Goal: Task Accomplishment & Management: Use online tool/utility

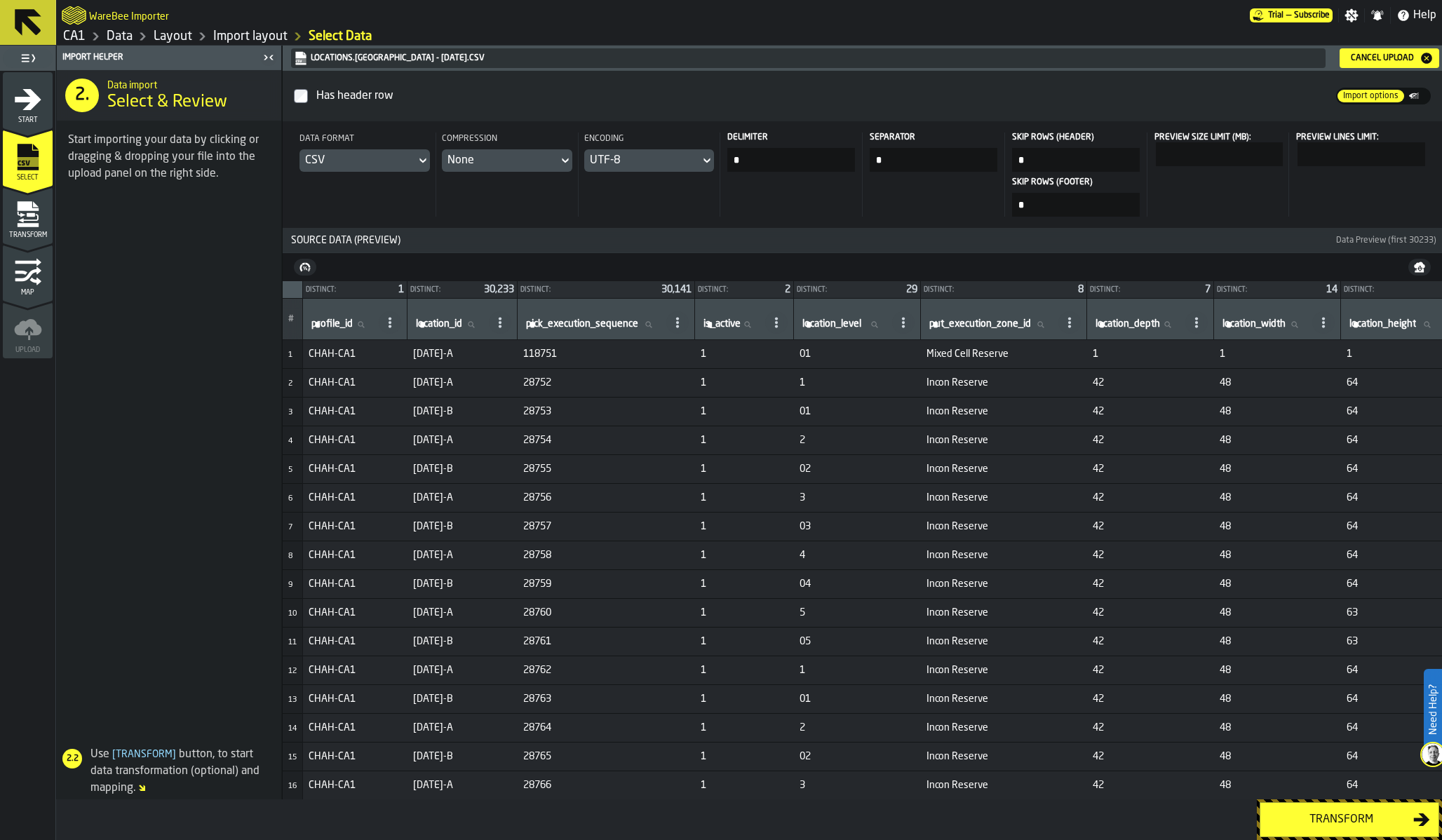
click at [26, 276] on icon "menu Map" at bounding box center [28, 274] width 26 height 15
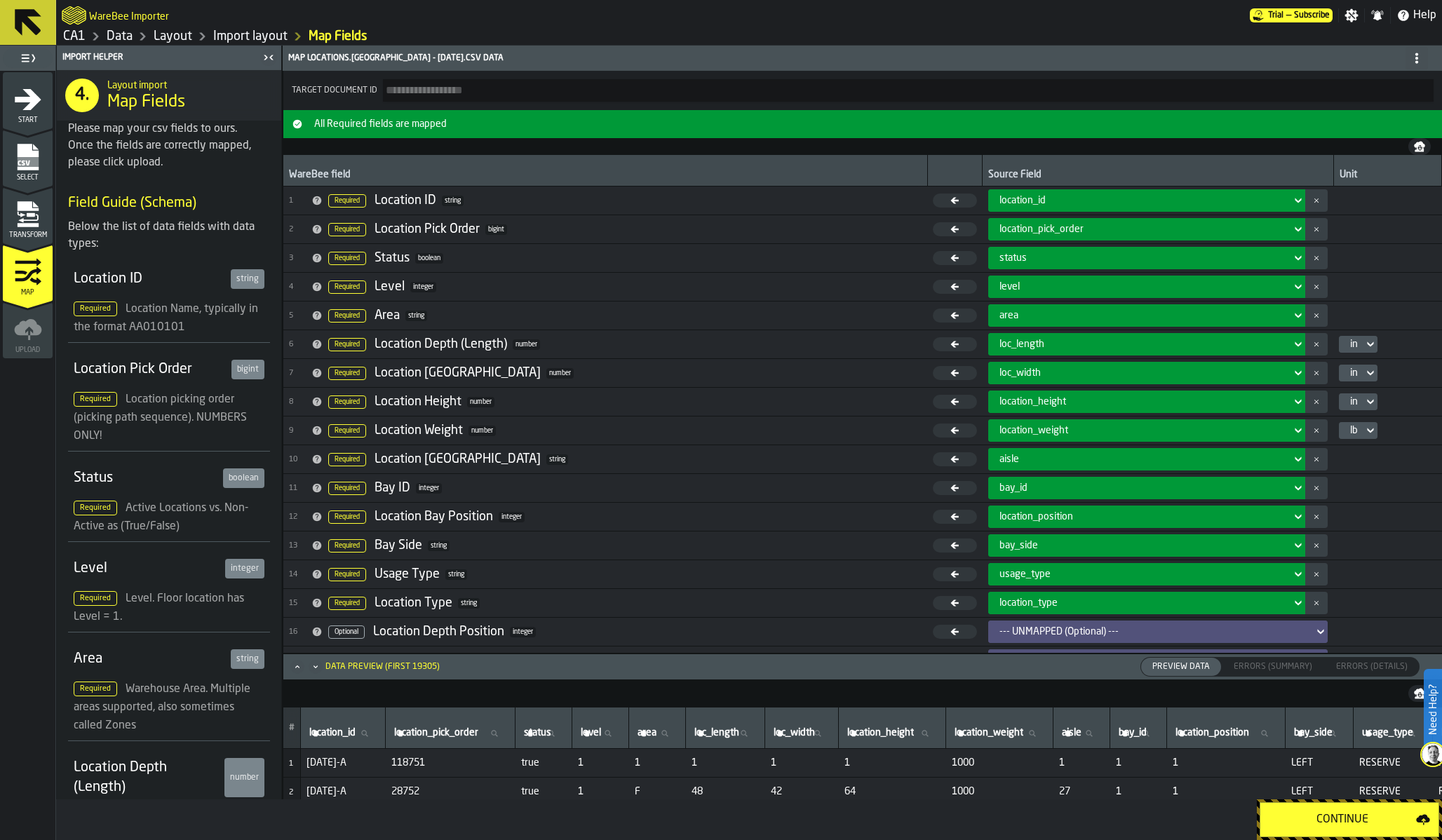
click at [1419, 59] on icon at bounding box center [1417, 58] width 11 height 11
click at [1373, 117] on div "Hide Dest. Settings" at bounding box center [1366, 119] width 117 height 17
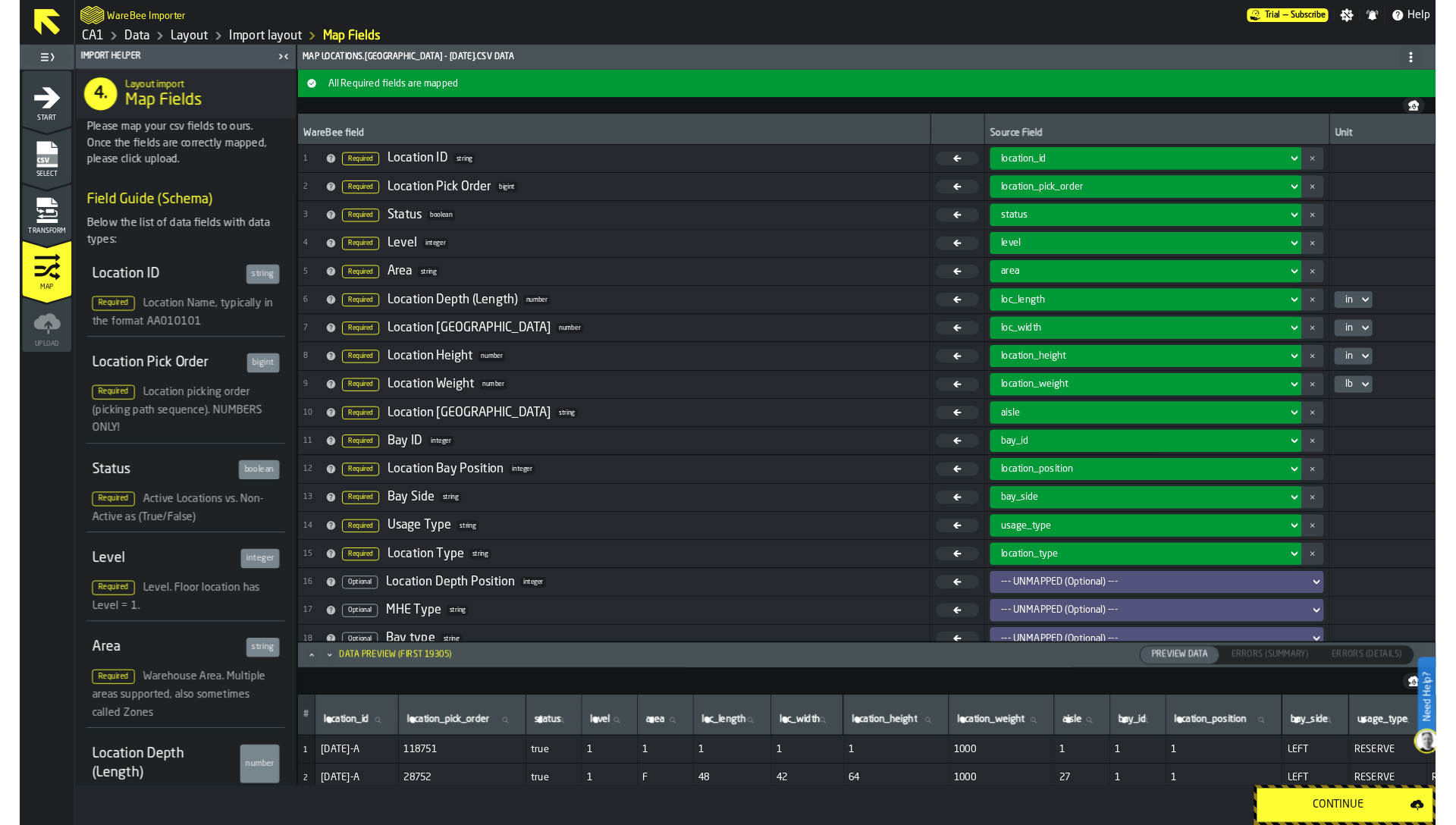
scroll to position [88, 0]
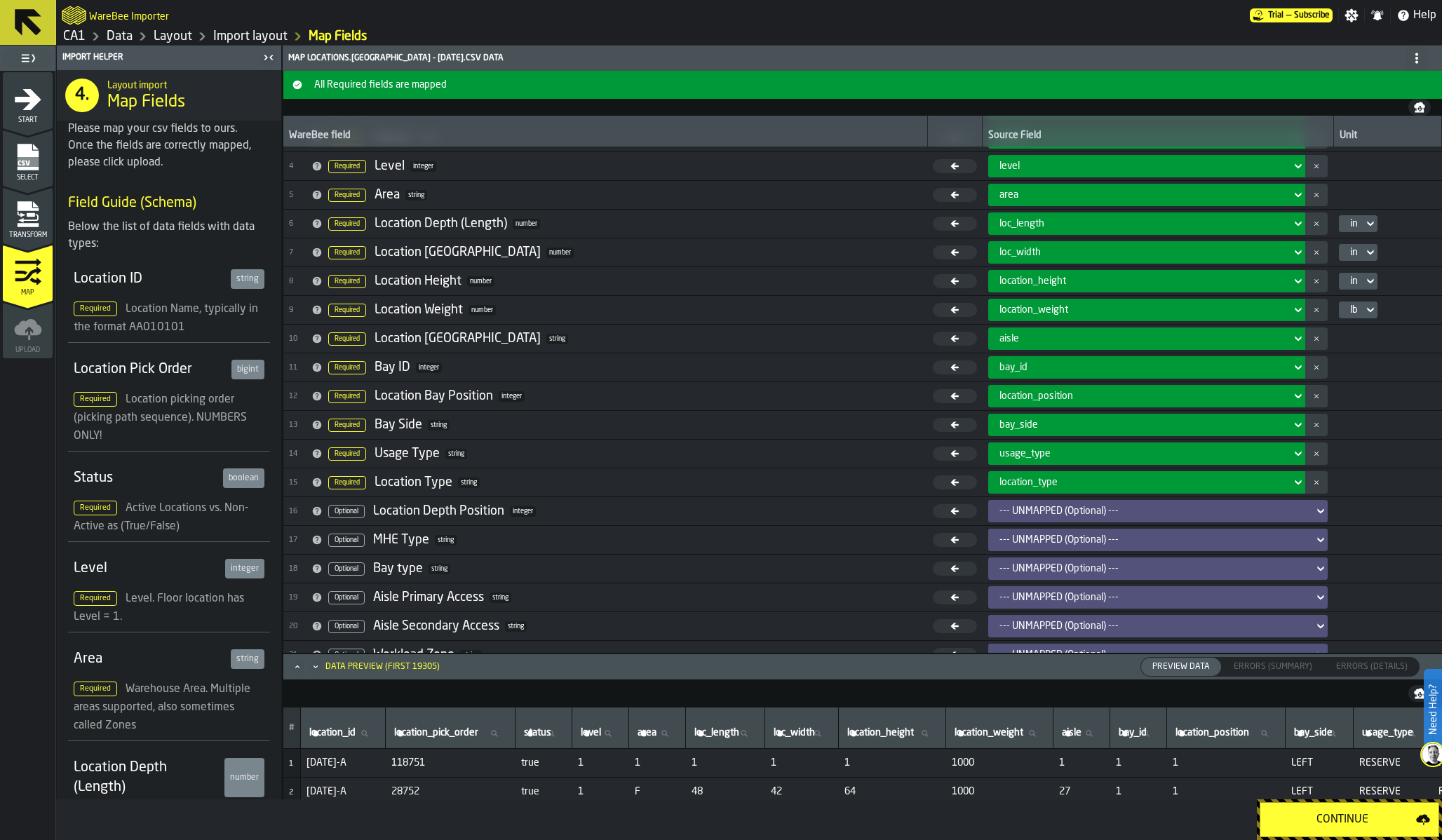
click at [162, 41] on link "Layout" at bounding box center [173, 36] width 39 height 15
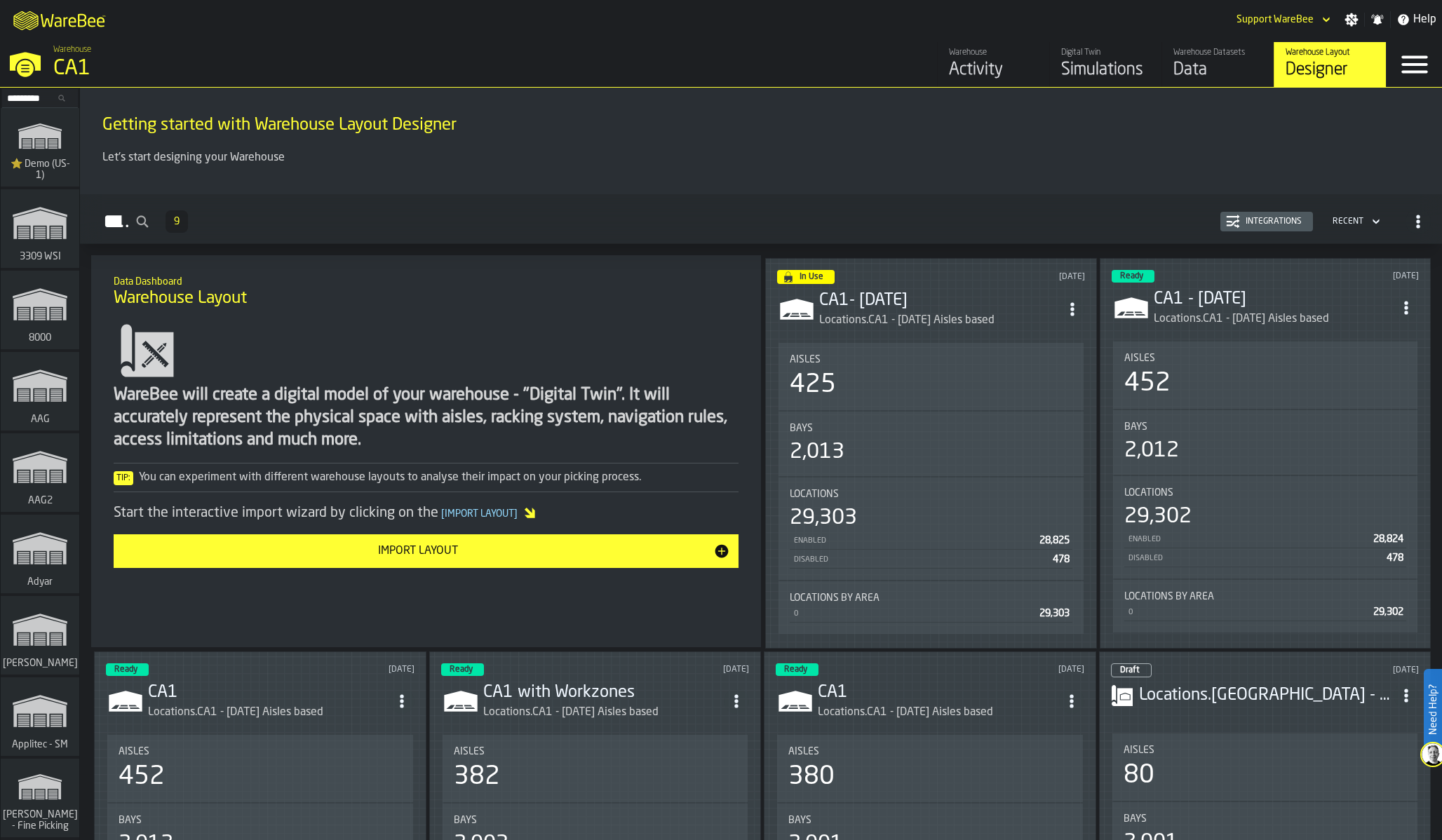
click at [1077, 309] on icon "ItemListCard-DashboardItemContainer" at bounding box center [1072, 308] width 14 height 14
click at [1063, 372] on div "Edit in Designer" at bounding box center [1039, 368] width 78 height 17
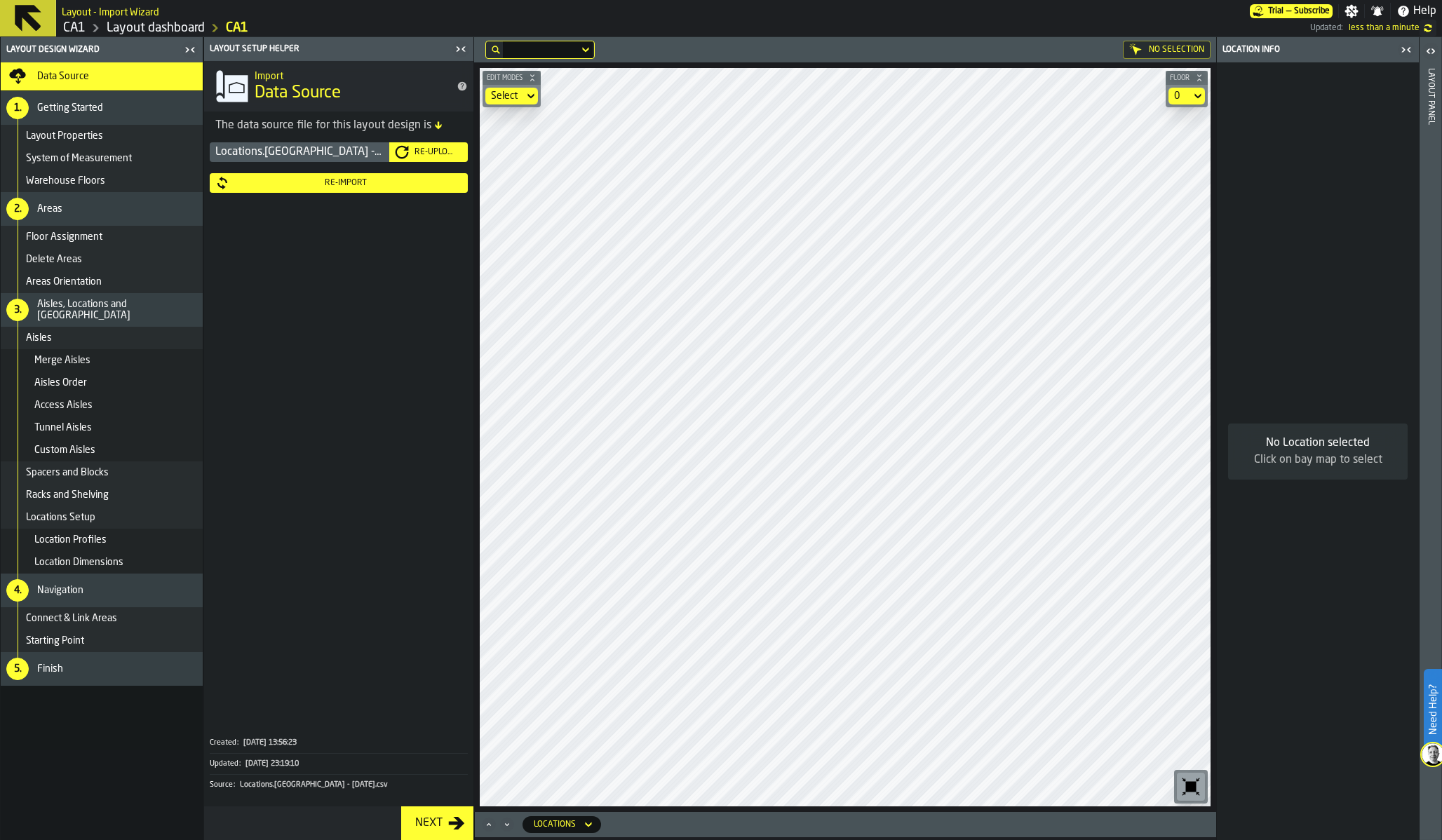
click at [414, 293] on div "Locations.CA1 - 08.26.25.csv Re-Upload Re-Import" at bounding box center [339, 430] width 270 height 582
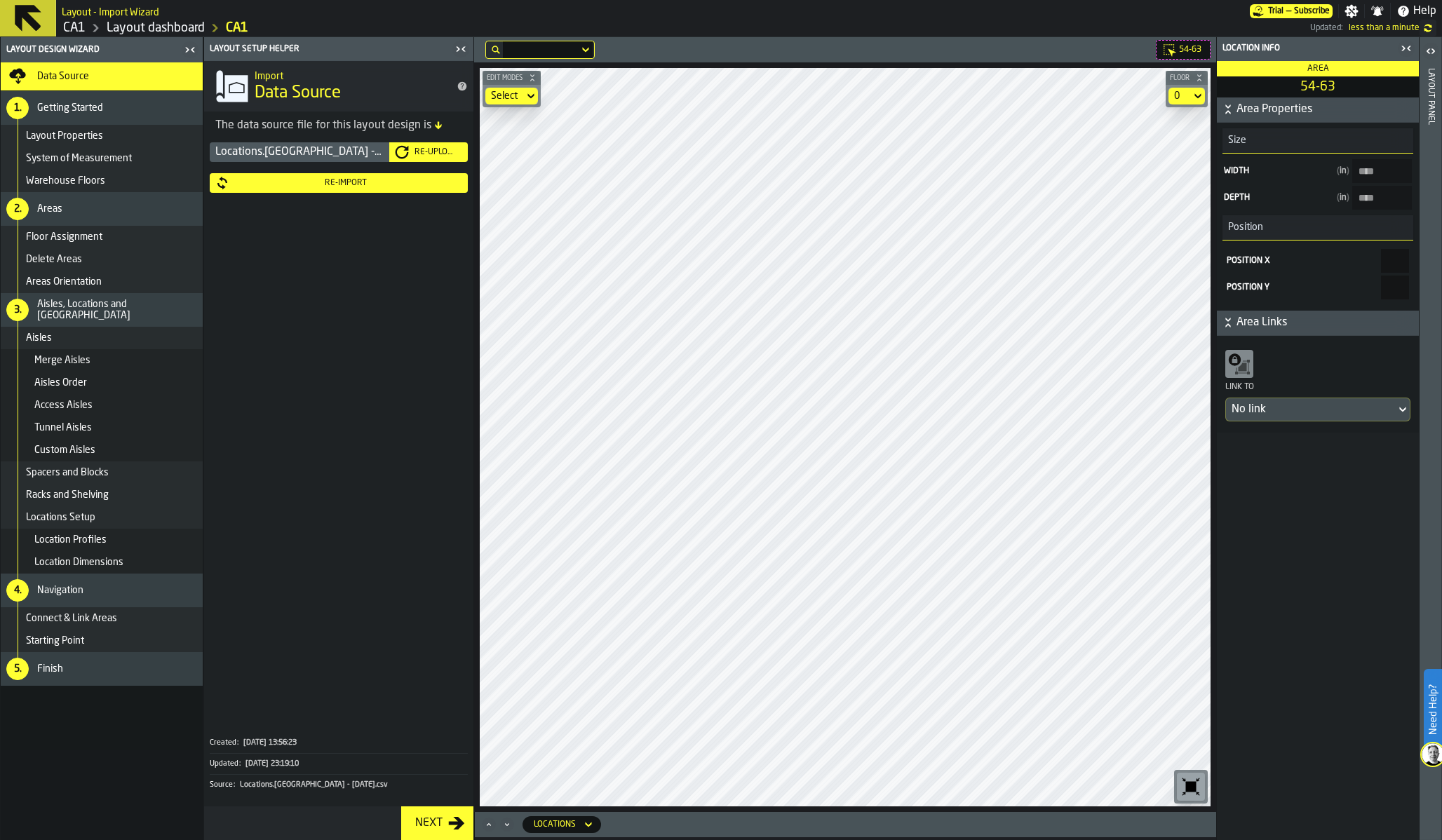
type input "****"
click at [517, 93] on div "Select" at bounding box center [505, 96] width 28 height 11
click at [519, 144] on li "Link" at bounding box center [530, 154] width 90 height 33
type input "***"
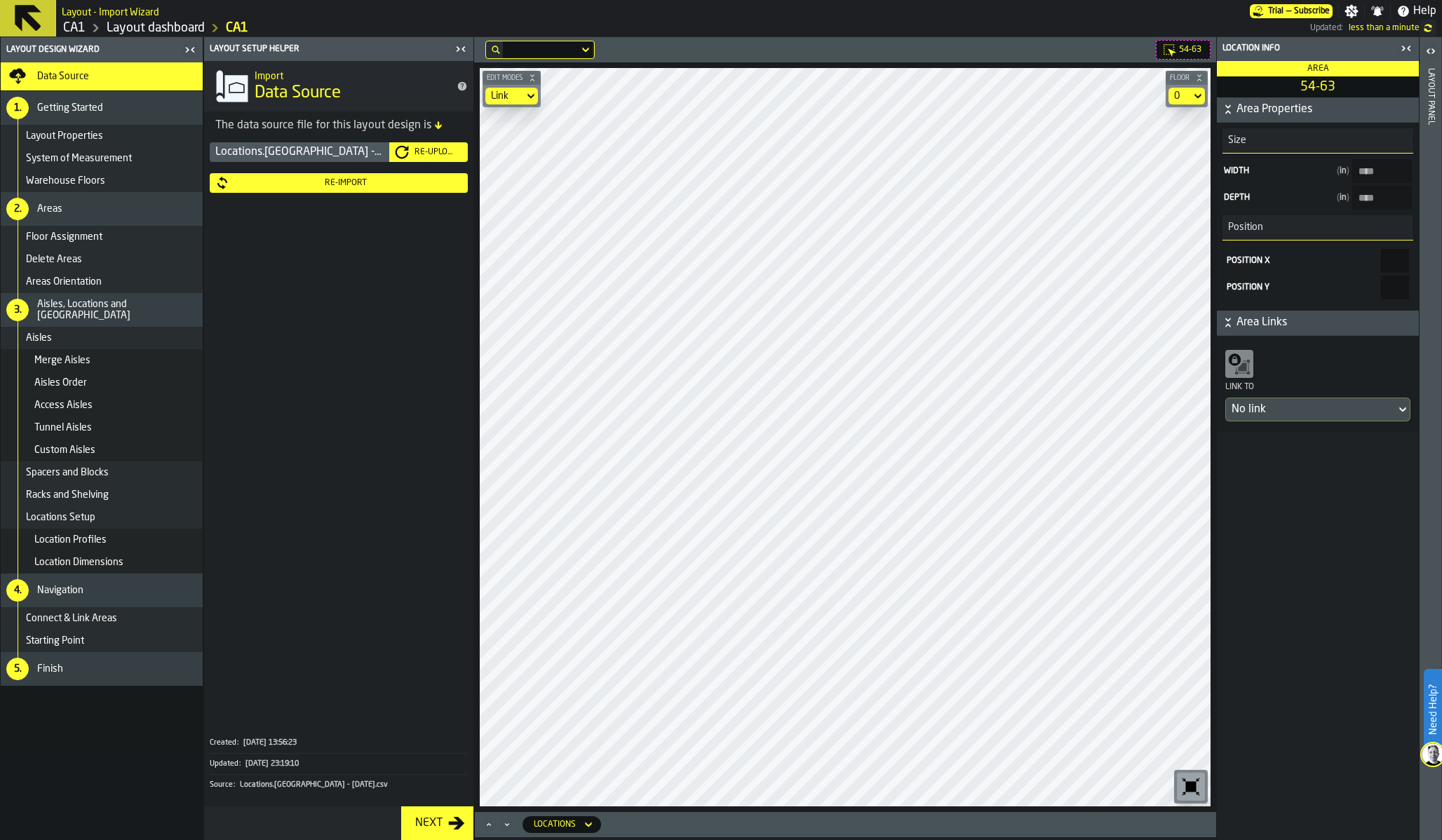
type input "****"
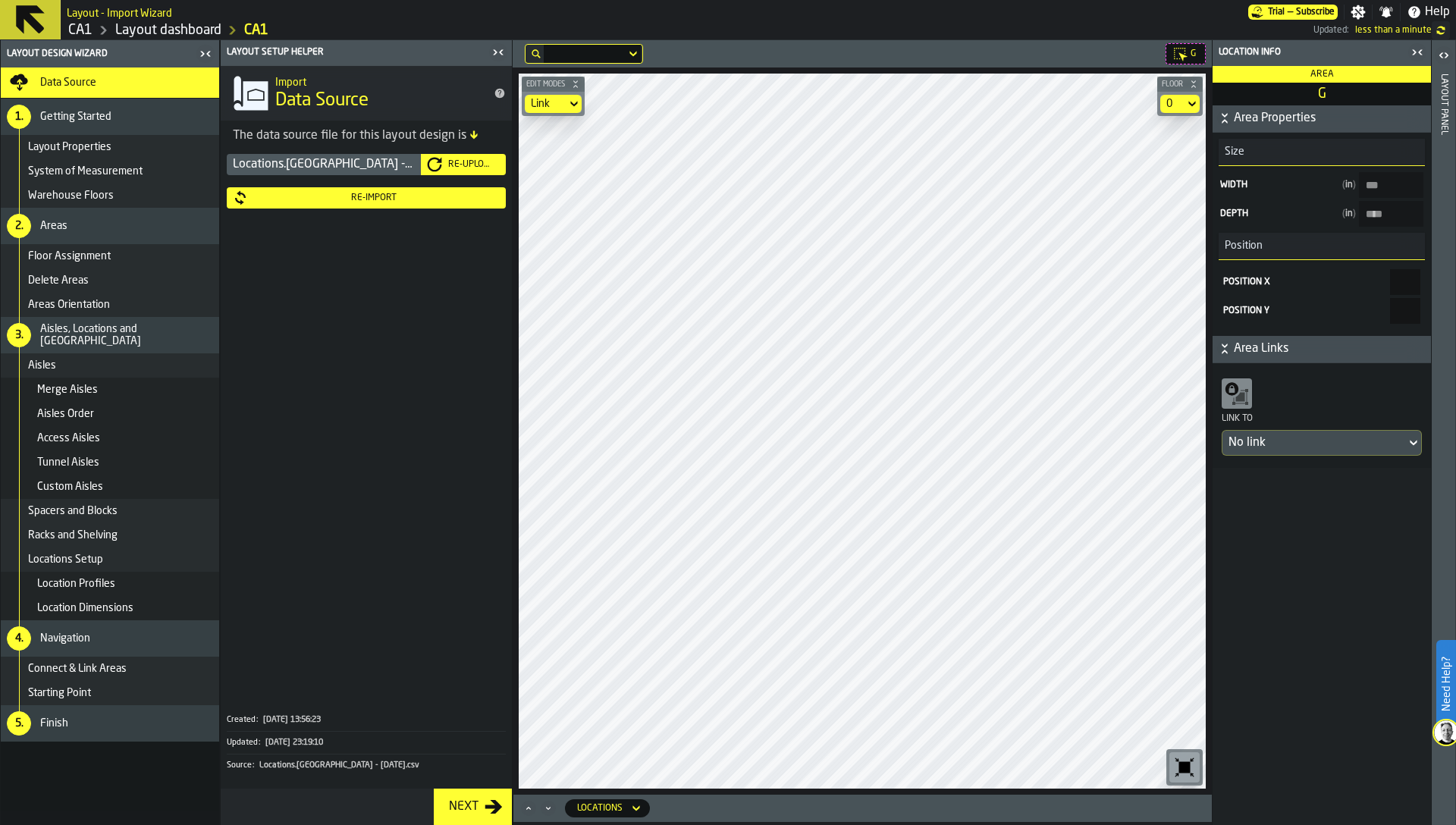
click at [498, 47] on icon "button-toggle-Close me" at bounding box center [498, 52] width 18 height 18
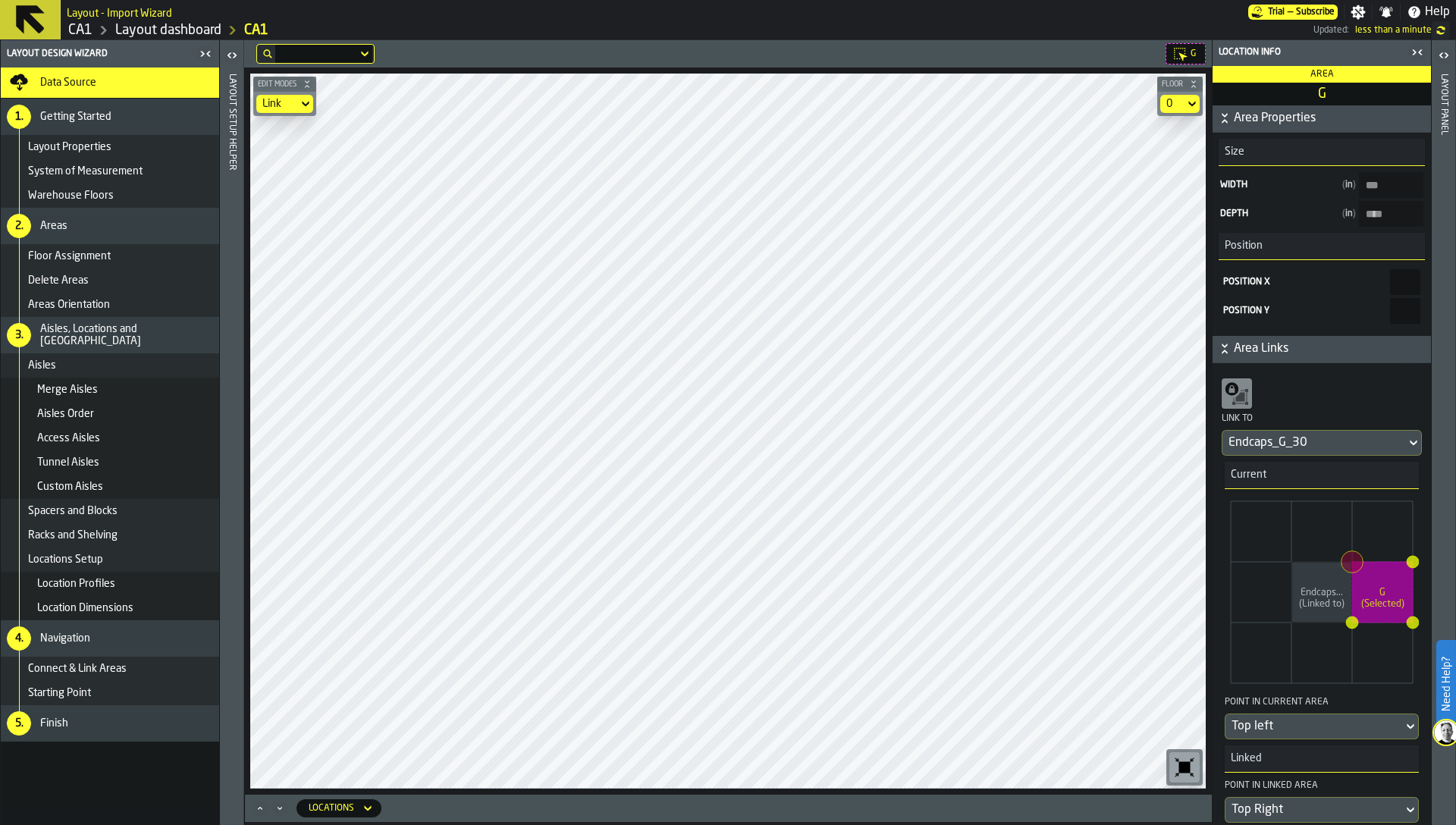
type input "****"
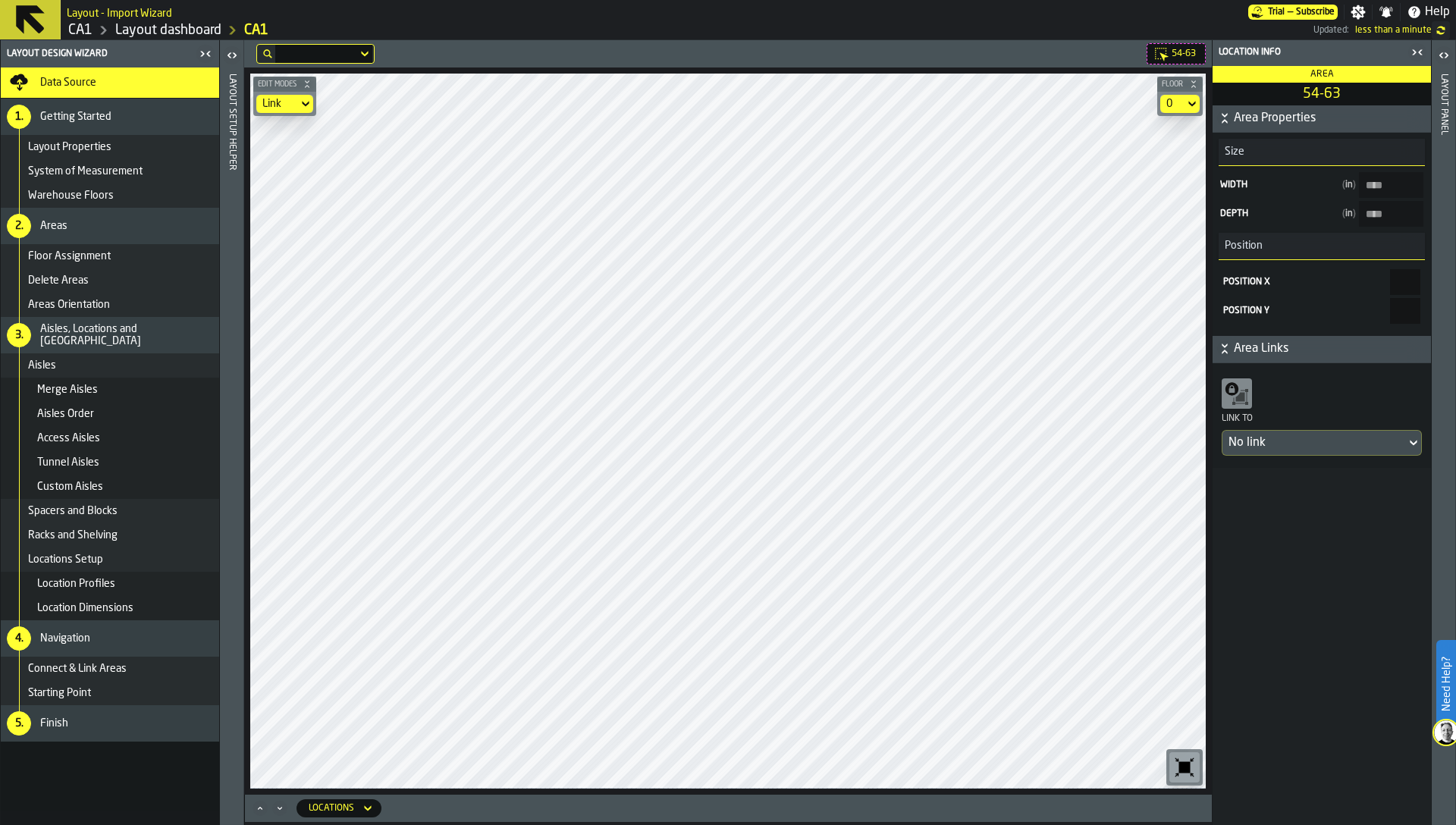
type input "****"
click at [1179, 765] on icon "button-toolbar-undefined" at bounding box center [1184, 767] width 11 height 11
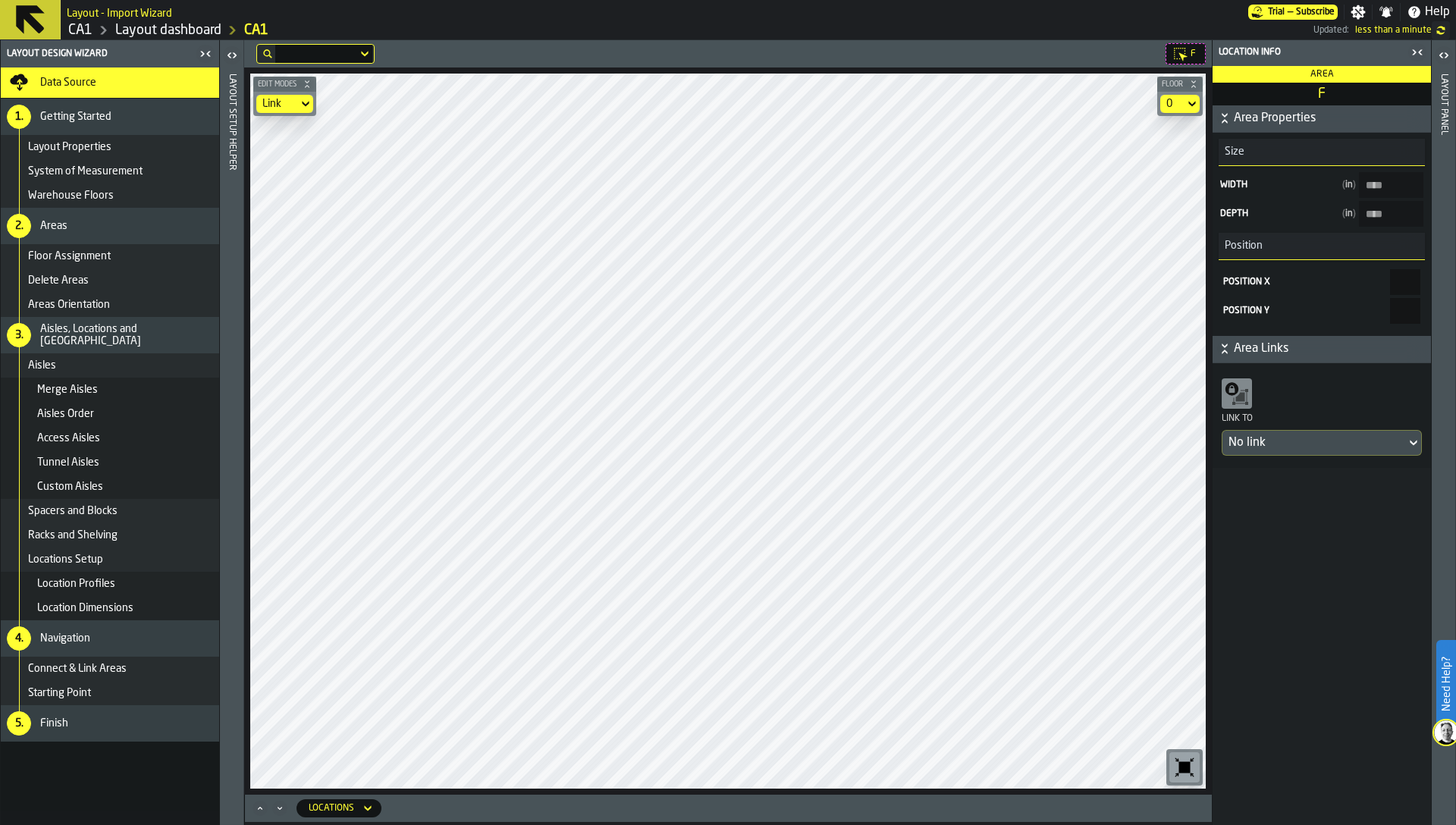
click at [1416, 50] on icon "button-toggle-Close me" at bounding box center [1417, 52] width 18 height 18
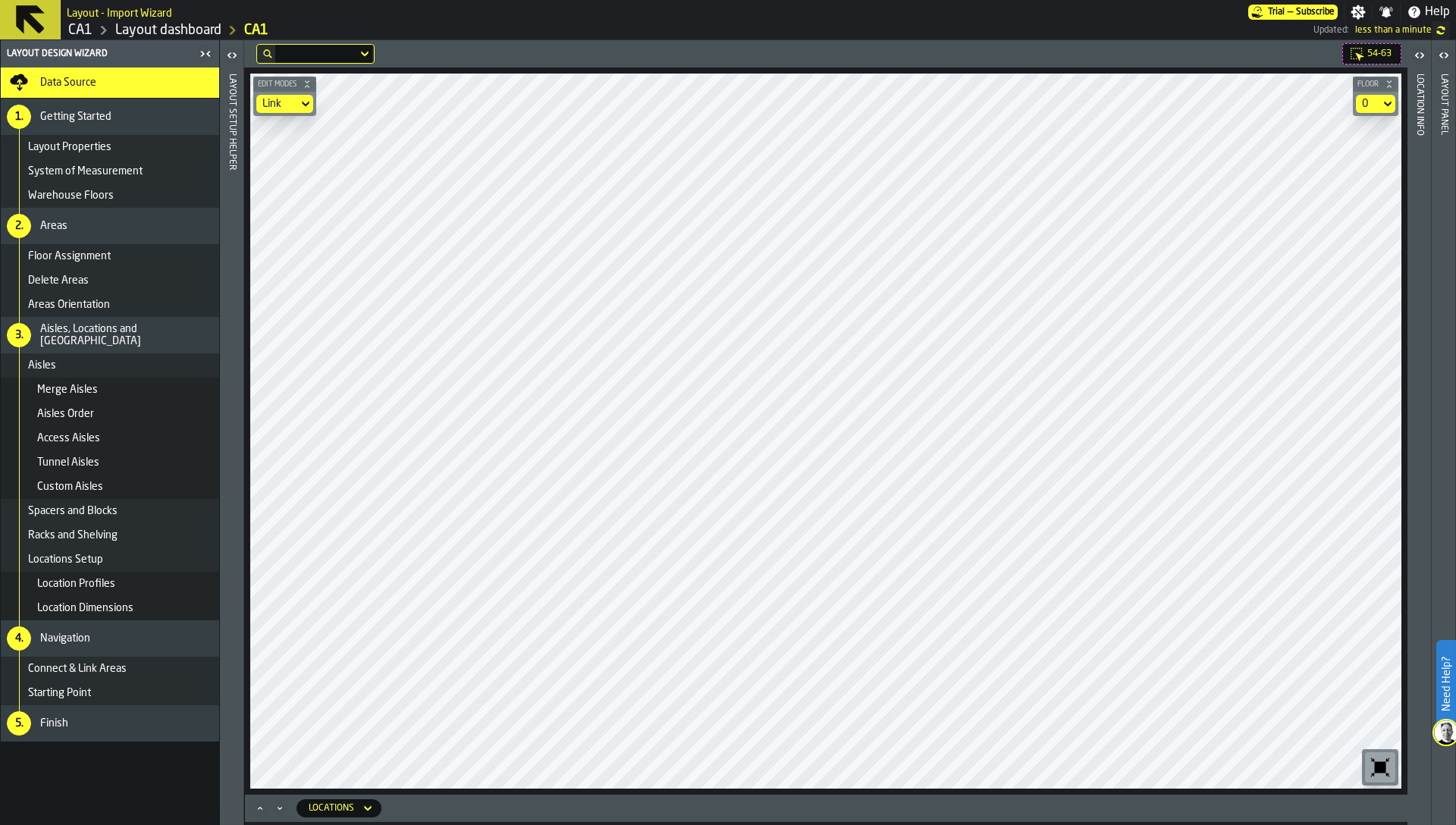
click at [1447, 261] on div "Layout panel" at bounding box center [1444, 445] width 11 height 750
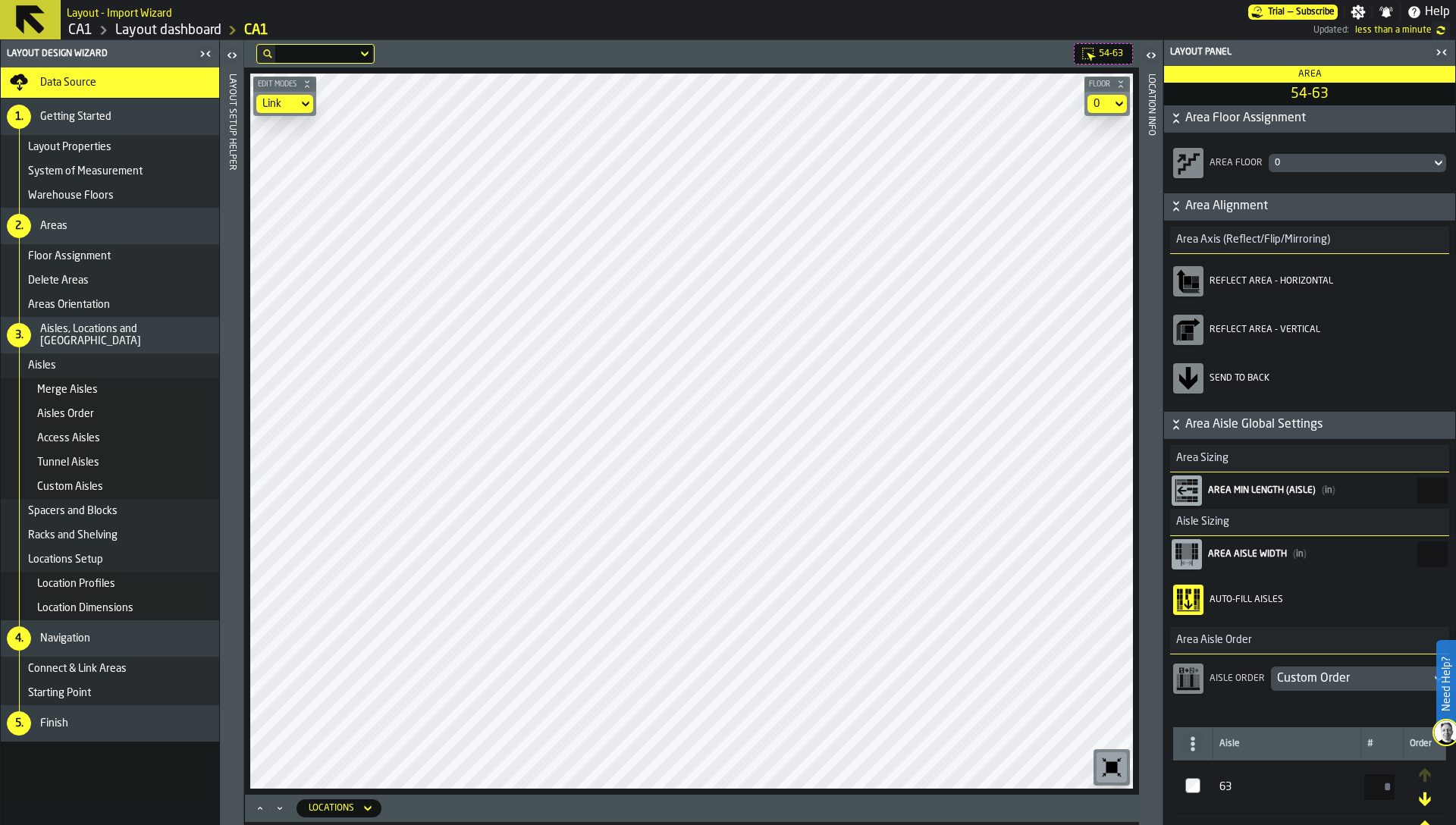
type input "****"
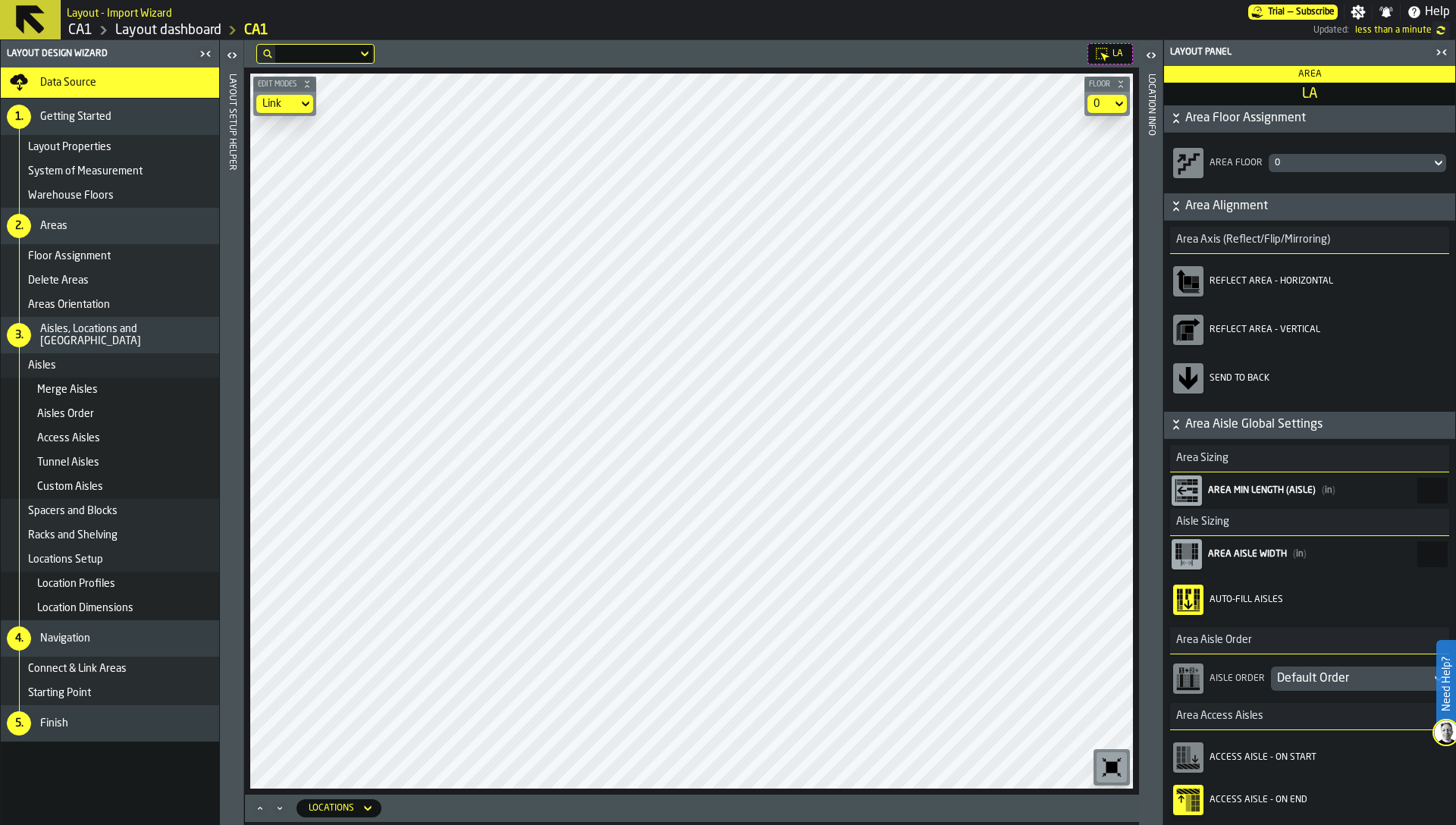
click at [239, 92] on header "Layout Setup Helper" at bounding box center [232, 433] width 24 height 785
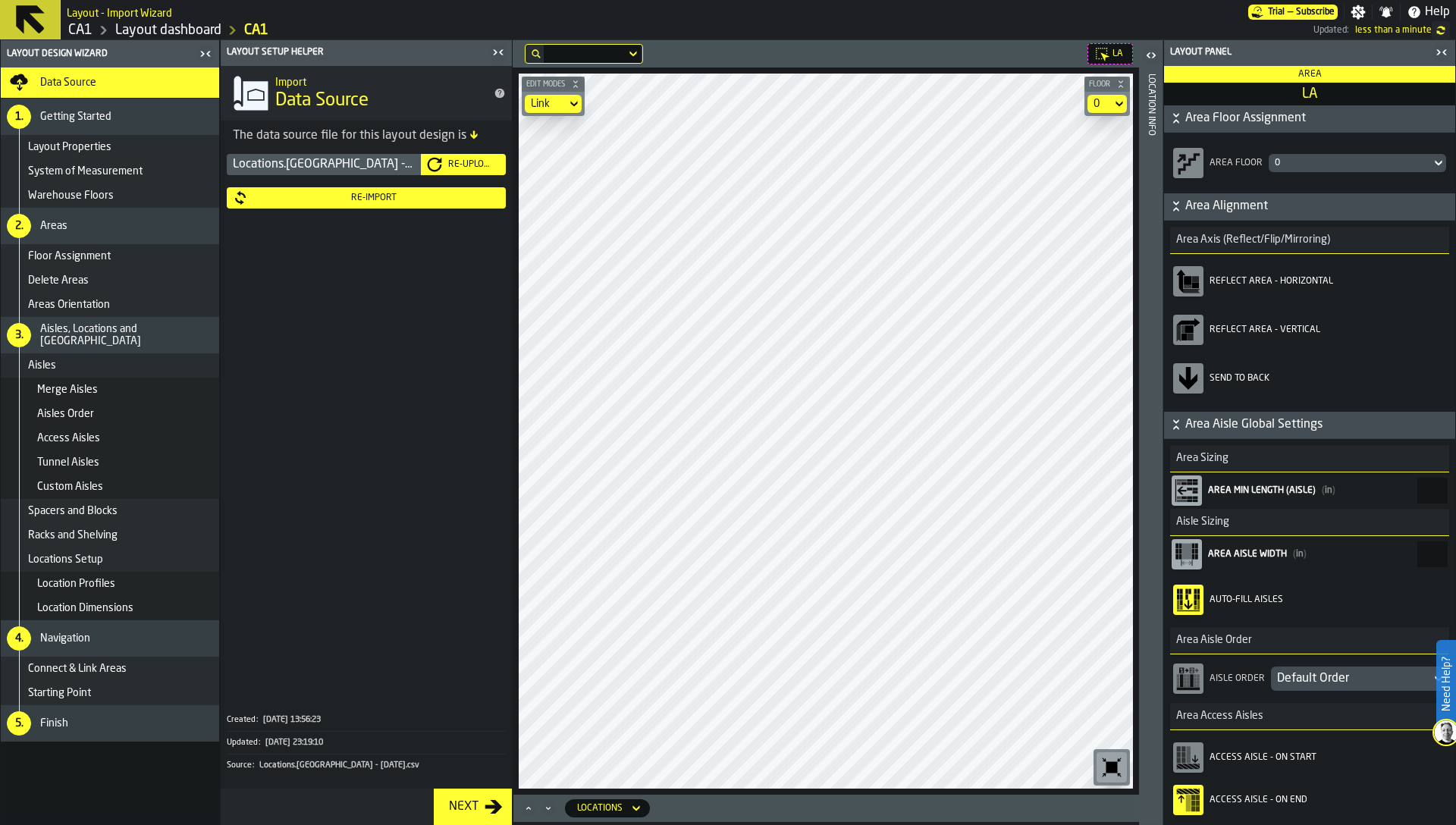
click at [283, 194] on div "Re-Import" at bounding box center [374, 197] width 252 height 11
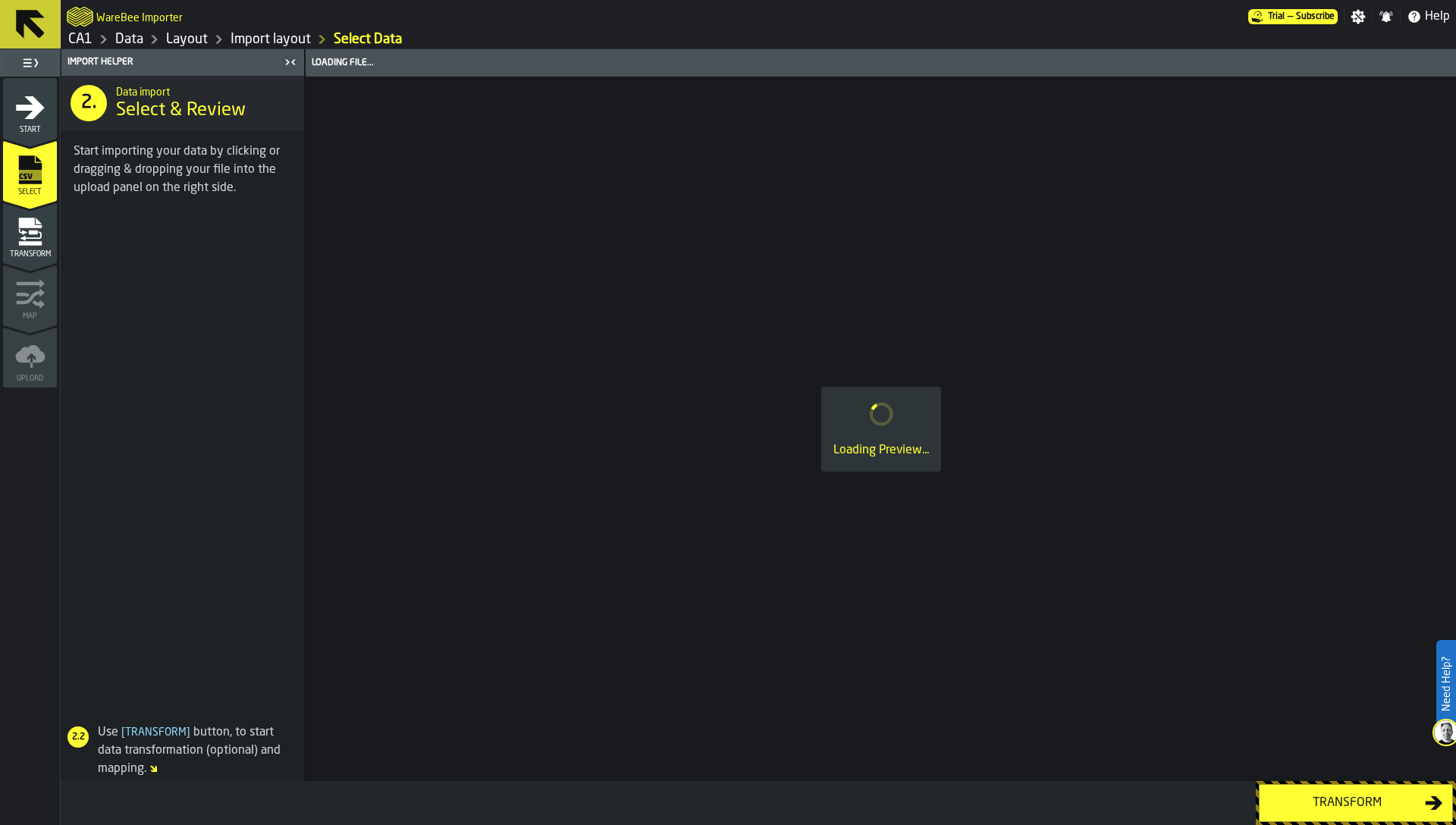
click at [19, 231] on icon "menu Transform" at bounding box center [23, 231] width 9 height 6
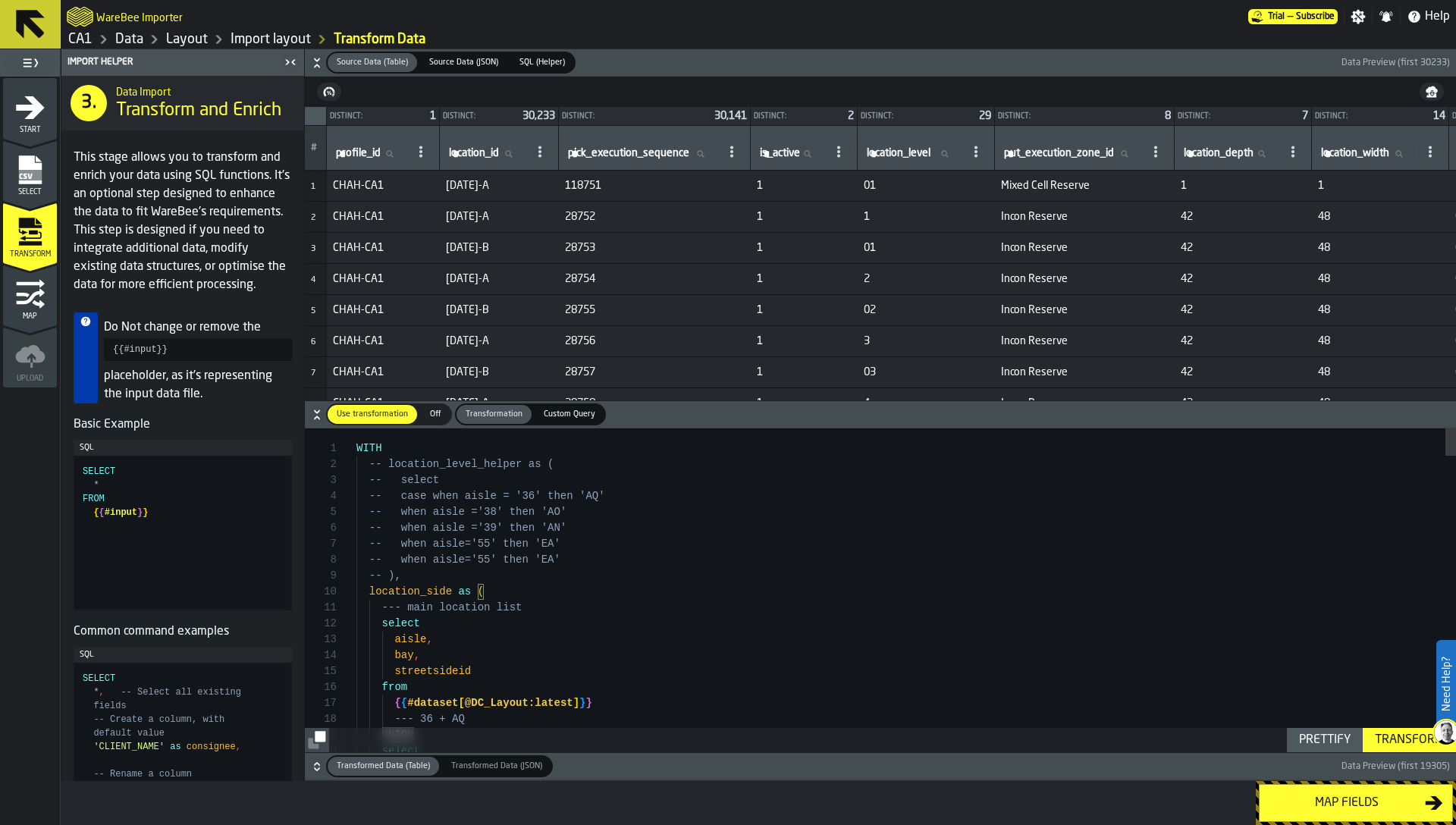
scroll to position [111, 0]
type textarea "**********"
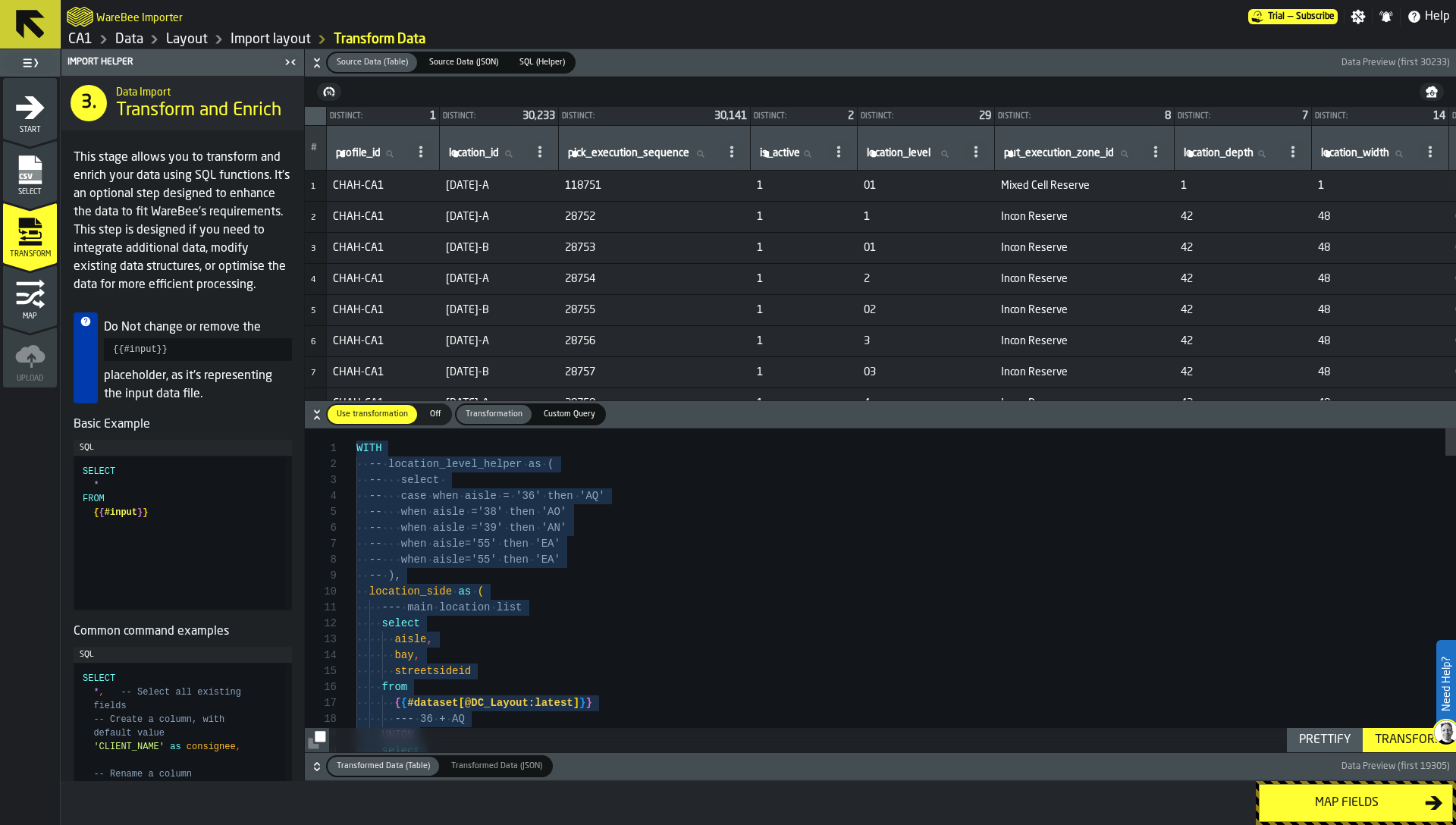
click at [32, 283] on icon "menu Map" at bounding box center [30, 283] width 28 height 9
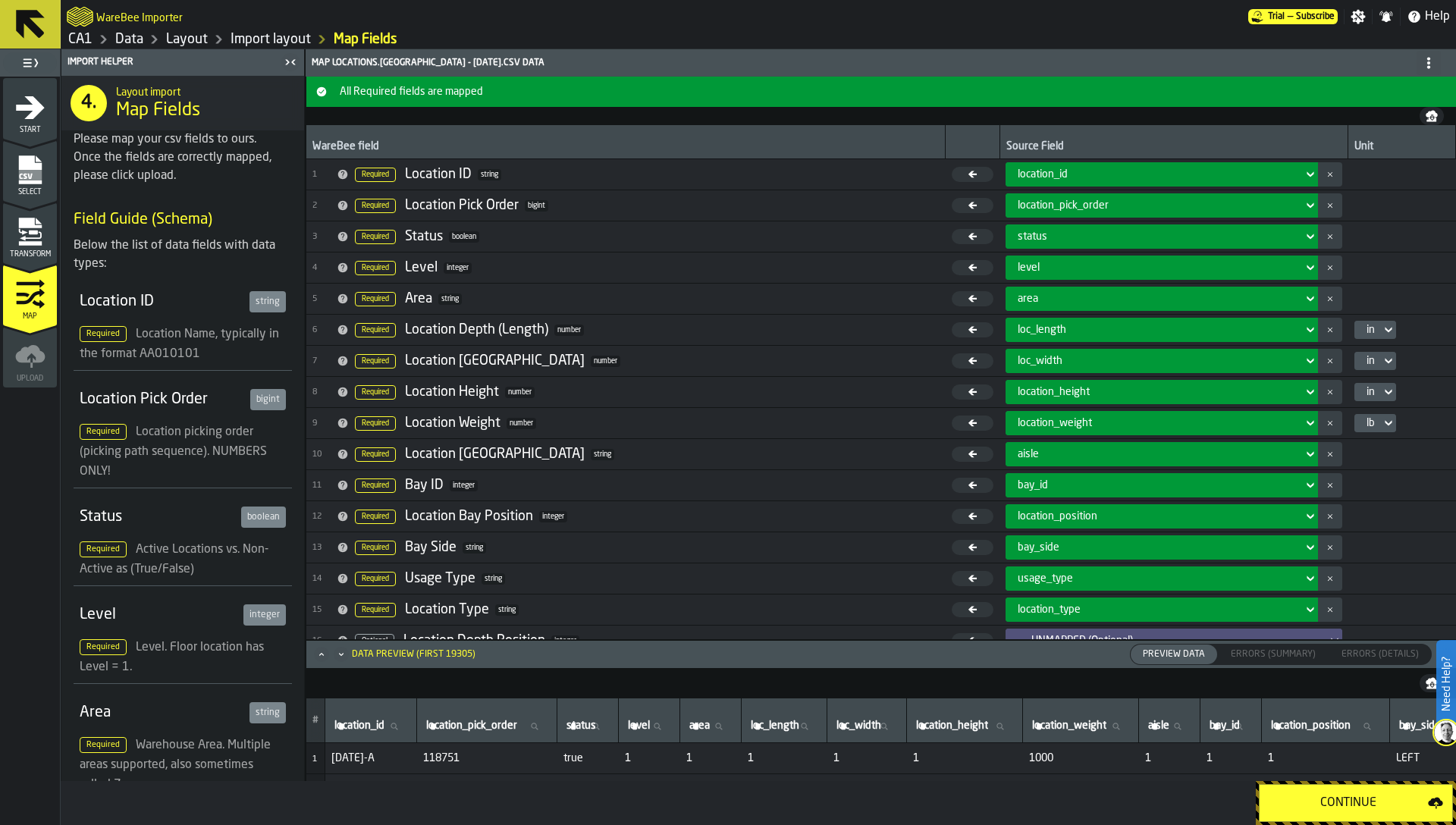
scroll to position [154, 0]
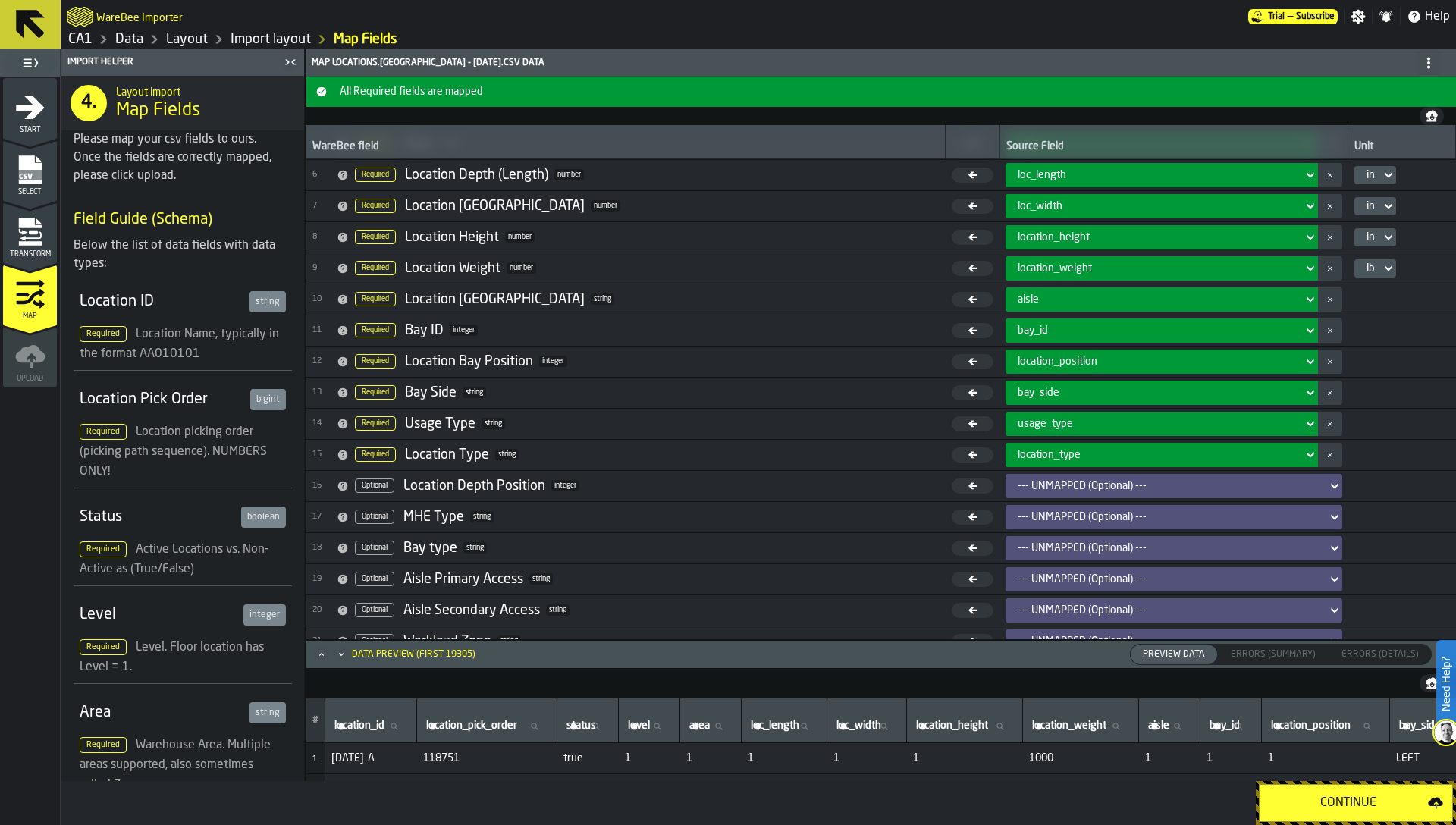
click at [84, 37] on link "CA1" at bounding box center [81, 39] width 25 height 17
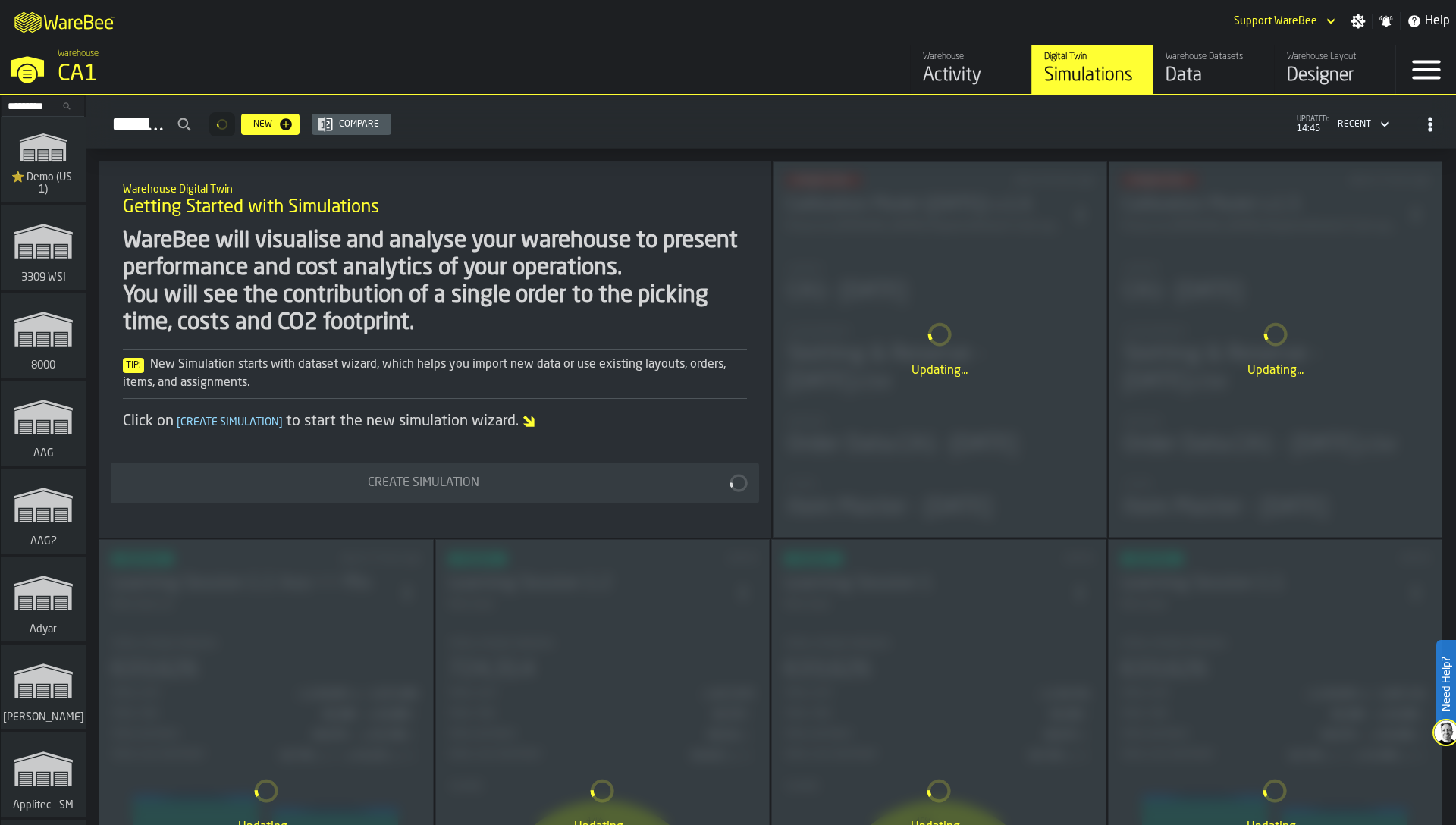
click at [1298, 64] on div "Designer" at bounding box center [1335, 76] width 97 height 25
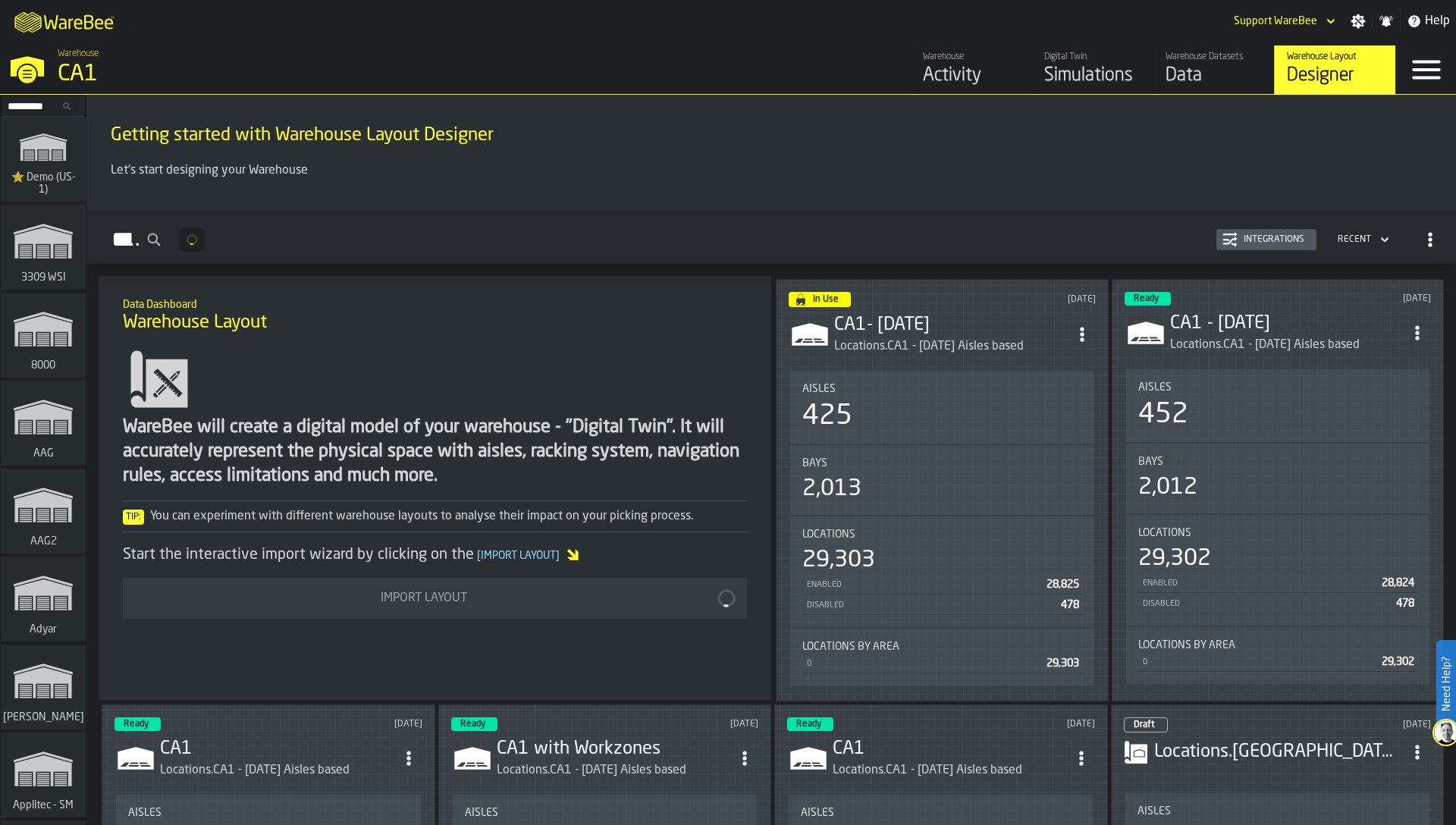
click at [889, 427] on div "425" at bounding box center [942, 416] width 280 height 31
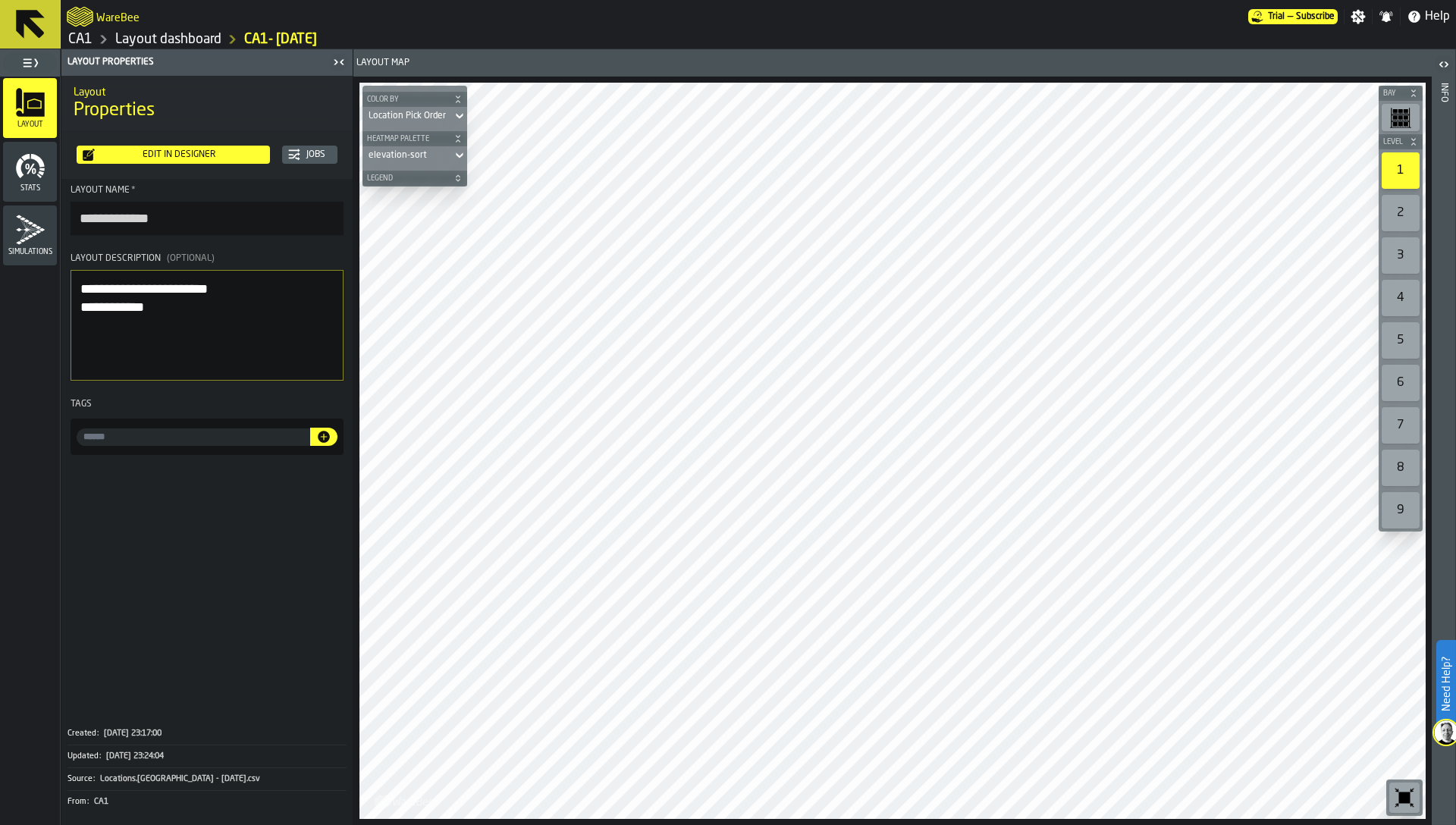
click at [337, 60] on icon "button-toggle-Close me" at bounding box center [339, 61] width 18 height 18
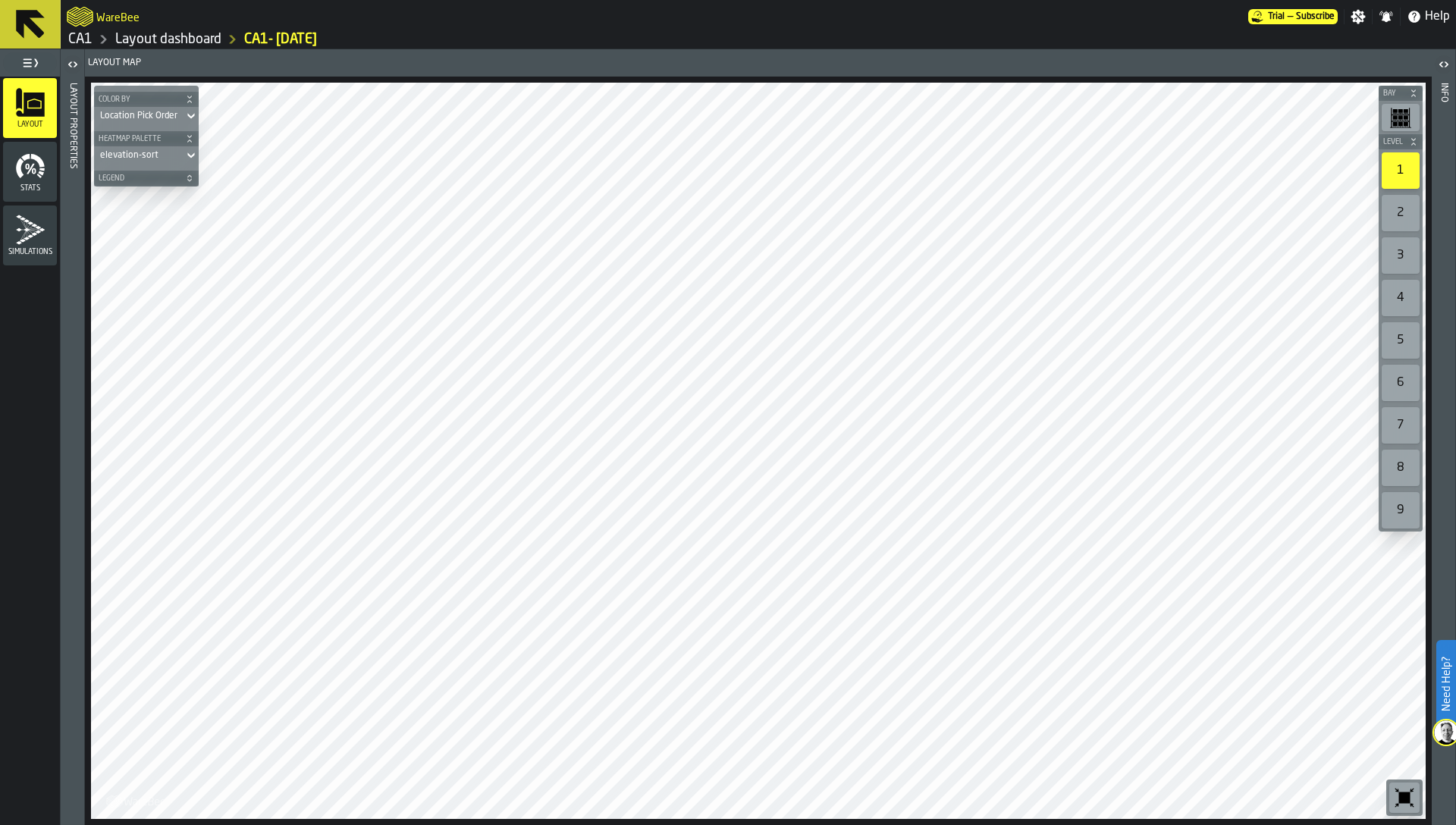
click at [198, 37] on link "Layout dashboard" at bounding box center [168, 39] width 106 height 17
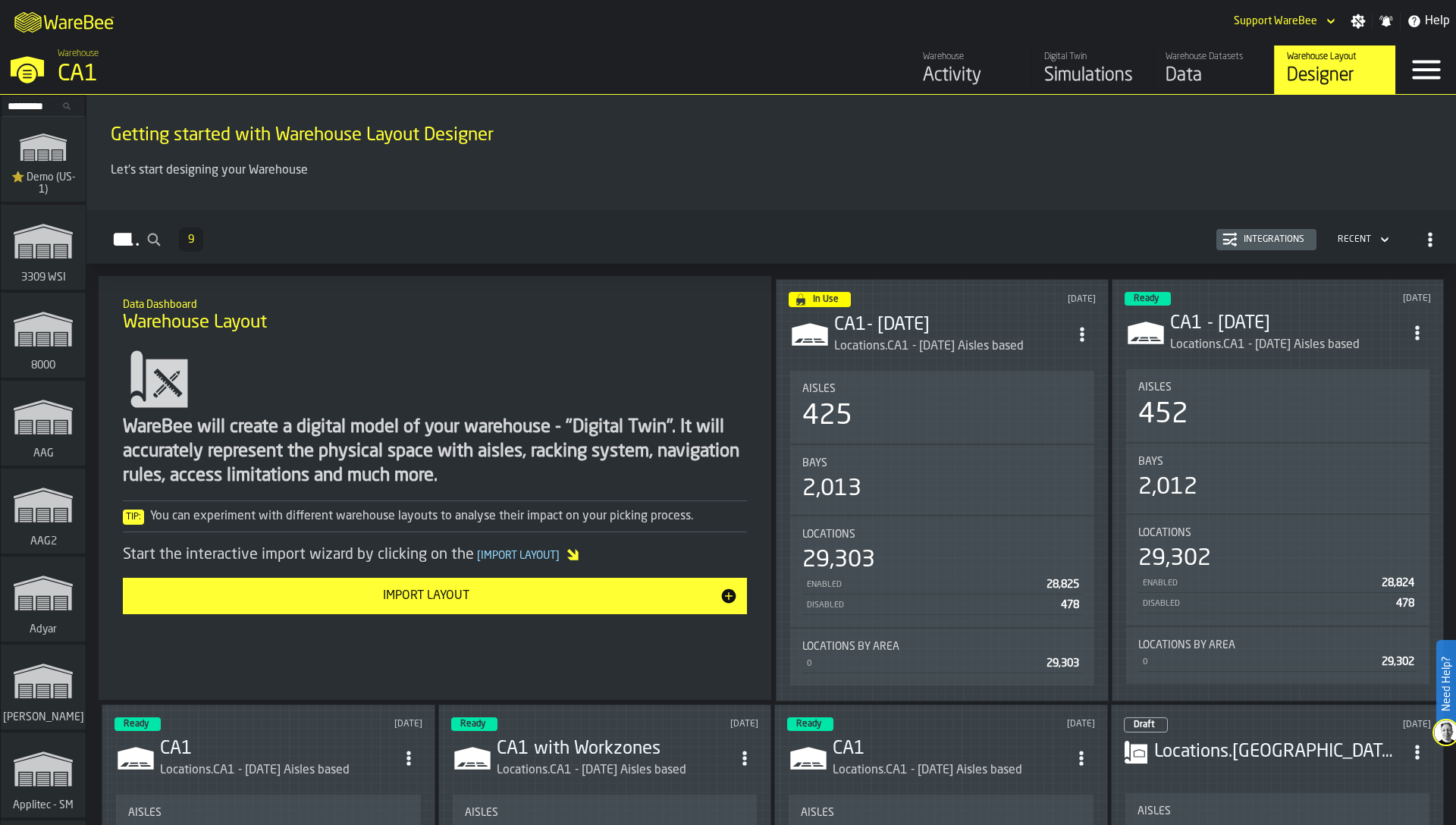
click at [1108, 262] on h2 "Layouts 9 Integrations Recent" at bounding box center [771, 236] width 1369 height 54
click at [1237, 238] on div "Integrations" at bounding box center [1273, 240] width 73 height 11
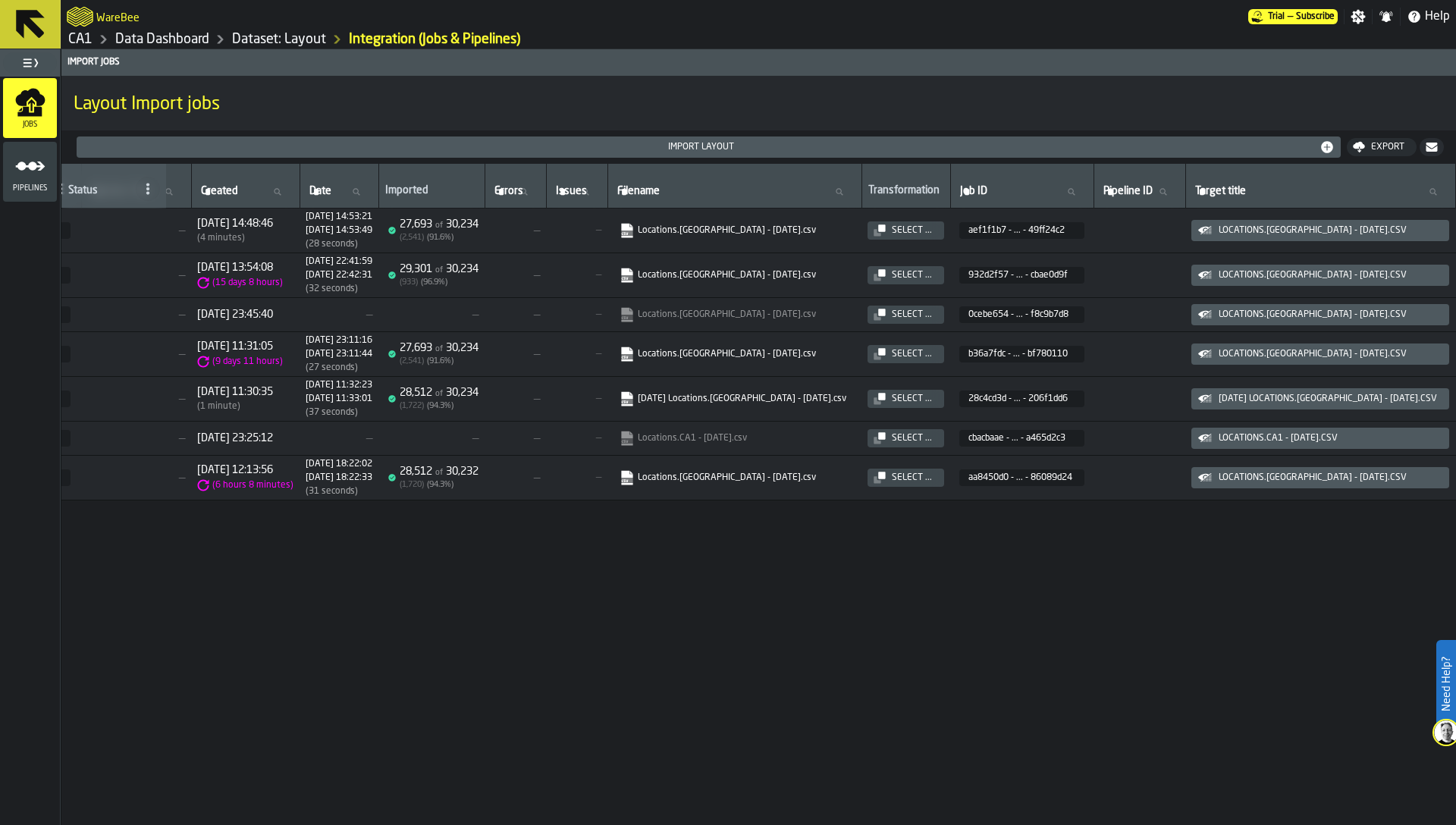
scroll to position [0, 230]
click at [291, 40] on link "Dataset: Layout" at bounding box center [278, 39] width 94 height 17
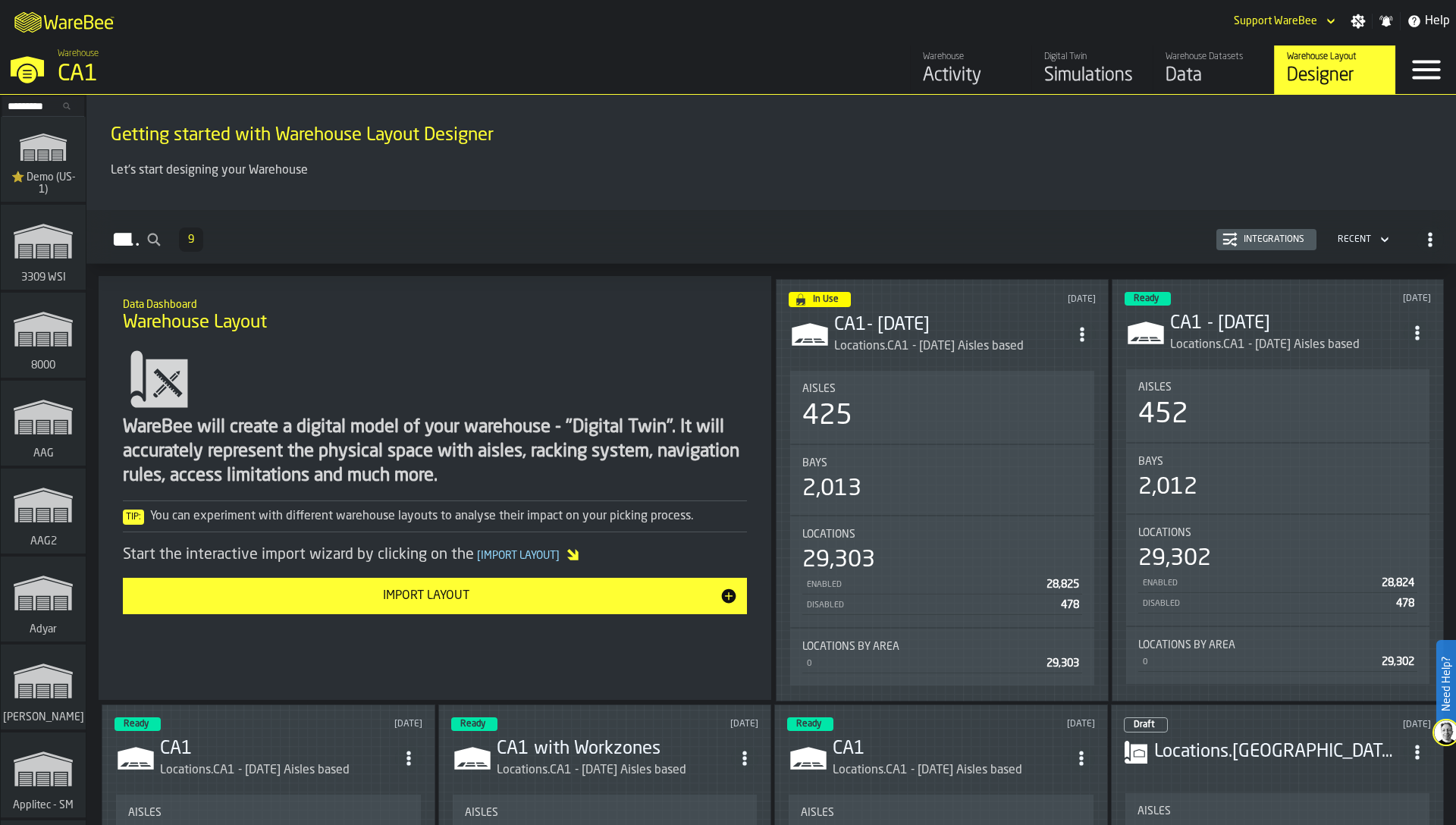
click at [994, 340] on div "Locations.CA1 - 08.26.25 Aisles based" at bounding box center [929, 346] width 190 height 18
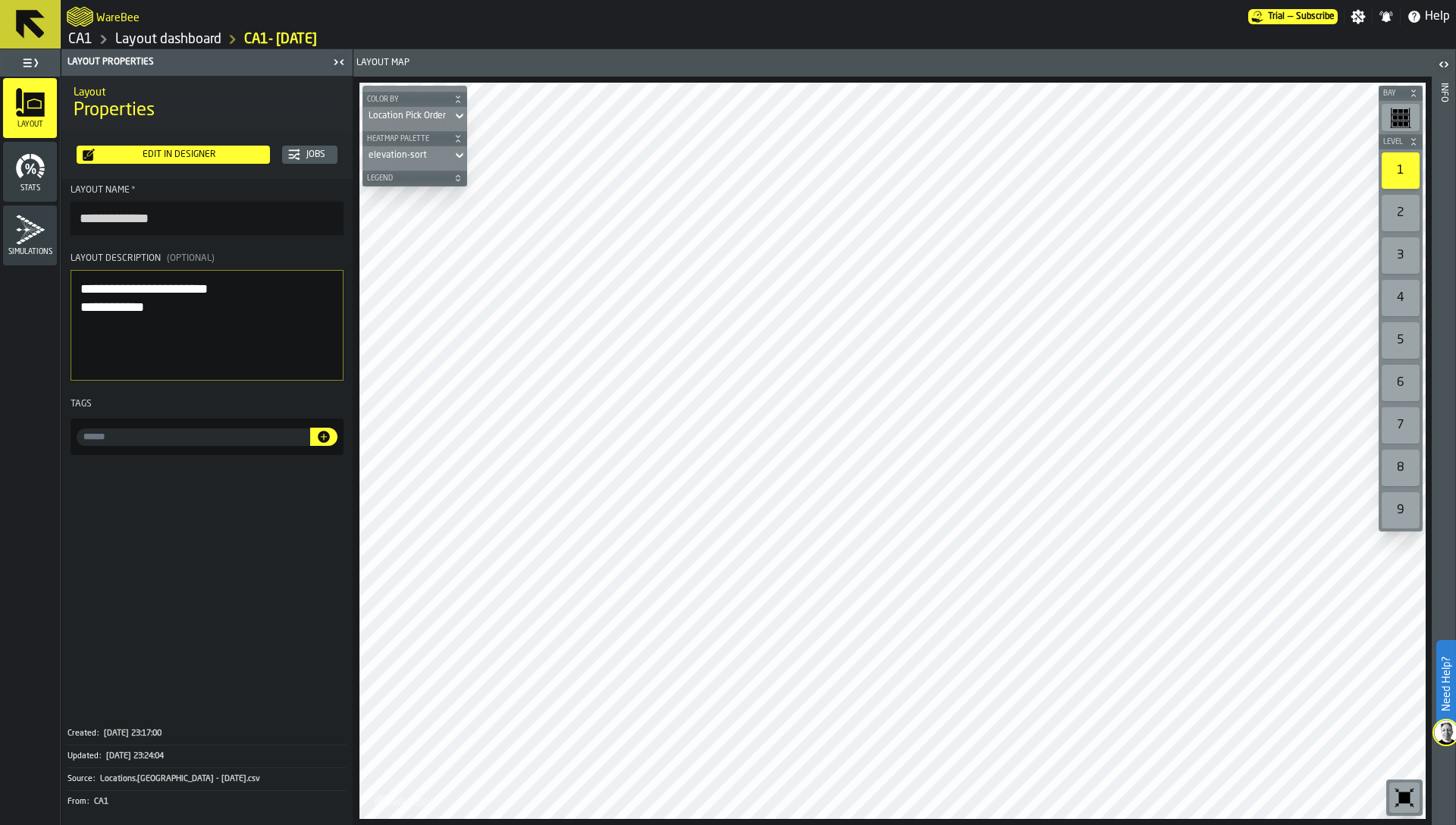
click at [21, 188] on span "Stats" at bounding box center [29, 189] width 54 height 9
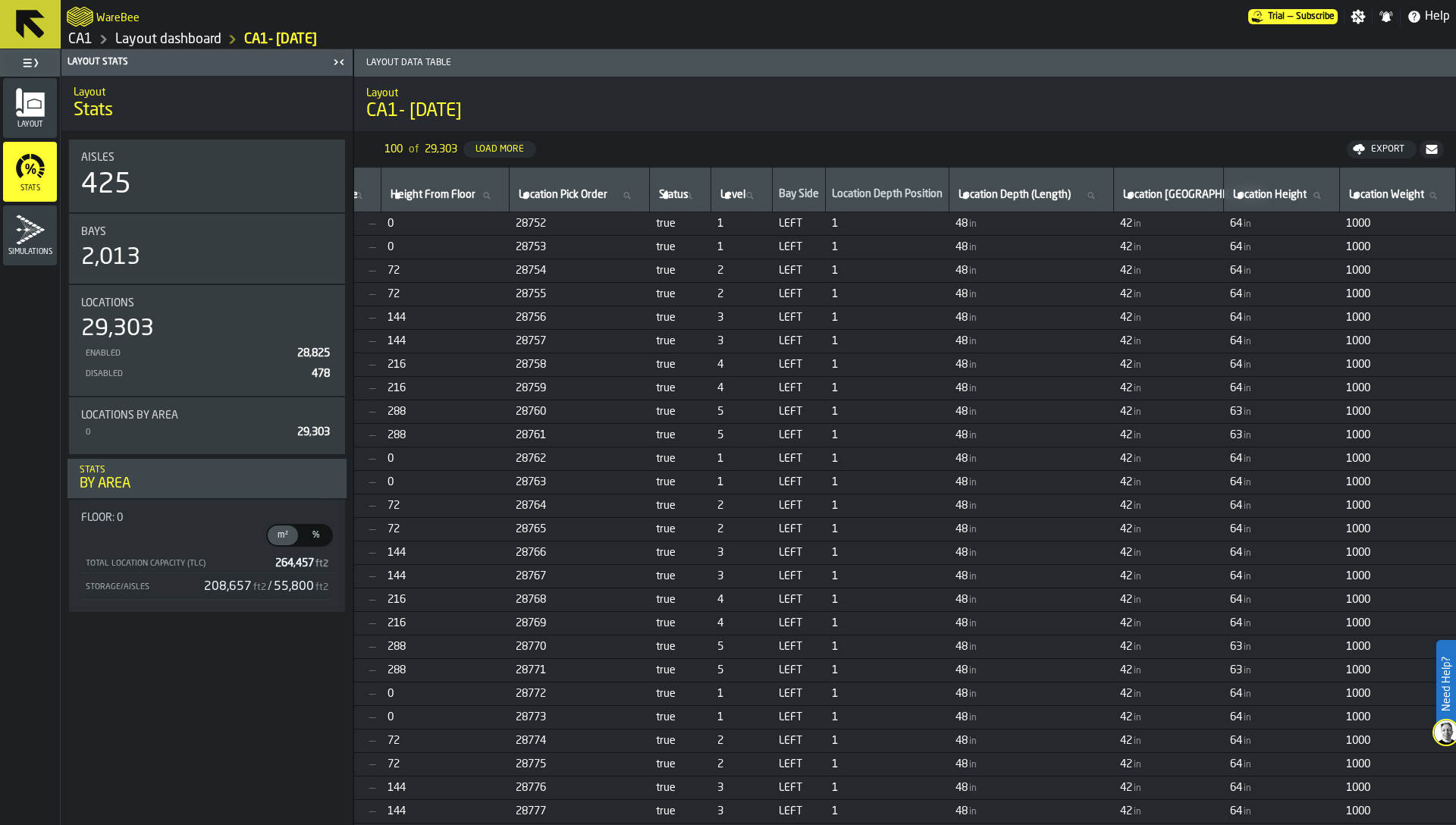
scroll to position [0, 1026]
click at [656, 477] on span "true" at bounding box center [680, 483] width 49 height 12
click at [197, 39] on link "Layout dashboard" at bounding box center [168, 39] width 106 height 17
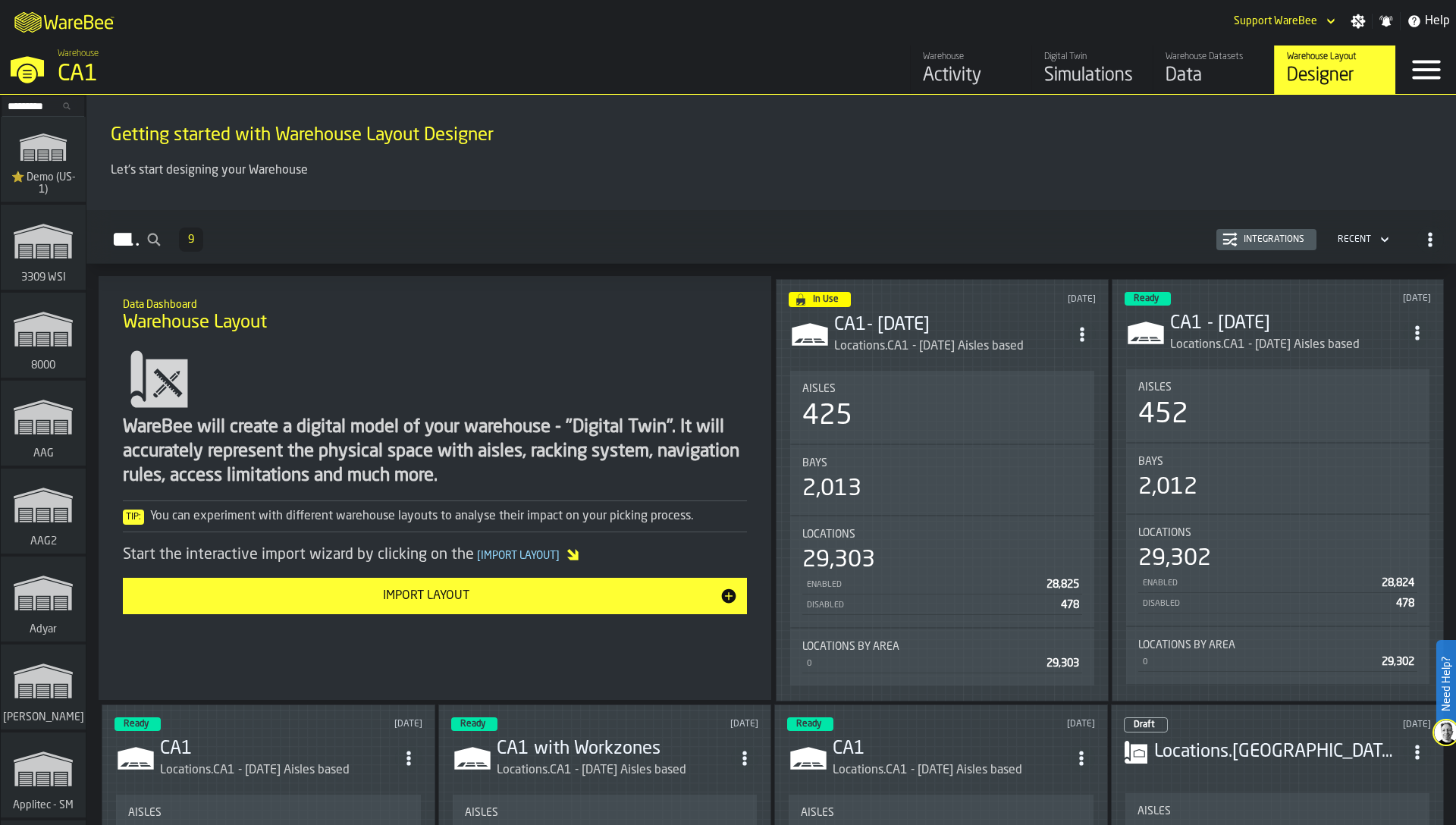
click at [1218, 55] on div "Warehouse Datasets" at bounding box center [1214, 57] width 97 height 11
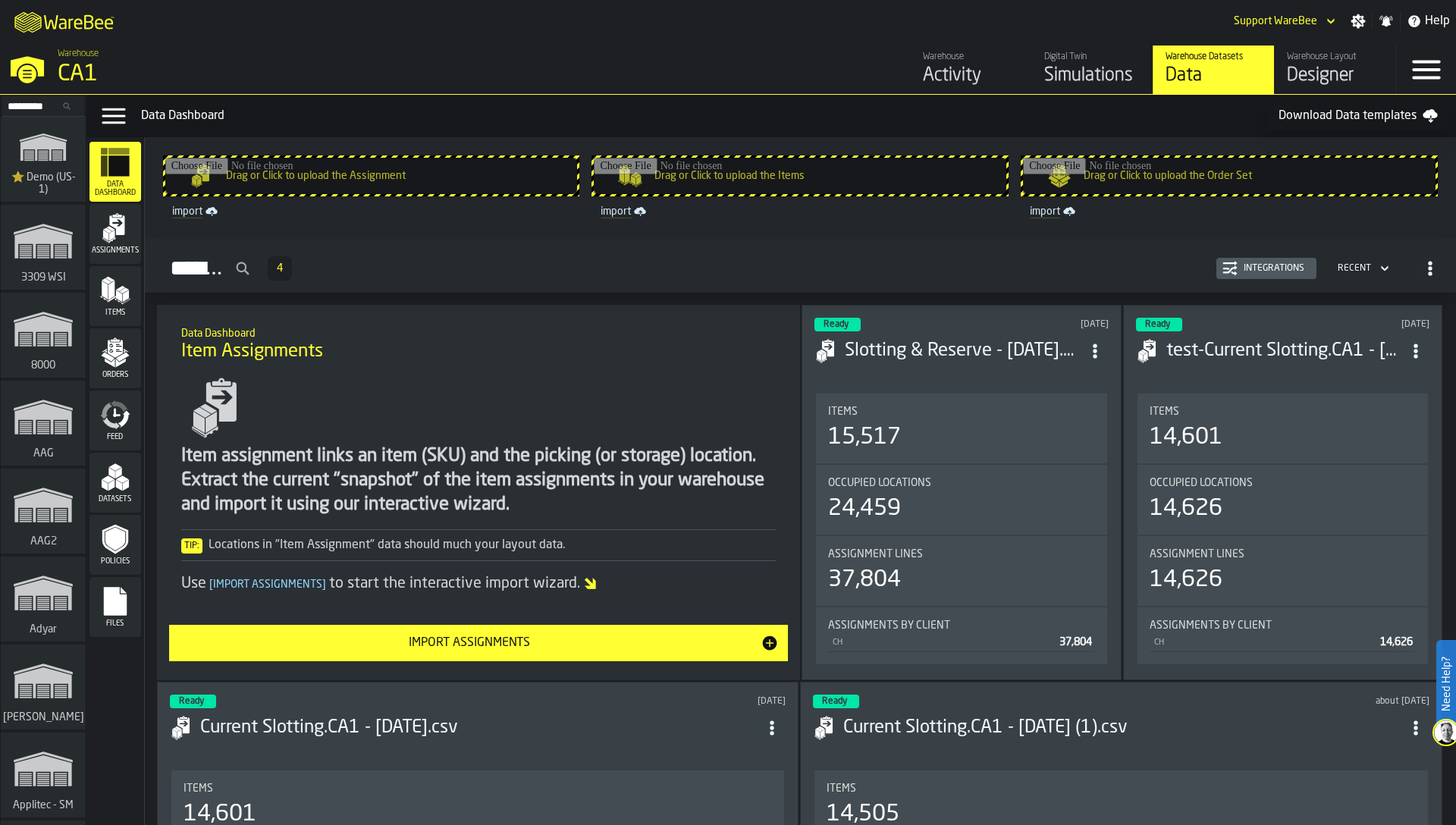
click at [114, 233] on polygon "menu Assignments" at bounding box center [111, 235] width 5 height 11
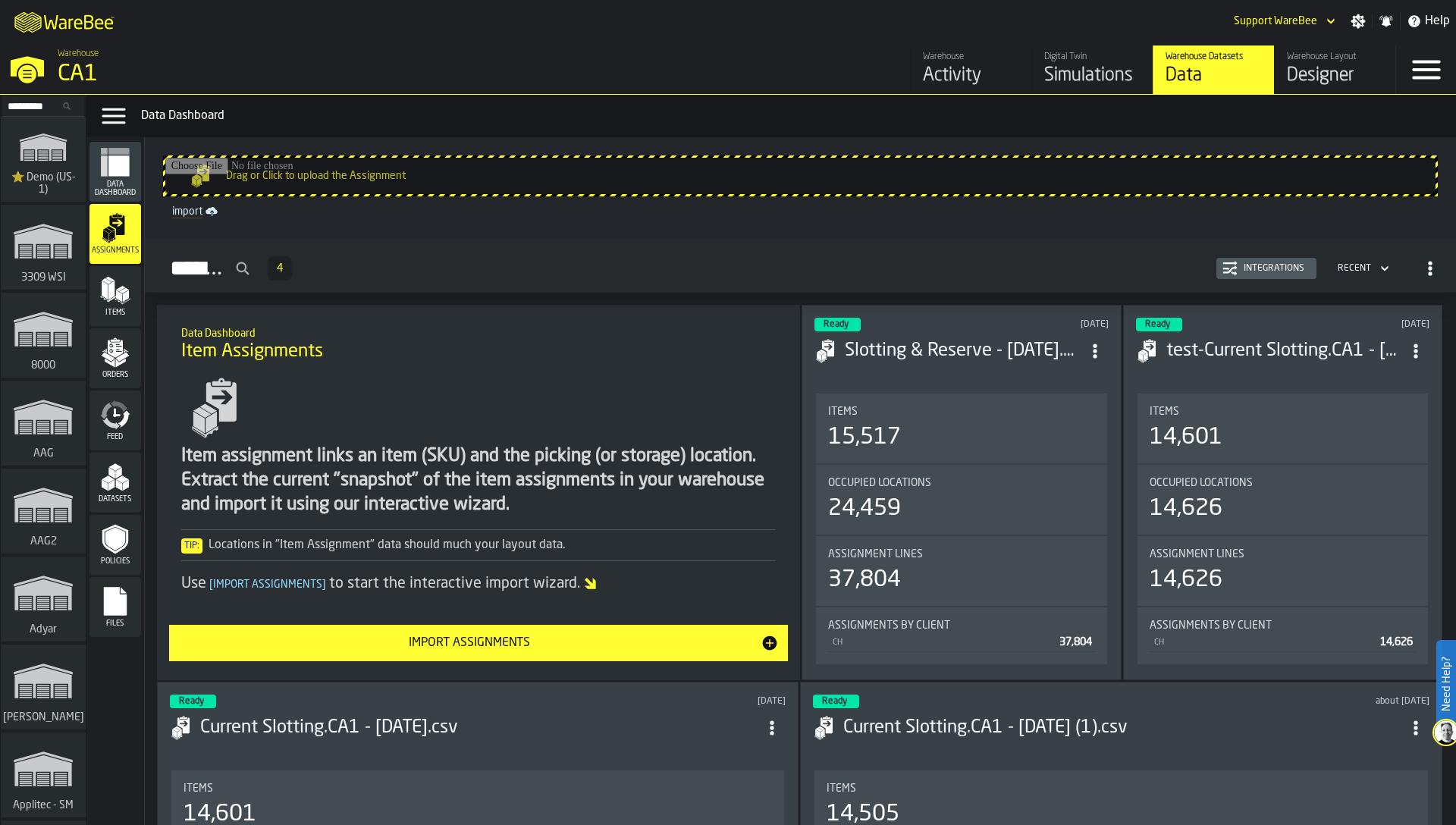
click at [1245, 266] on div "Integrations" at bounding box center [1273, 269] width 73 height 11
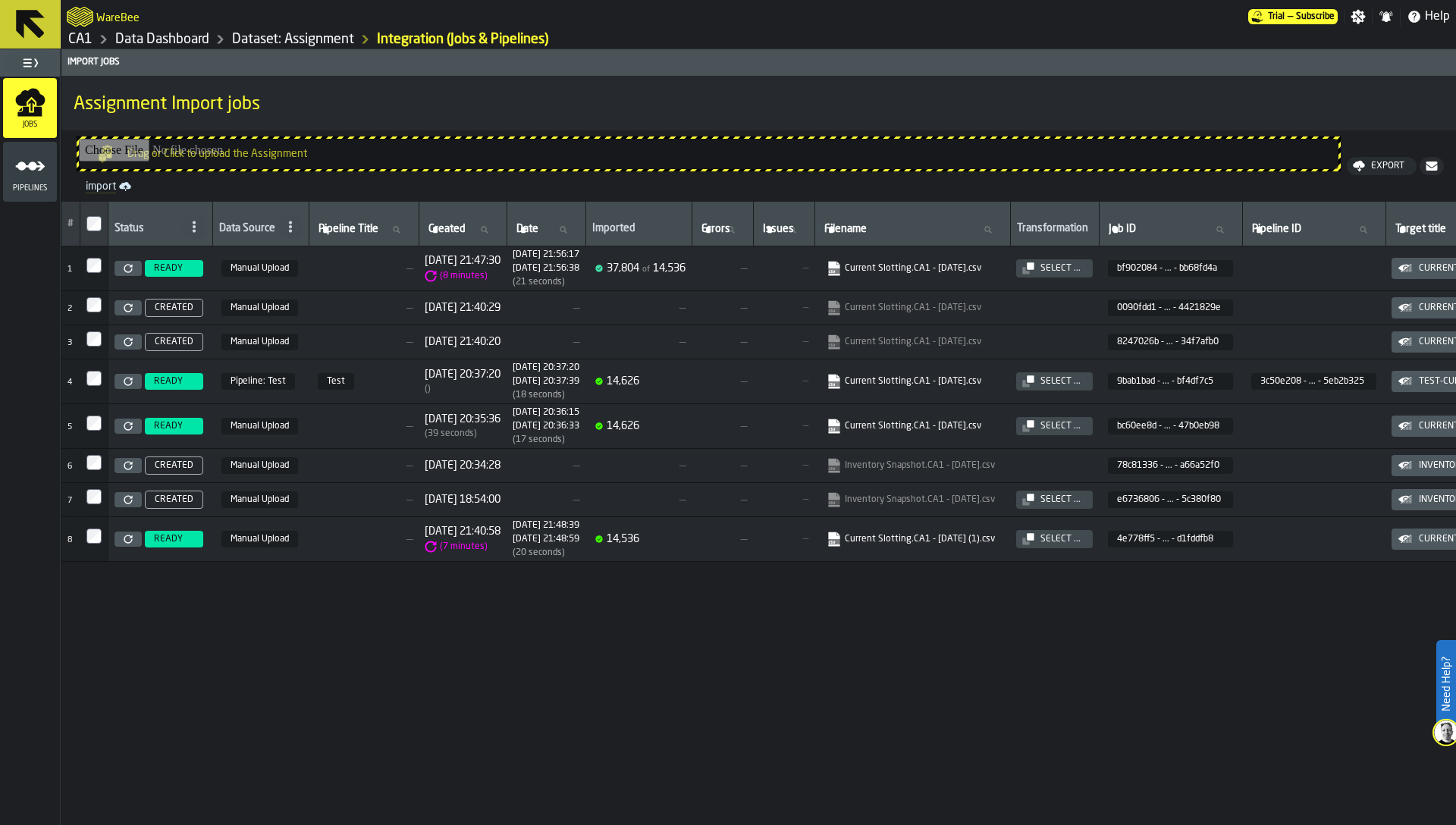
click at [839, 271] on rect "link-to-https://s3.eu-west-1.amazonaws.com/import.app.warebee.com/bf902084-3629…" at bounding box center [833, 271] width 11 height 5
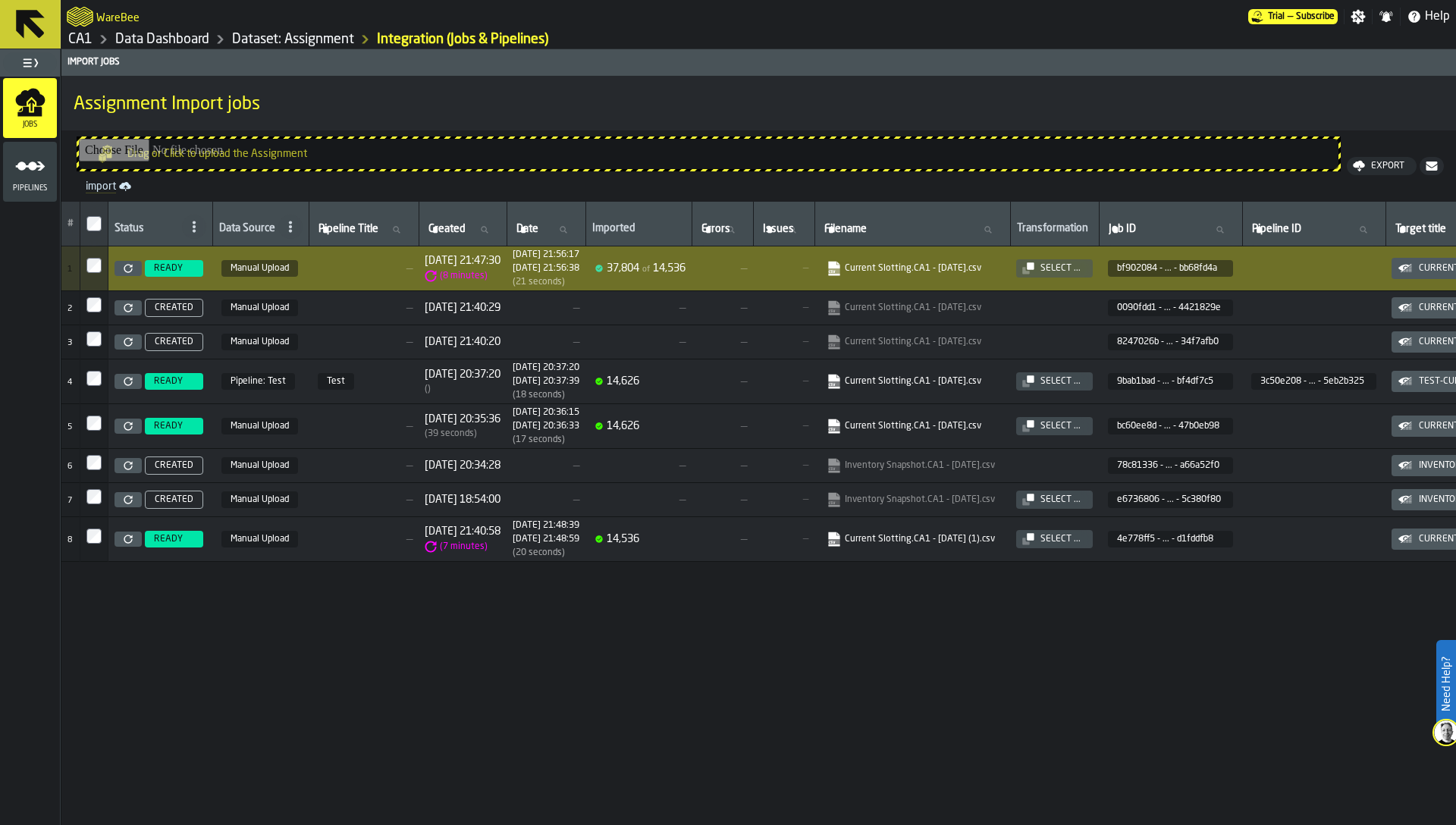
click at [286, 37] on link "Dataset: Assignment" at bounding box center [292, 39] width 122 height 17
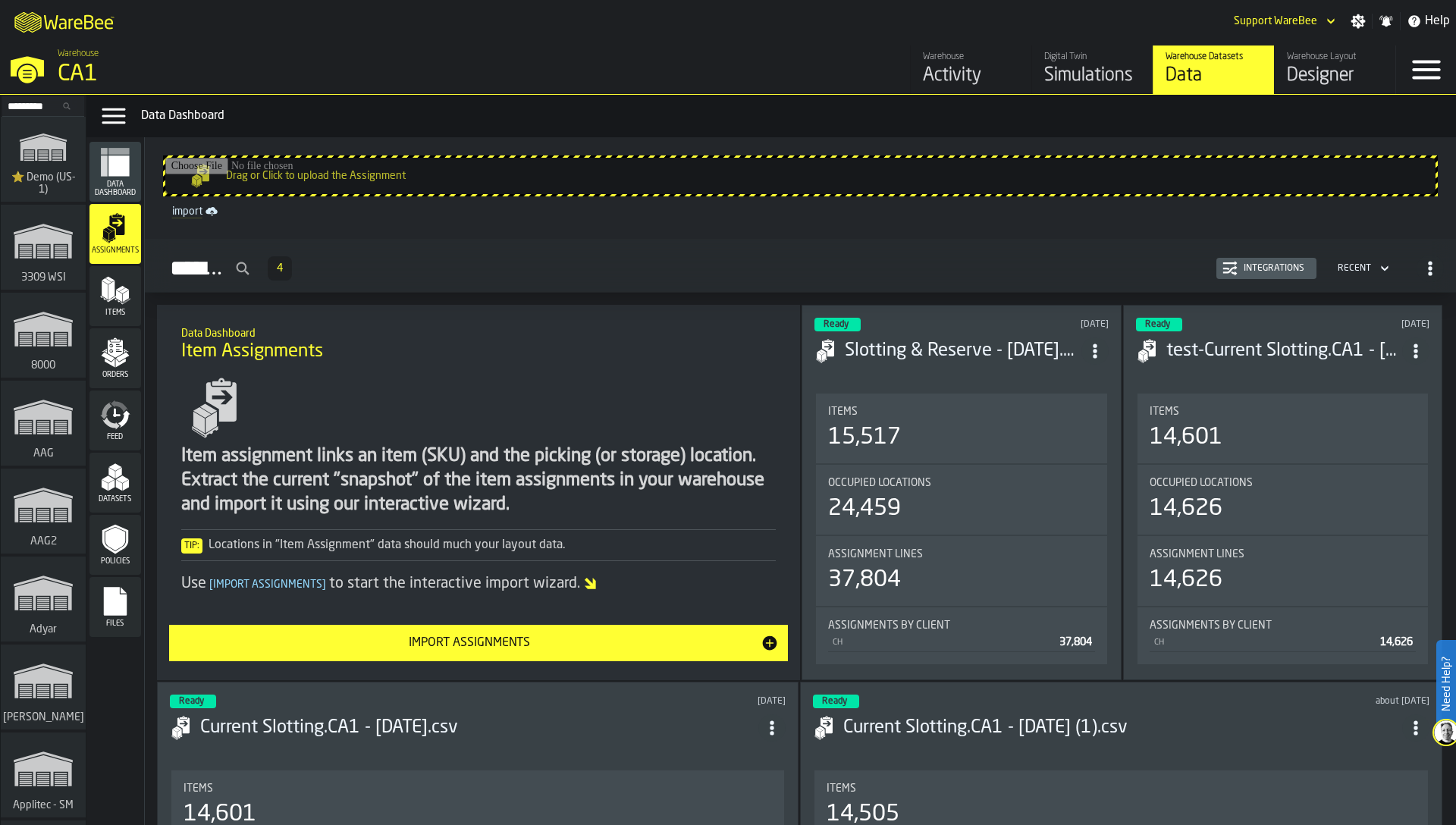
click at [126, 342] on icon "menu Orders" at bounding box center [115, 352] width 31 height 31
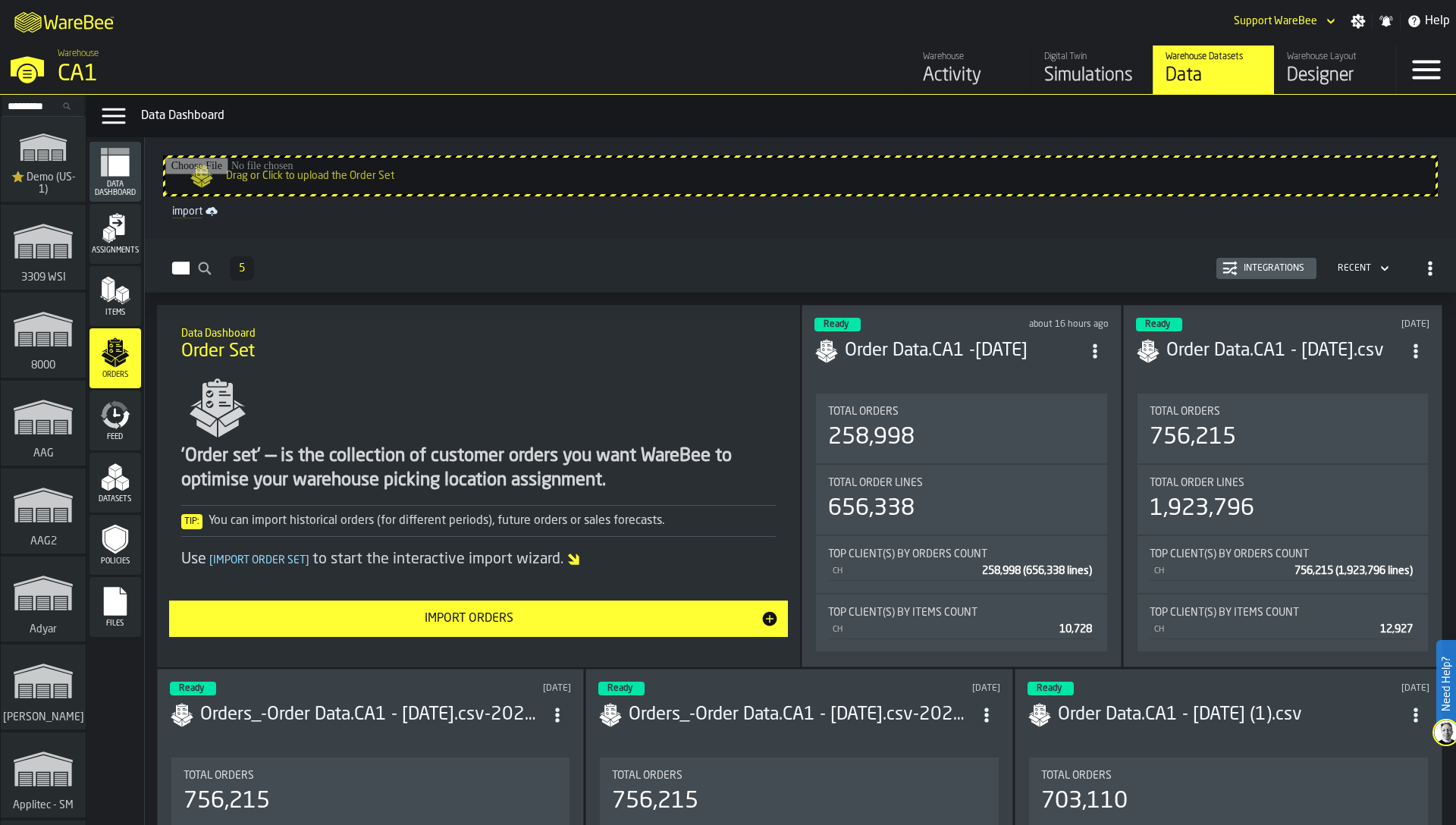
click at [1282, 264] on div "Integrations" at bounding box center [1273, 269] width 73 height 11
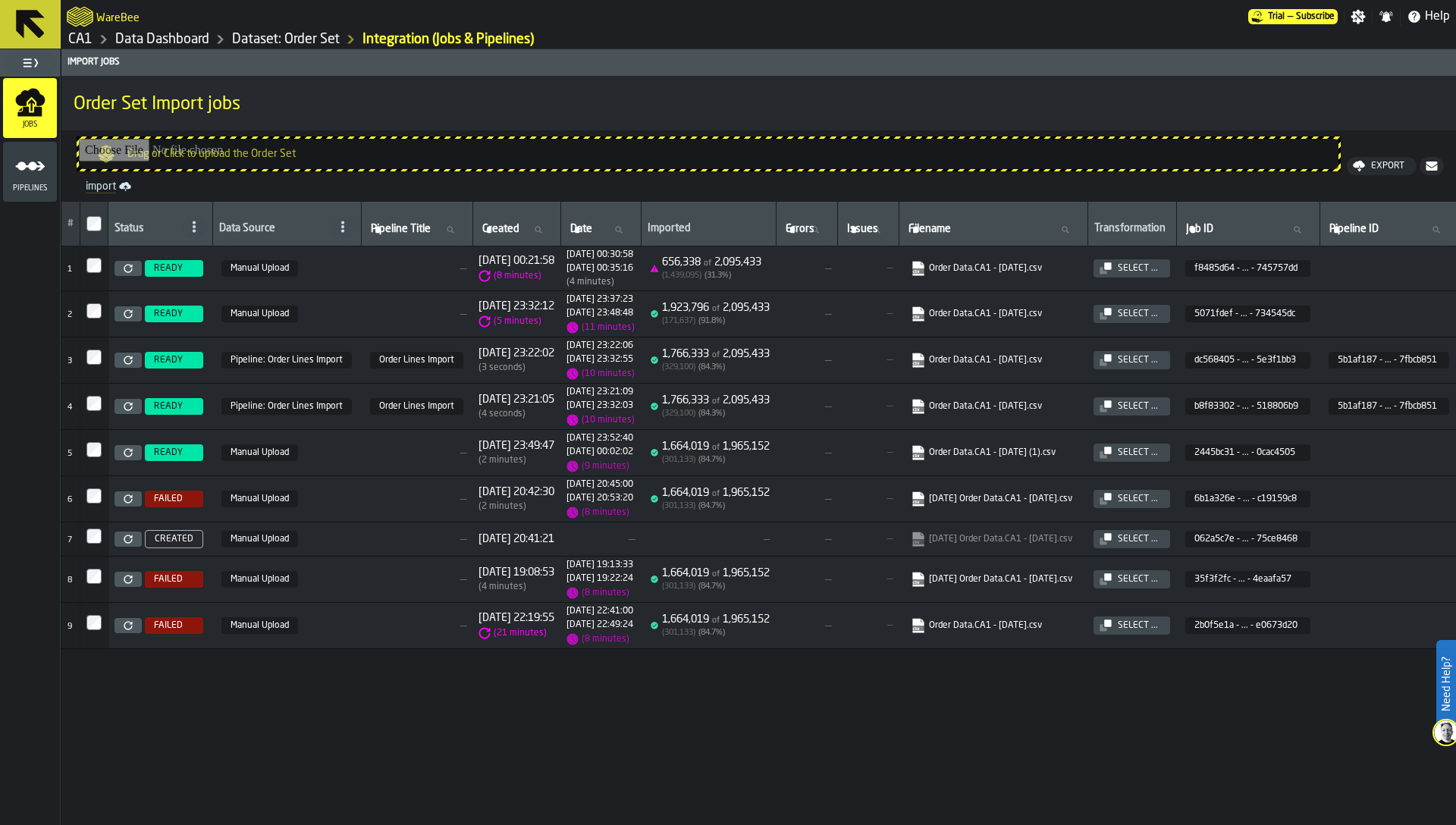
click at [920, 268] on icon "link-to-https://s3.eu-west-1.amazonaws.com/import.app.warebee.com/f8485d64-0c35…" at bounding box center [914, 264] width 12 height 12
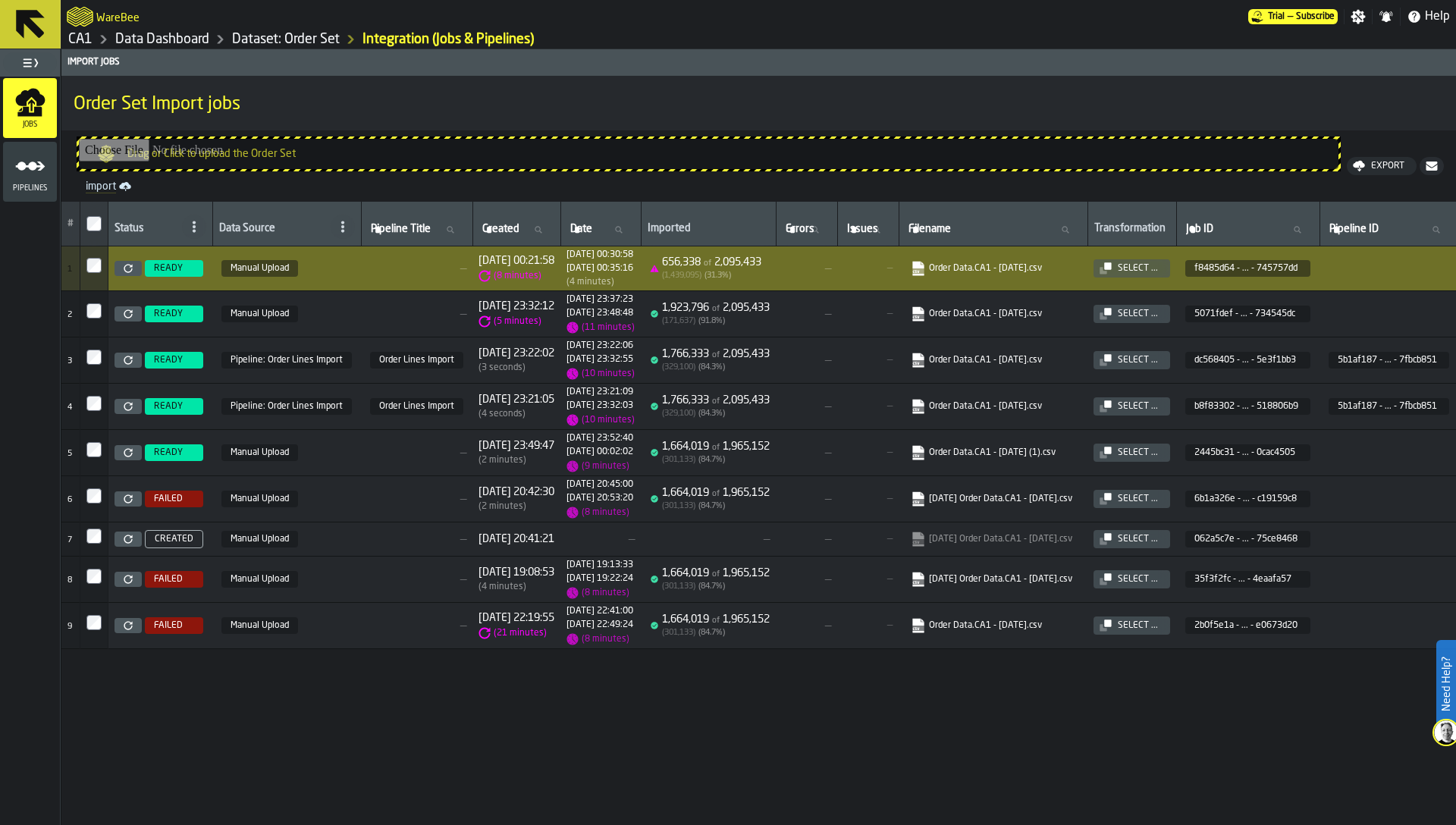
click at [298, 36] on link "Dataset: Order Set" at bounding box center [285, 39] width 108 height 17
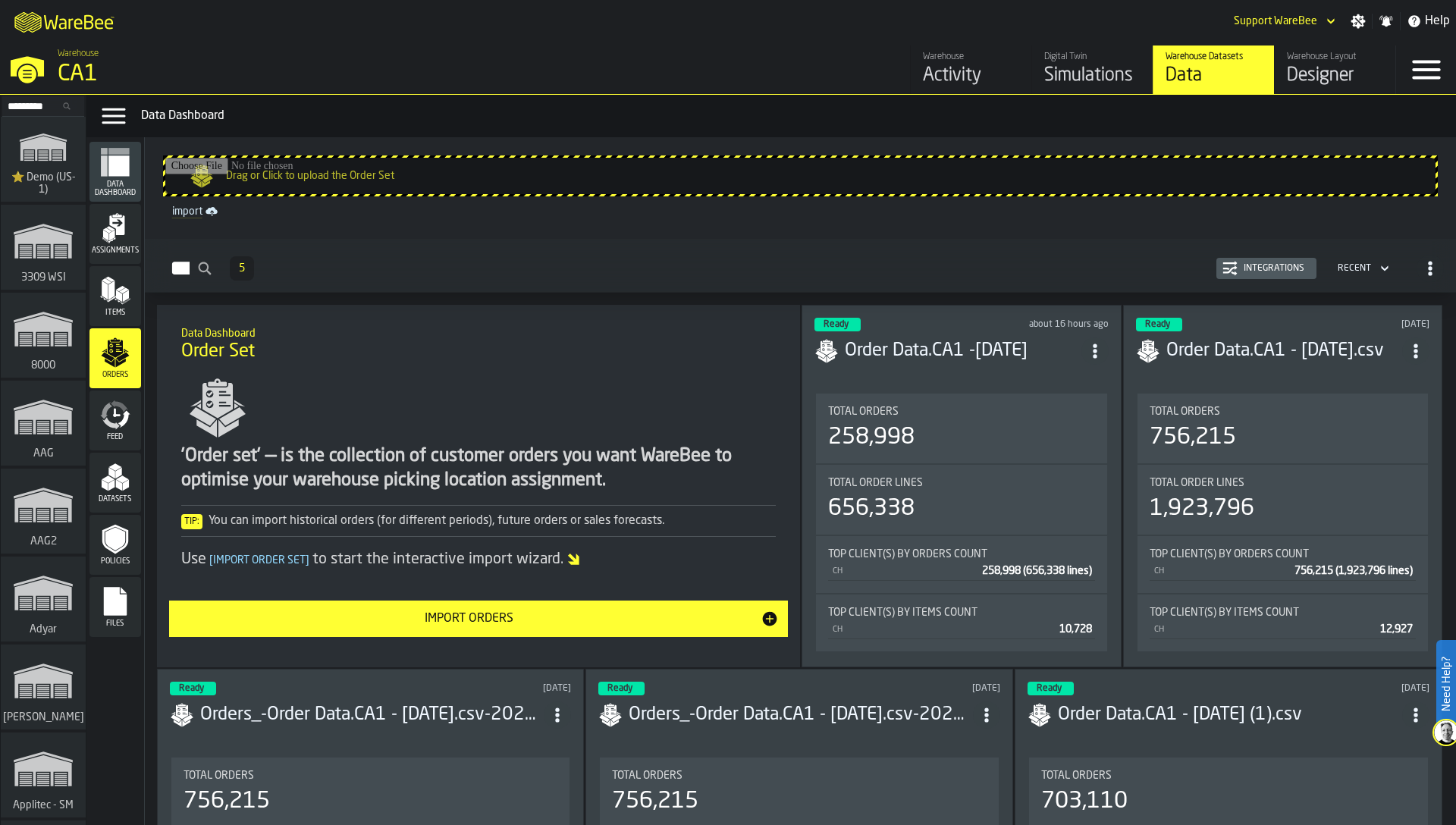
click at [112, 303] on icon "menu Items" at bounding box center [115, 291] width 31 height 31
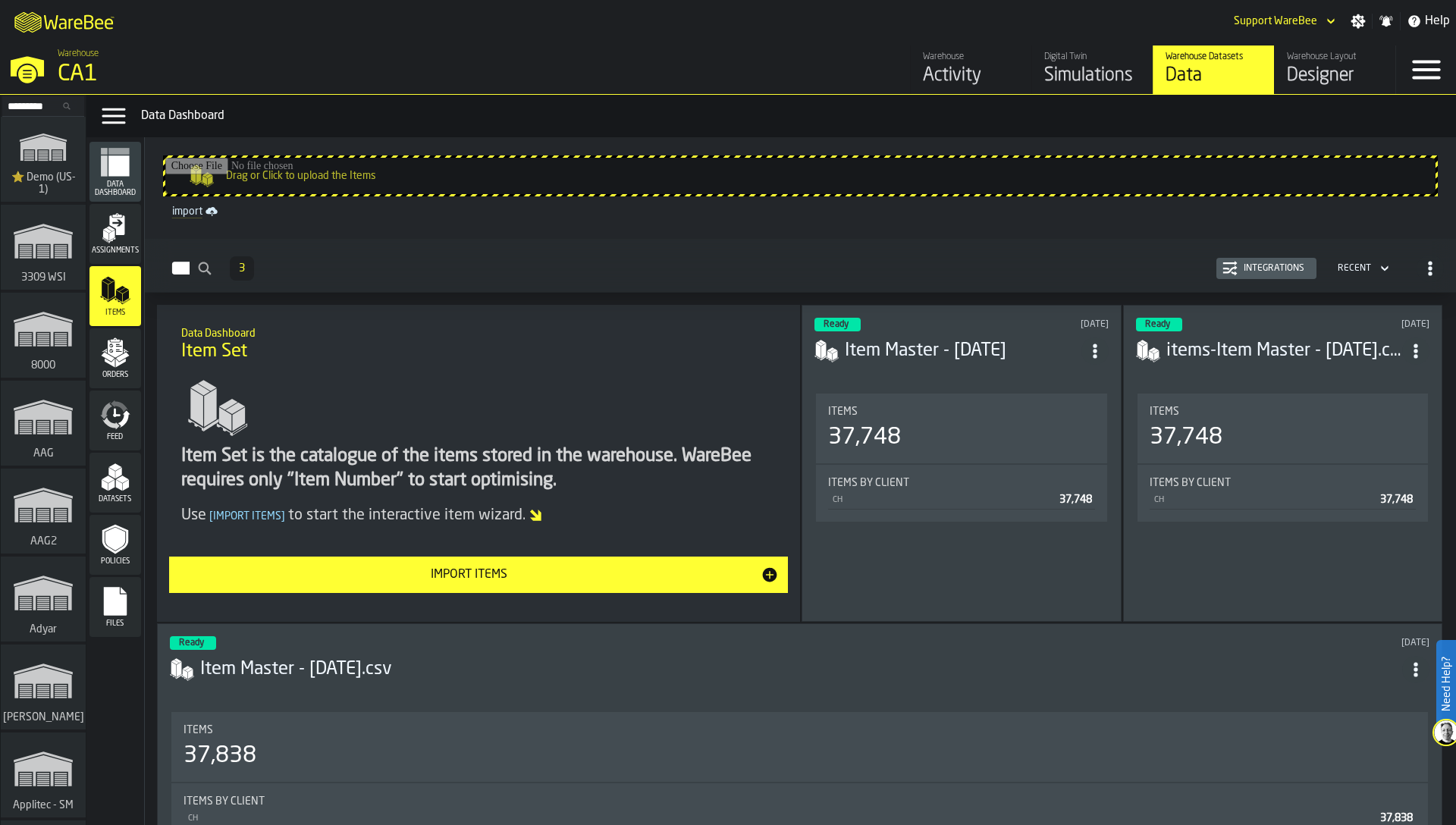
click at [1261, 263] on div "Integrations" at bounding box center [1273, 269] width 73 height 11
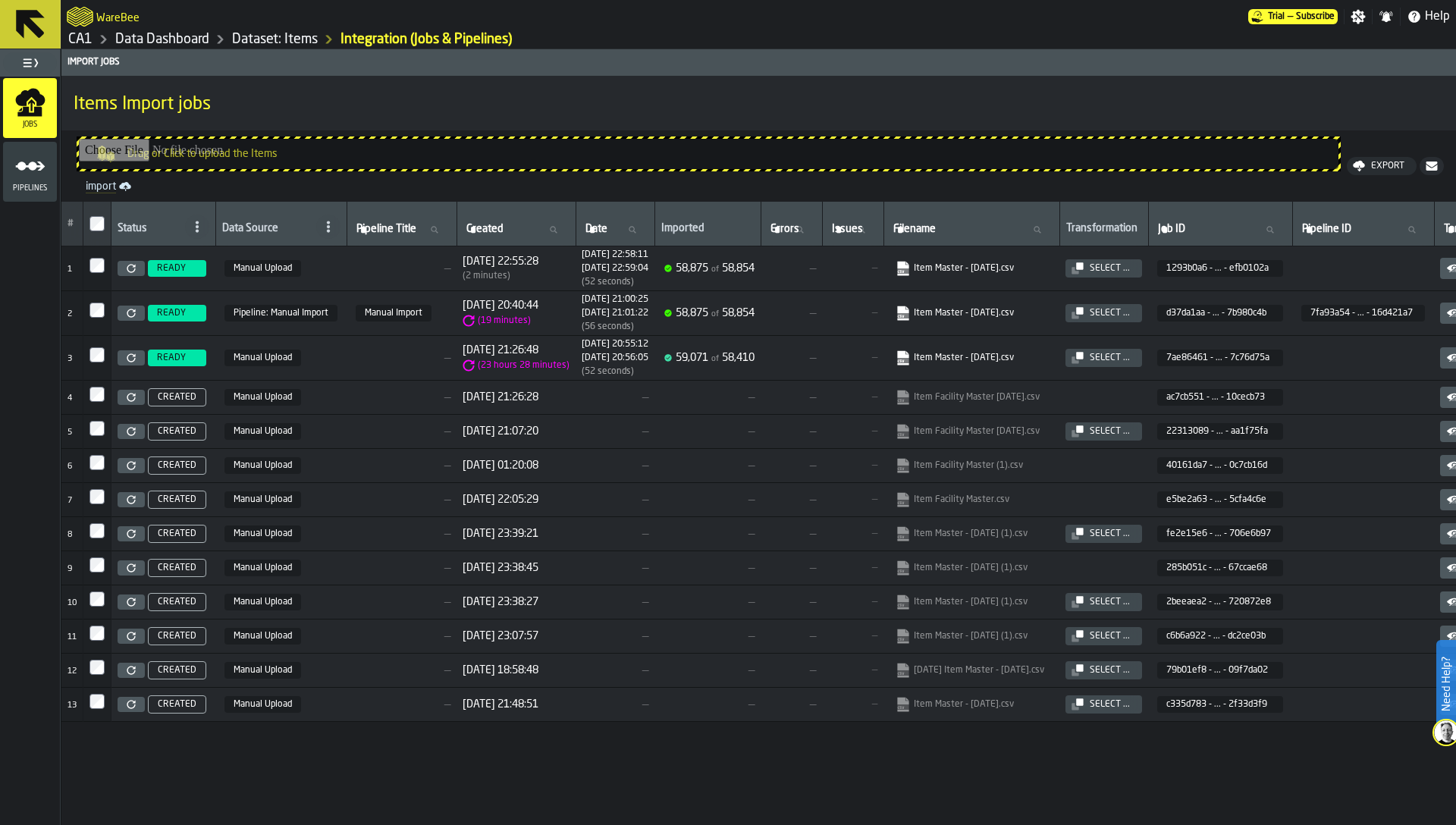
click at [903, 266] on icon "link-to-https://s3.eu-west-1.amazonaws.com/import.app.warebee.com/1293b0a6-e49d…" at bounding box center [899, 264] width 9 height 11
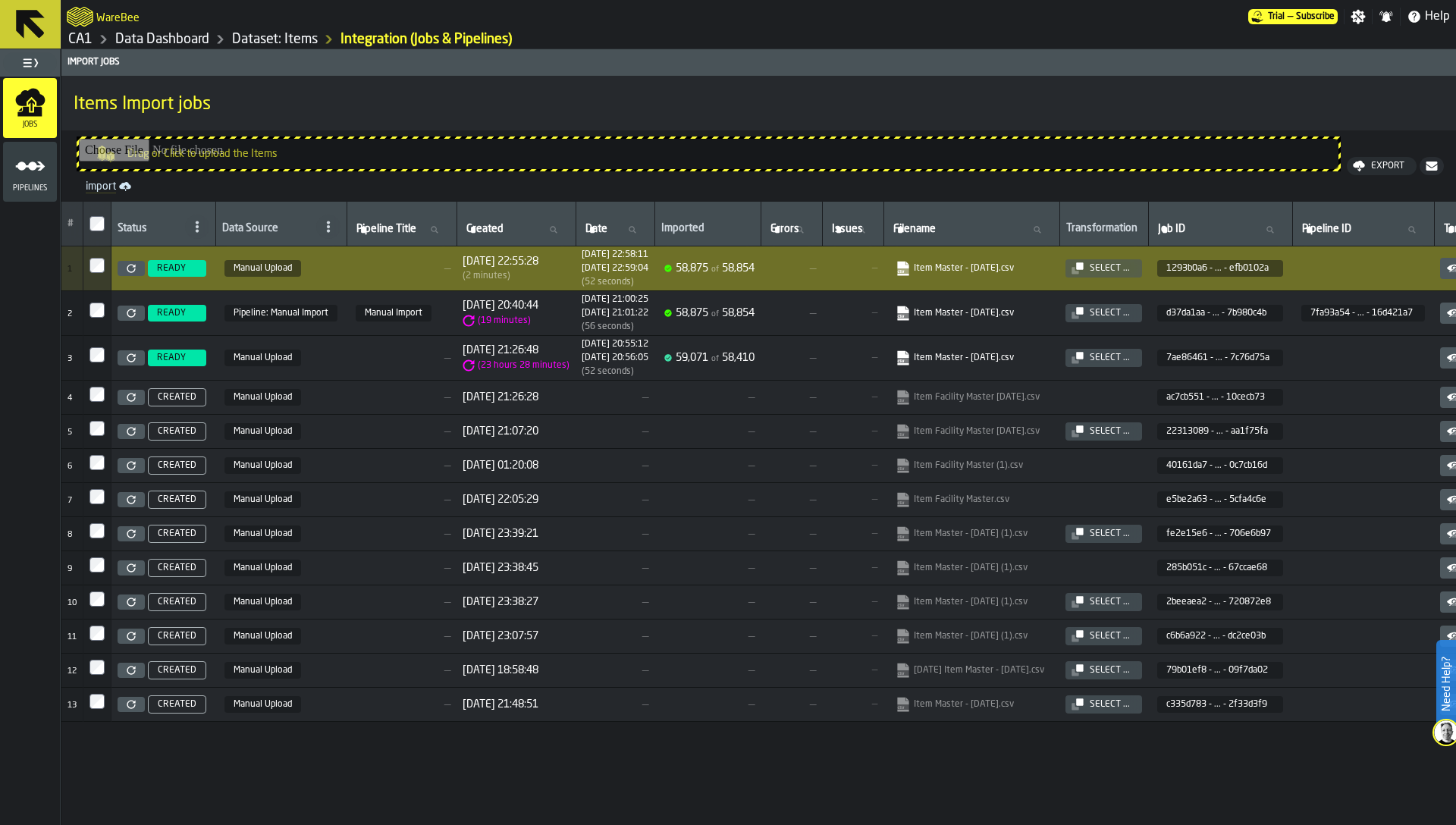
click at [726, 321] on td "58,875 of 58,854" at bounding box center [707, 313] width 106 height 45
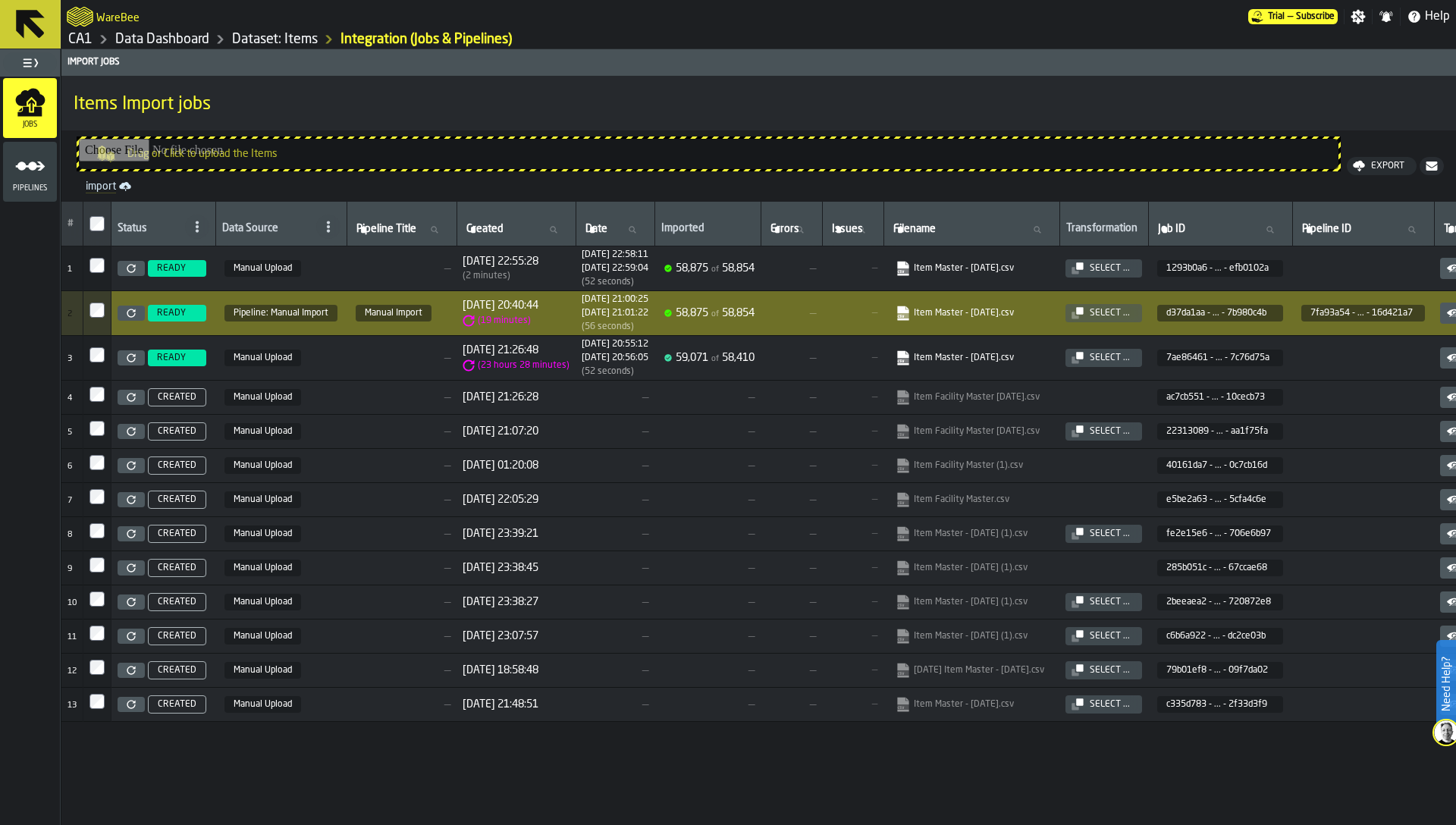
click at [726, 321] on td "58,875 of 58,854" at bounding box center [707, 313] width 106 height 45
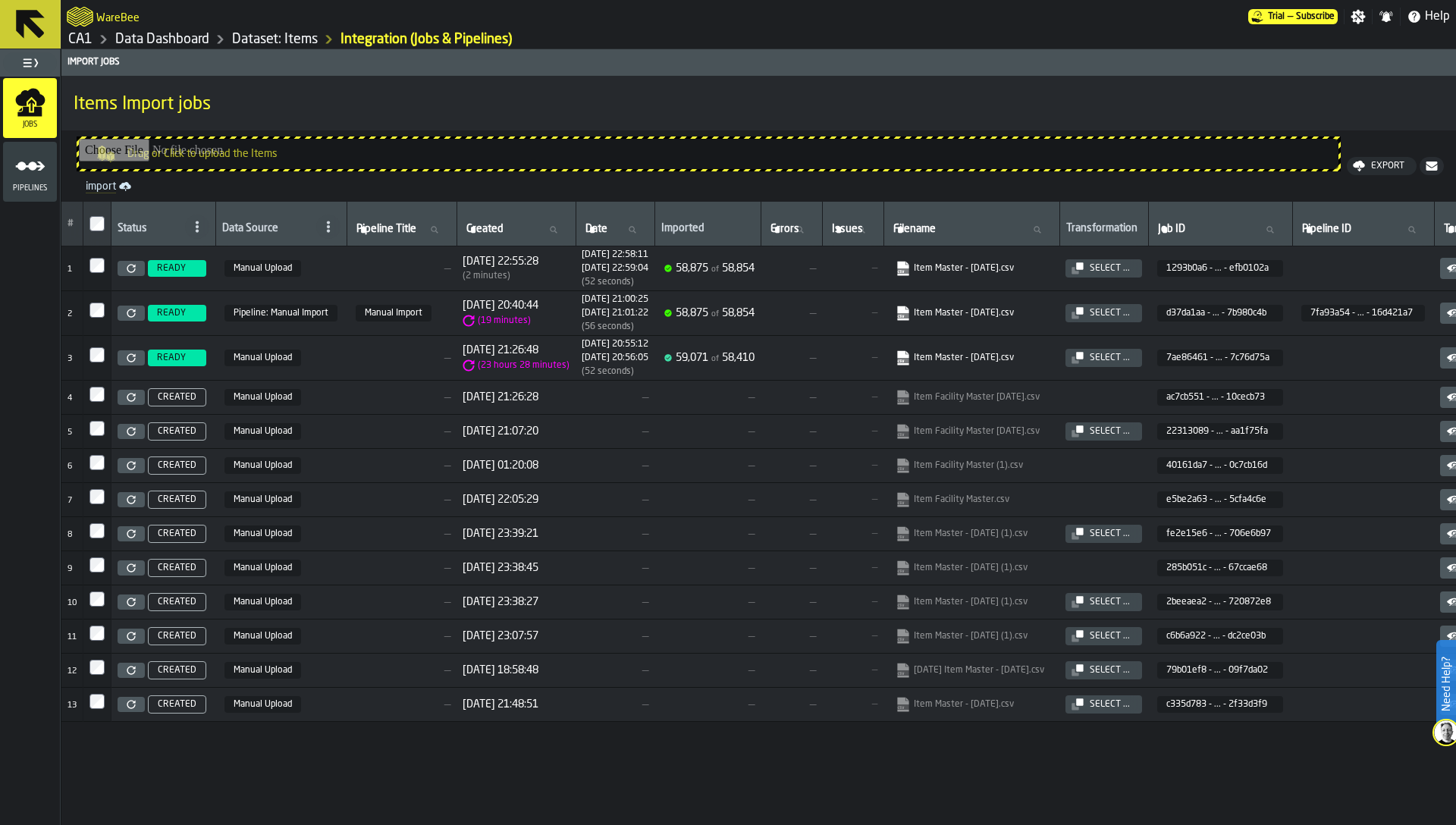
click at [726, 321] on td "58,875 of 58,854" at bounding box center [707, 313] width 106 height 45
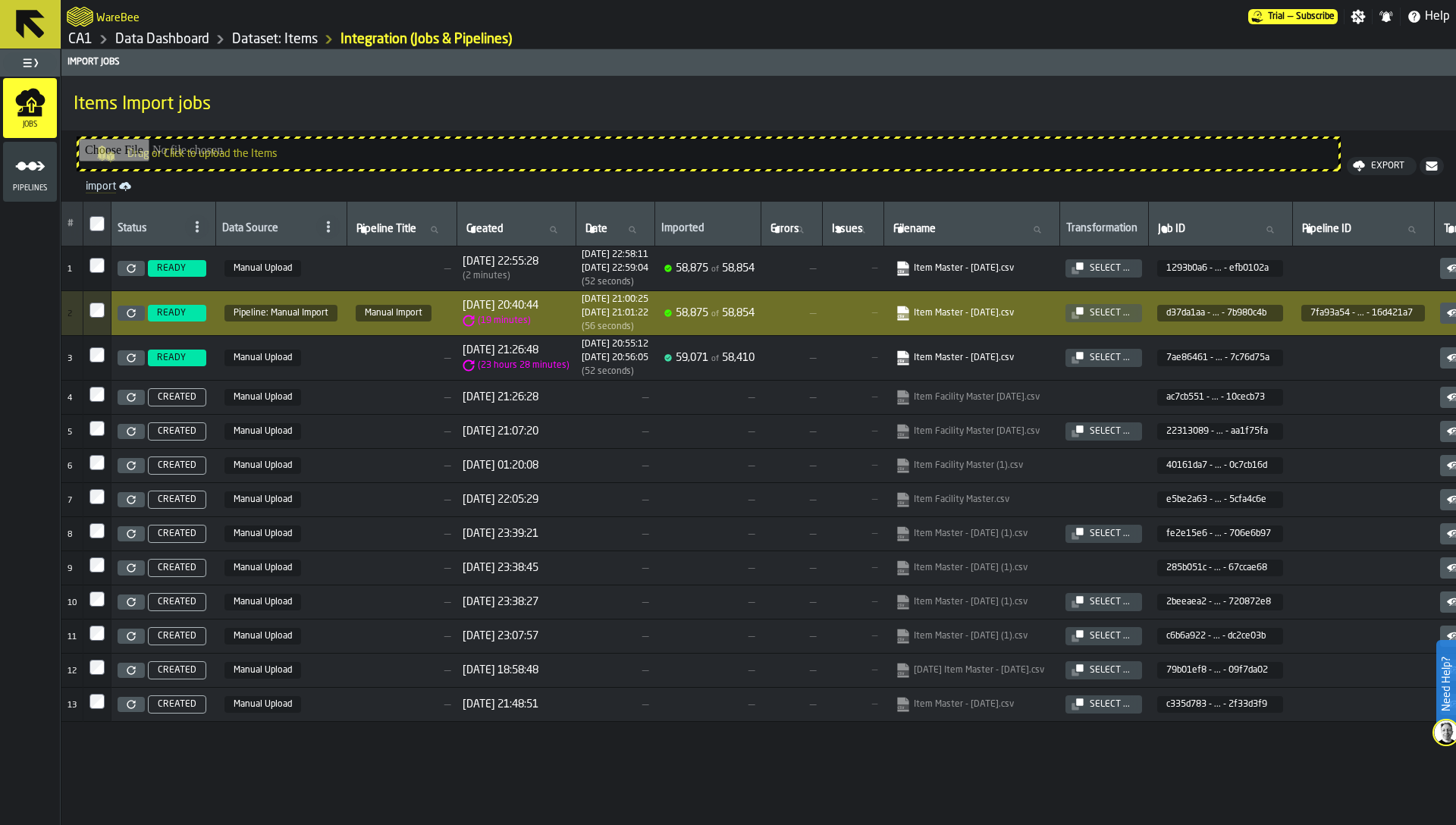
click at [728, 365] on td "59,071 of 58,410" at bounding box center [707, 358] width 106 height 45
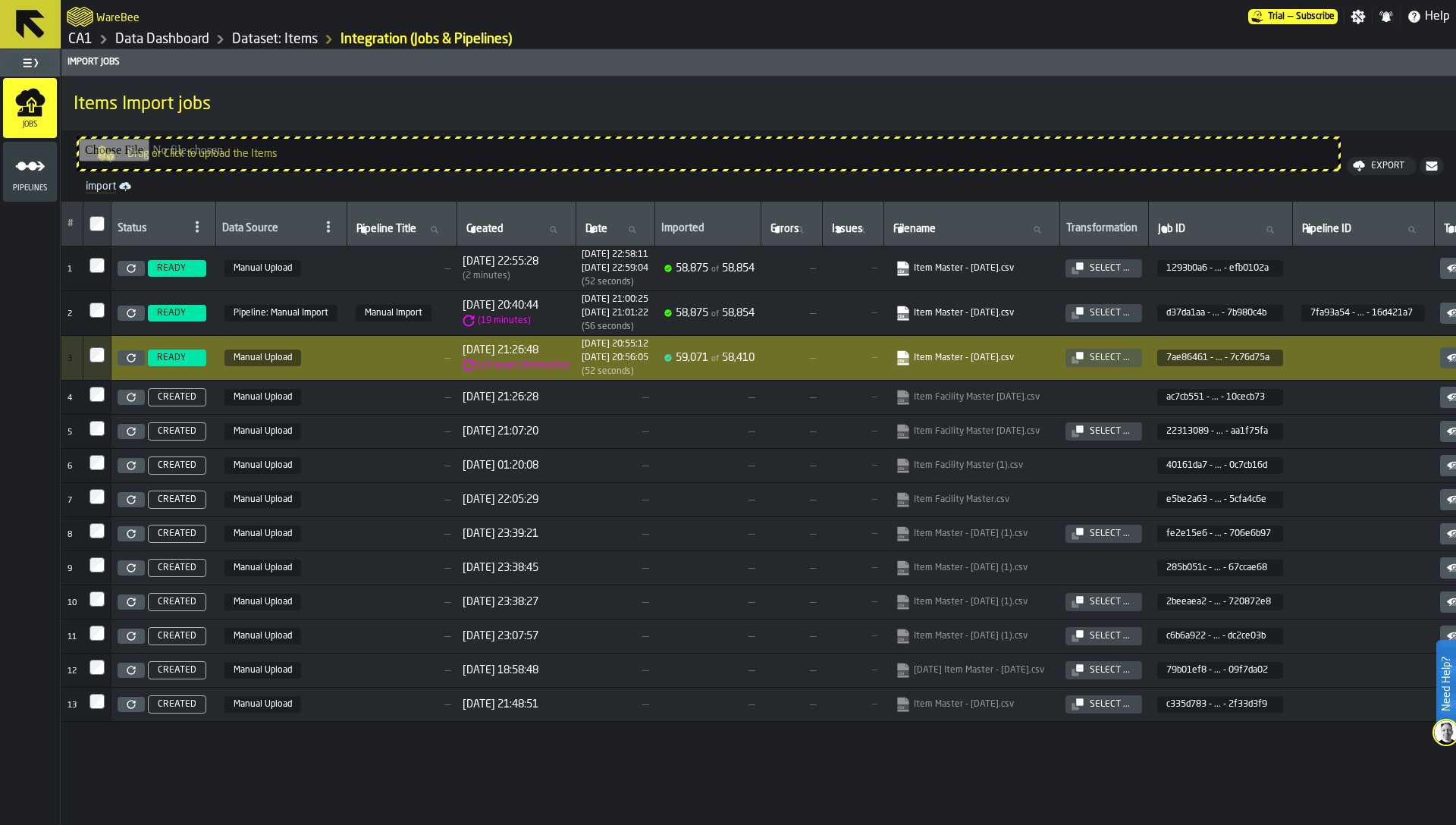
click at [634, 573] on span "—" at bounding box center [615, 568] width 67 height 12
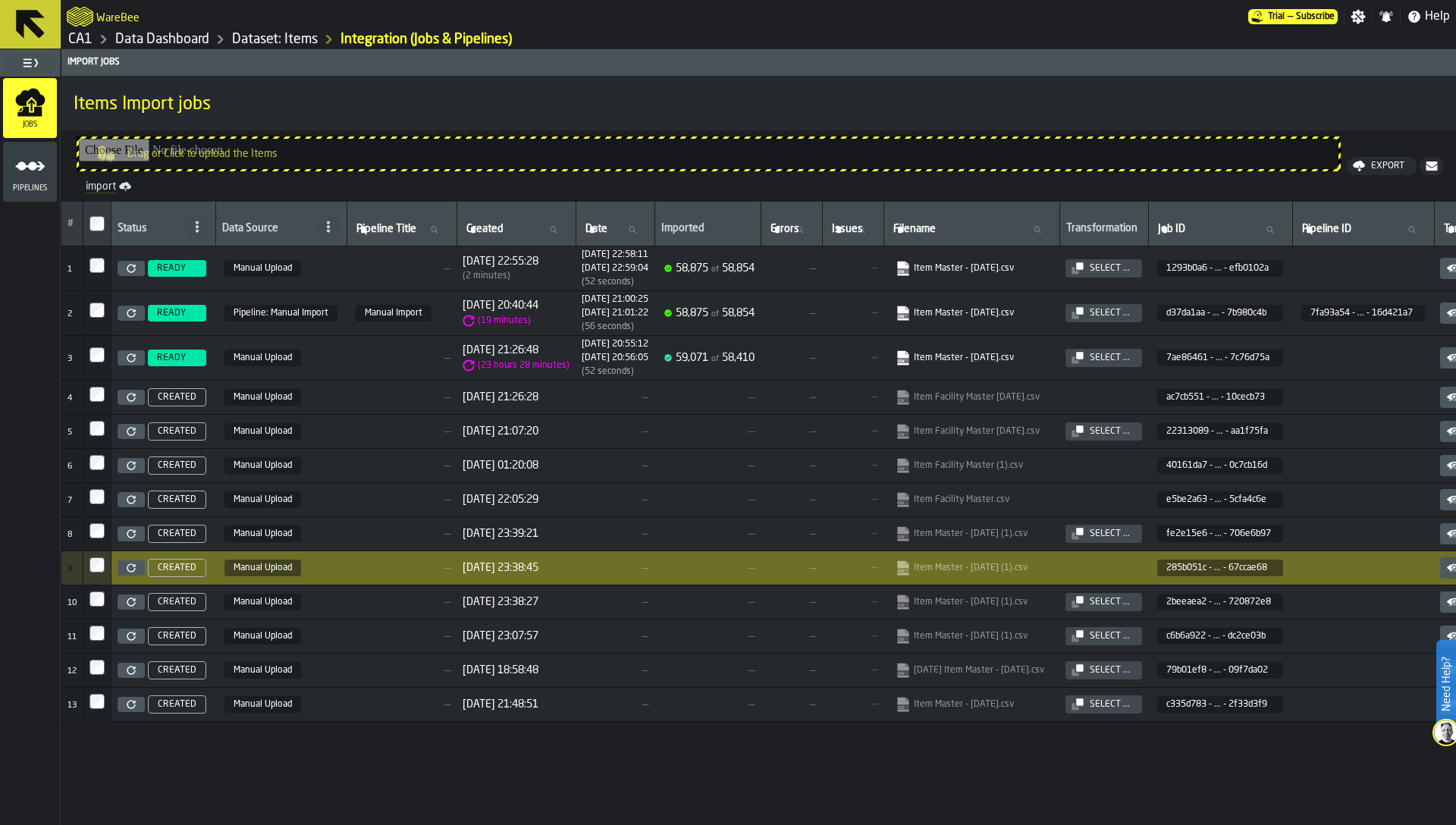
click at [76, 31] on link "CA1" at bounding box center [81, 39] width 25 height 17
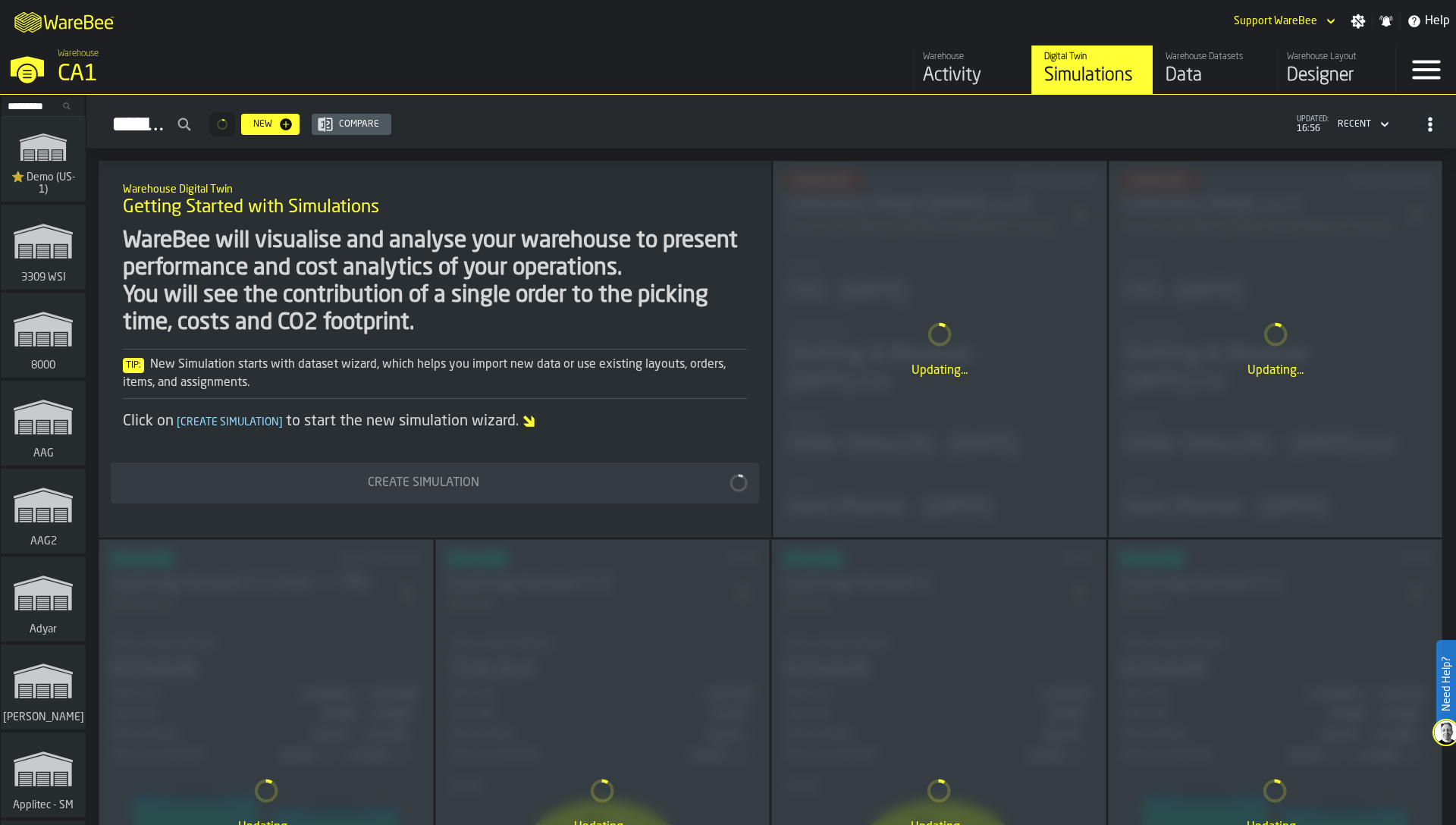
click at [1177, 62] on div "Warehouse Datasets Data" at bounding box center [1214, 69] width 97 height 36
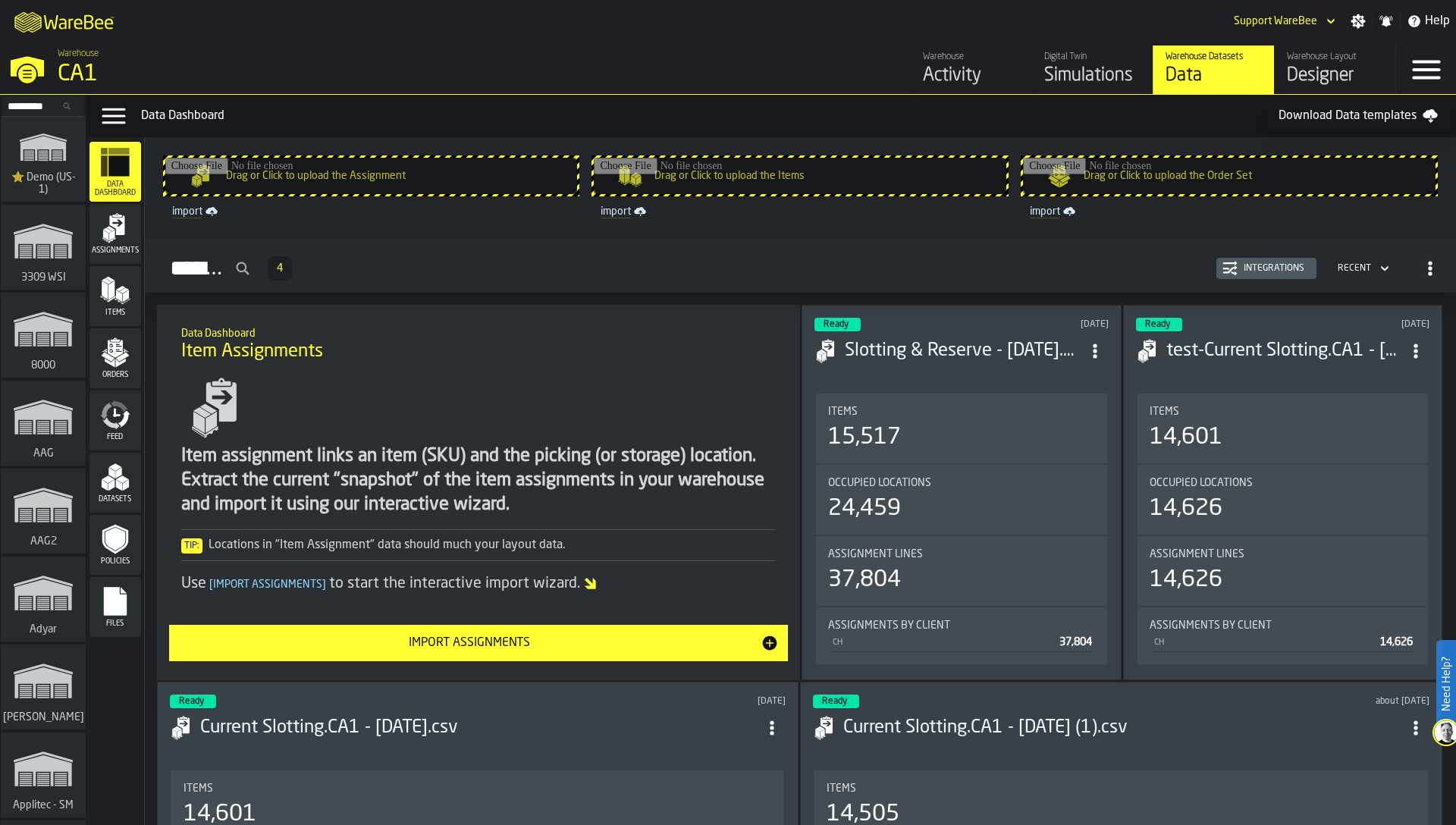
click at [126, 363] on icon "menu Orders" at bounding box center [115, 352] width 31 height 31
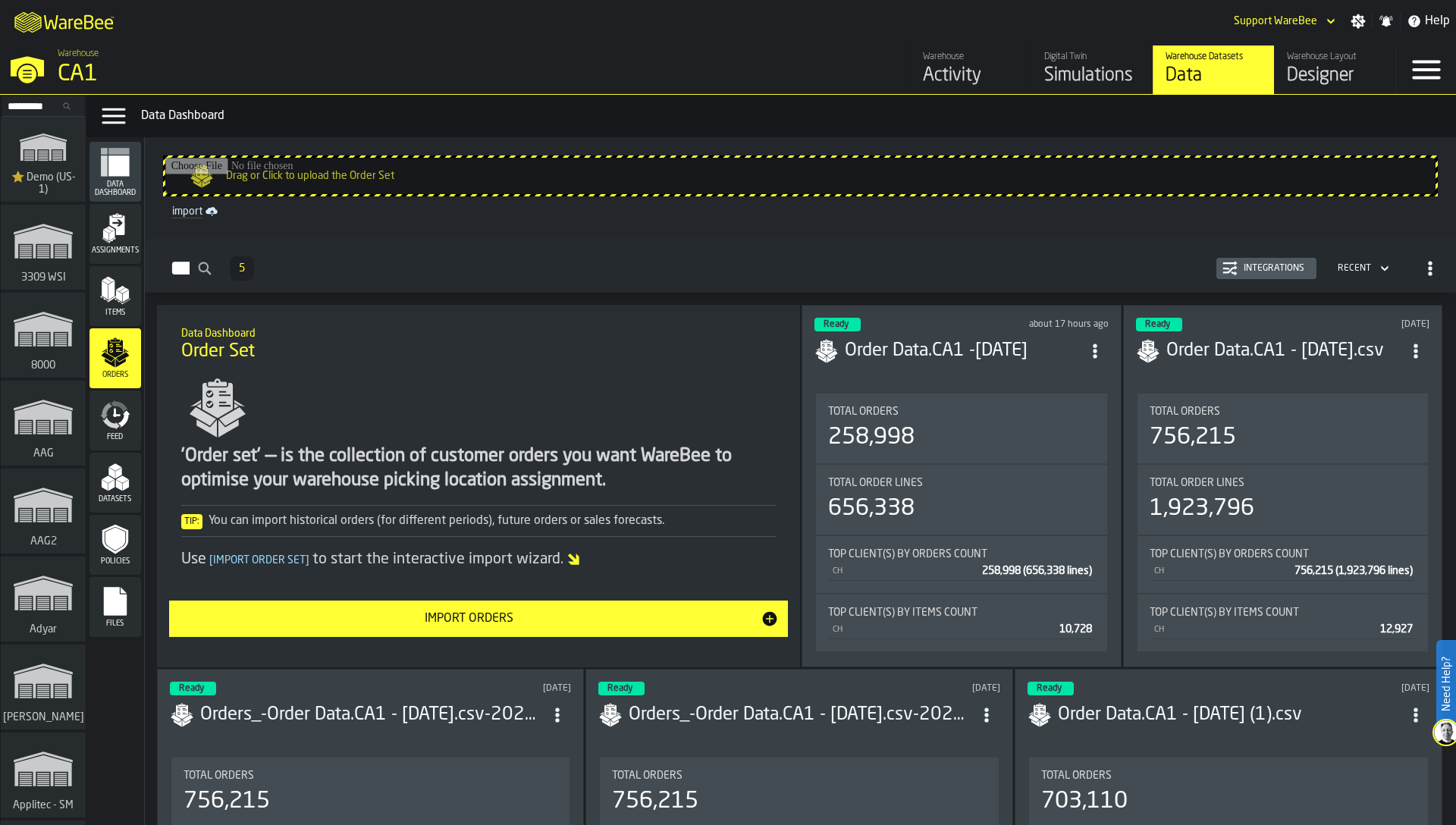
click at [1274, 281] on div "Orders 5 Integrations Recent" at bounding box center [800, 269] width 1287 height 35
click at [1292, 351] on h3 "Order Data.CA1 - [DATE].csv" at bounding box center [1284, 351] width 236 height 25
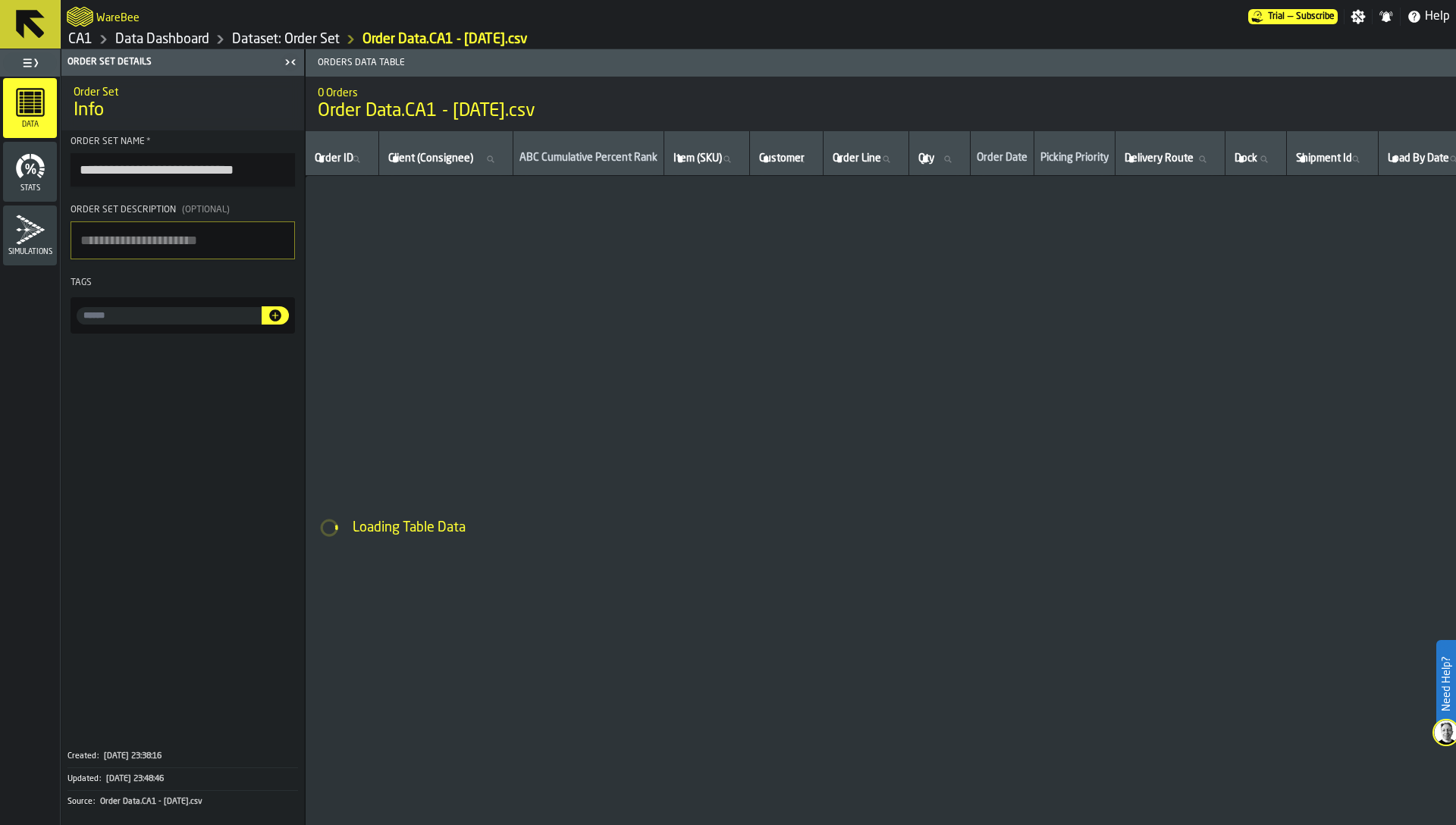
click at [279, 43] on link "Dataset: Order Set" at bounding box center [285, 39] width 108 height 17
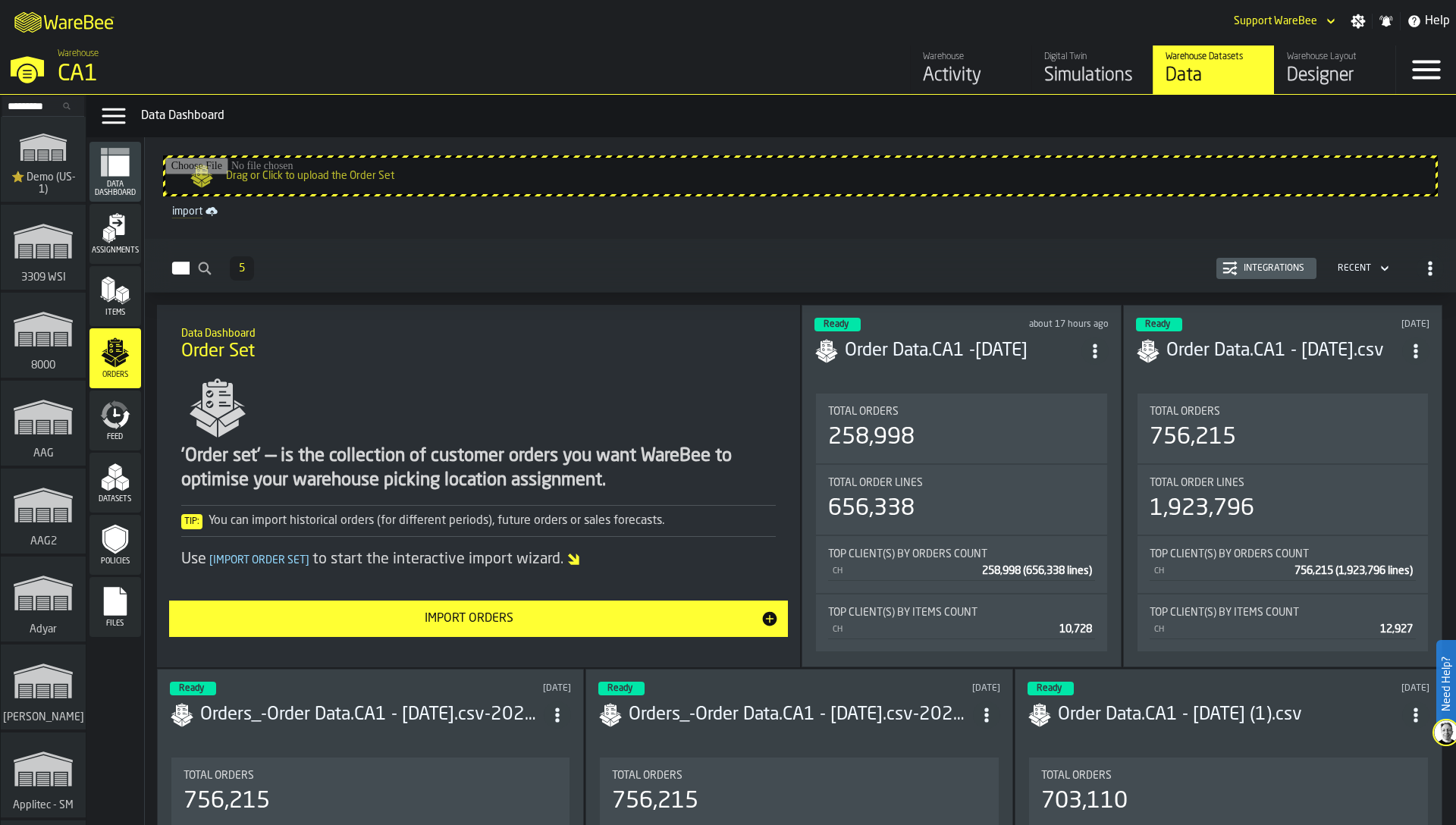
click at [1284, 279] on div "Orders 5 Integrations Recent" at bounding box center [800, 269] width 1287 height 35
click at [1284, 273] on div "Integrations" at bounding box center [1273, 269] width 73 height 11
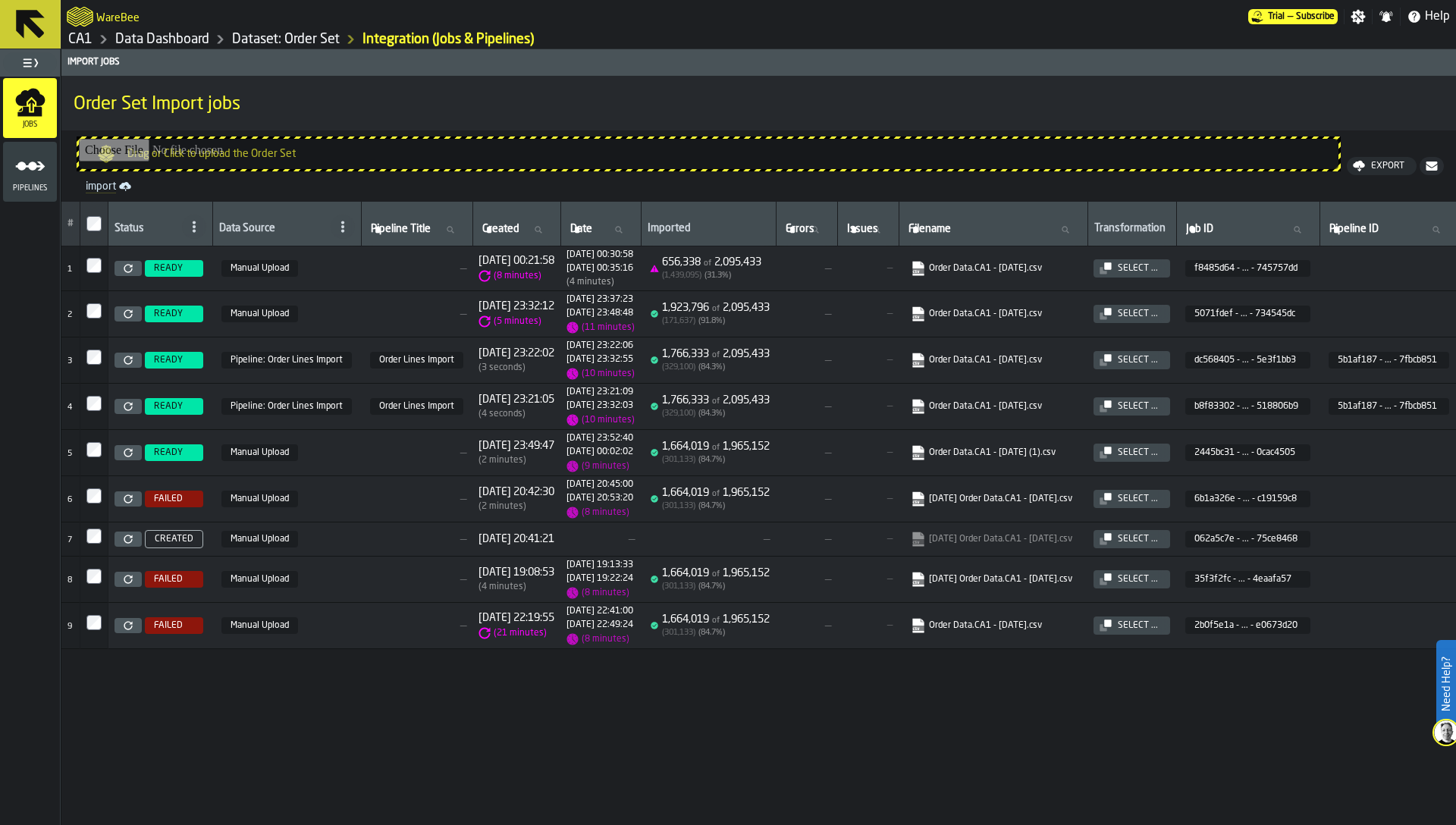
click at [1164, 309] on div "Select ..." at bounding box center [1138, 314] width 53 height 11
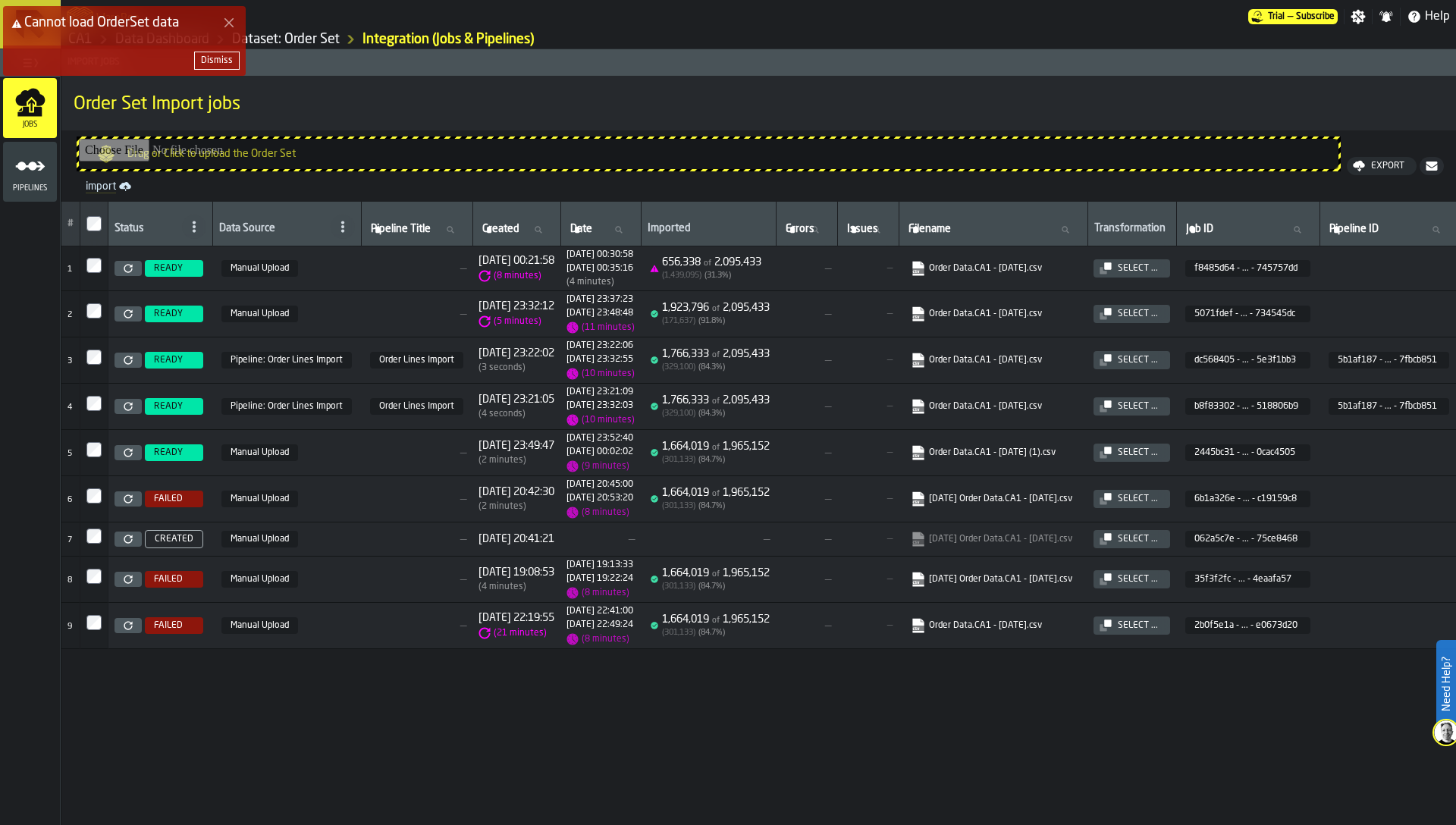
click at [220, 64] on div "Dismiss" at bounding box center [217, 61] width 32 height 11
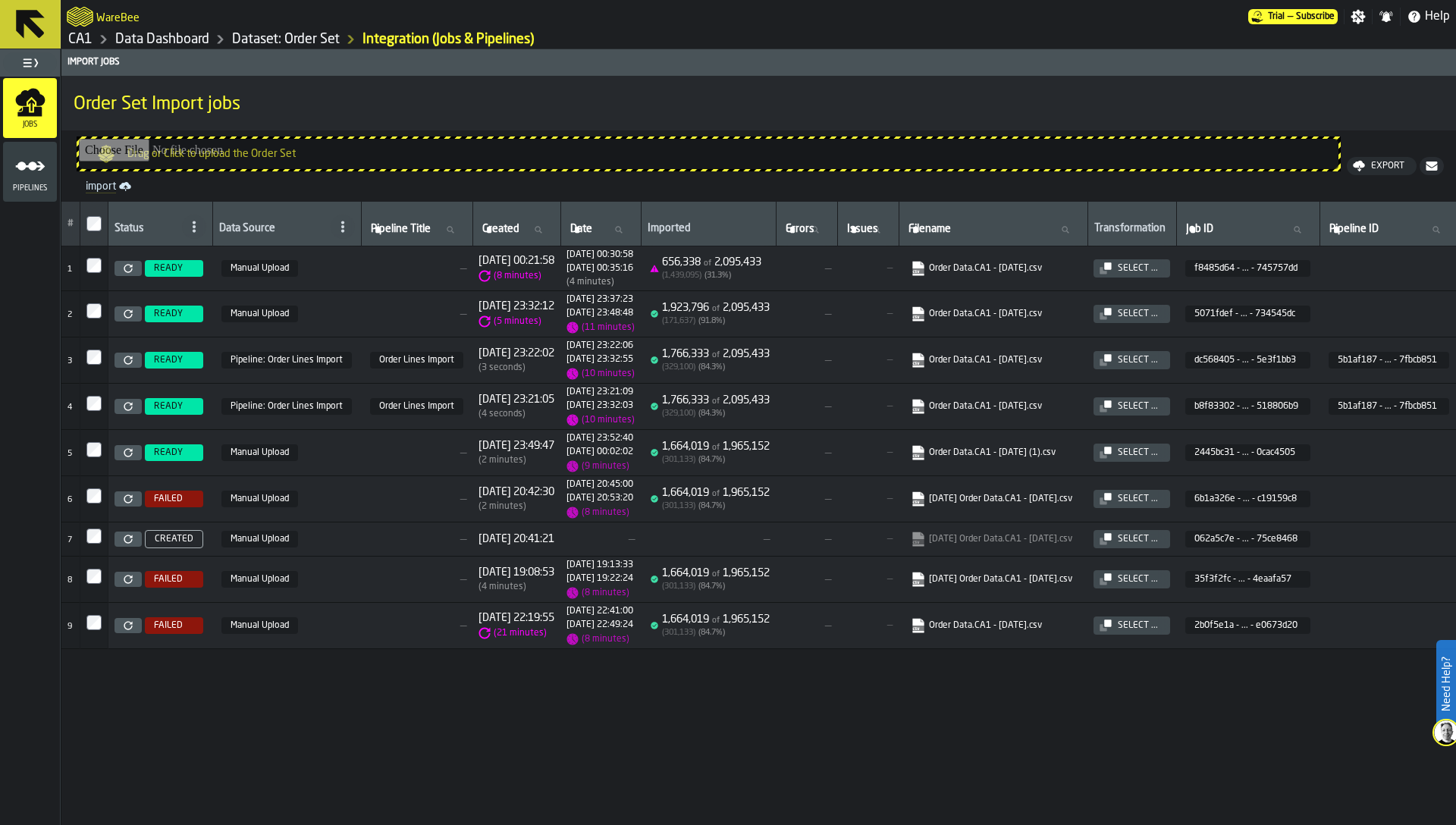
click at [127, 311] on icon at bounding box center [128, 313] width 9 height 9
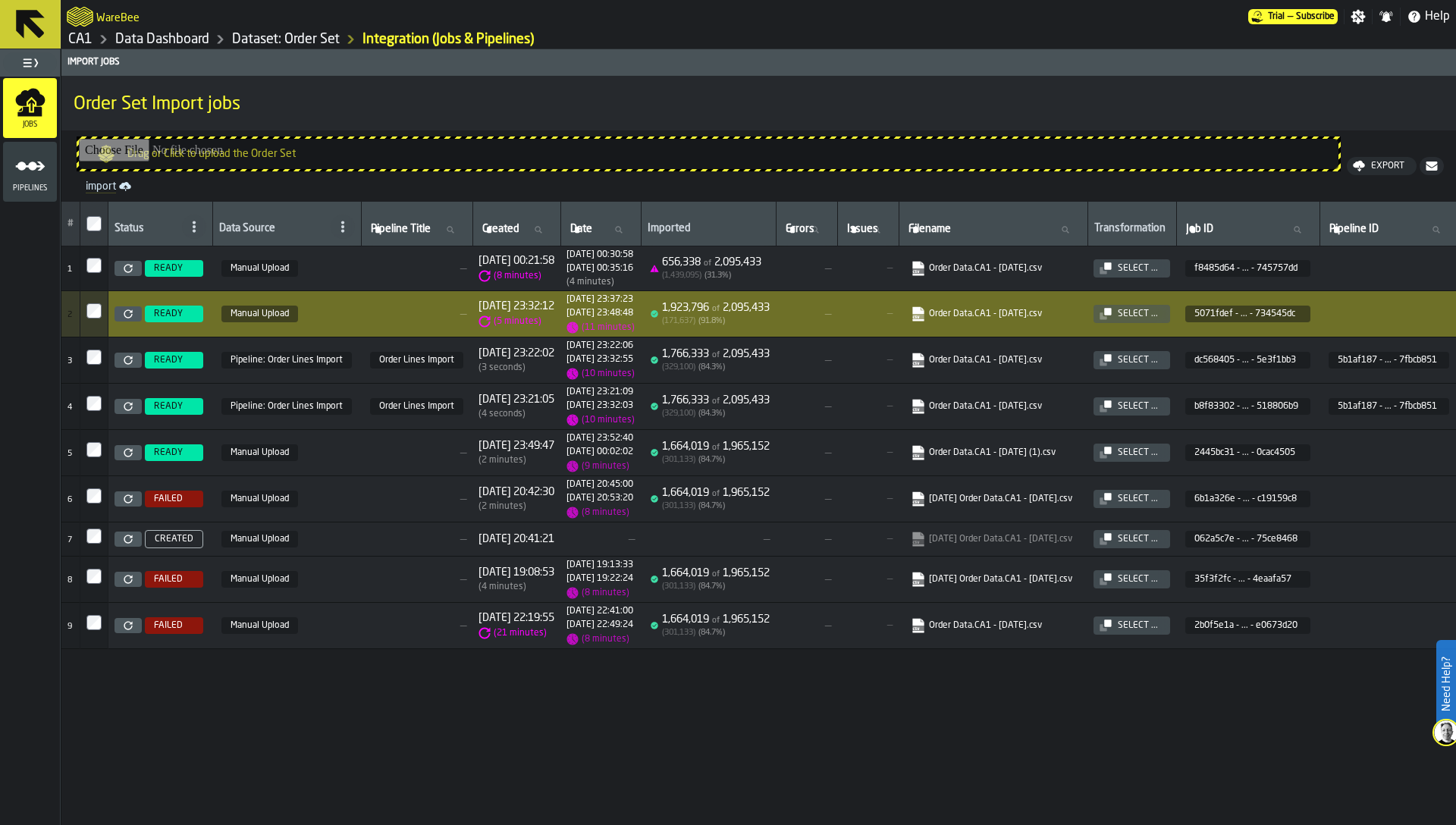
click at [183, 42] on link "Data Dashboard" at bounding box center [161, 39] width 94 height 17
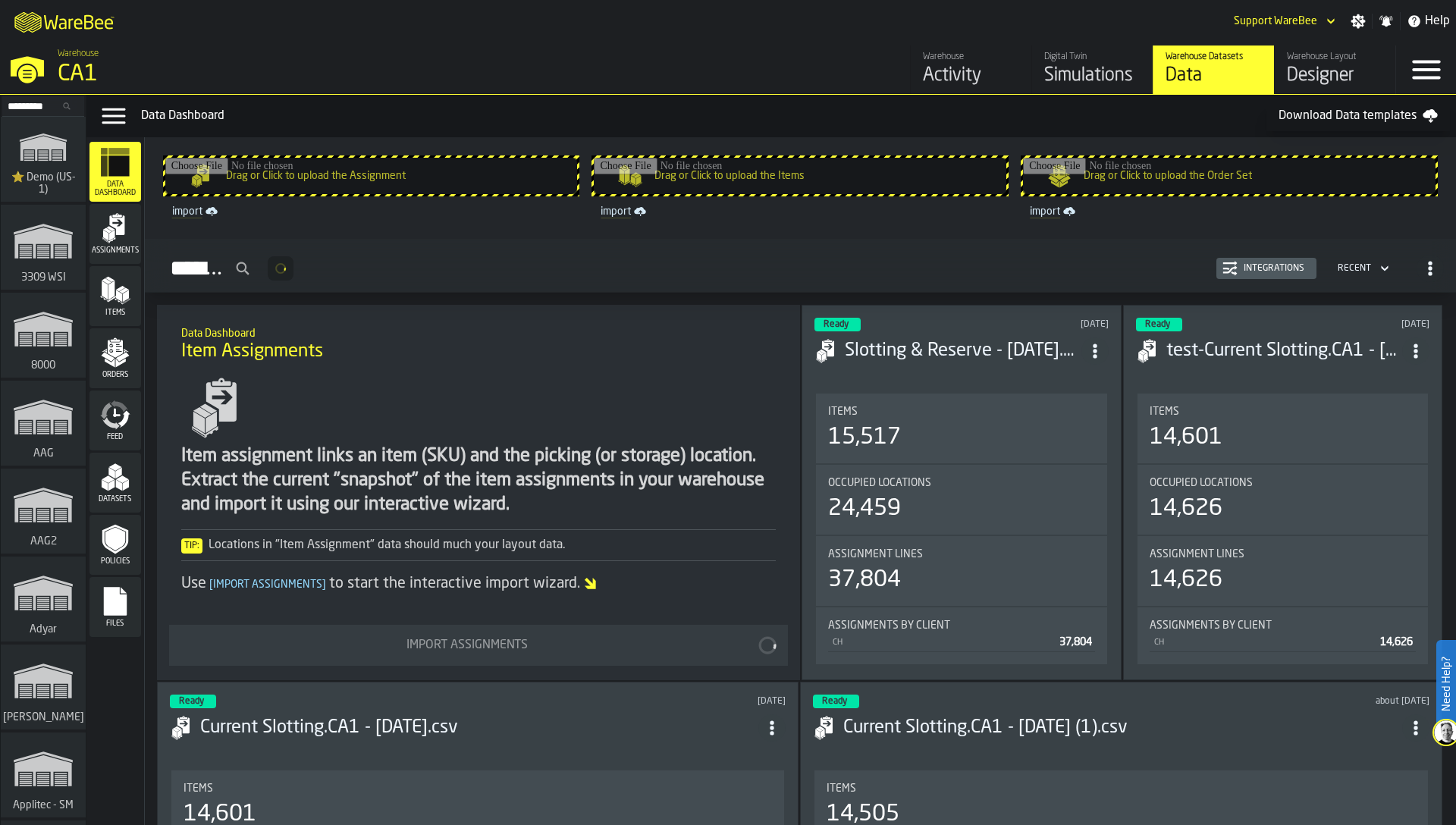
click at [72, 41] on div "M A K I N G W A R E H O U S E S M O R E EF F I C I E N T" at bounding box center [65, 21] width 131 height 42
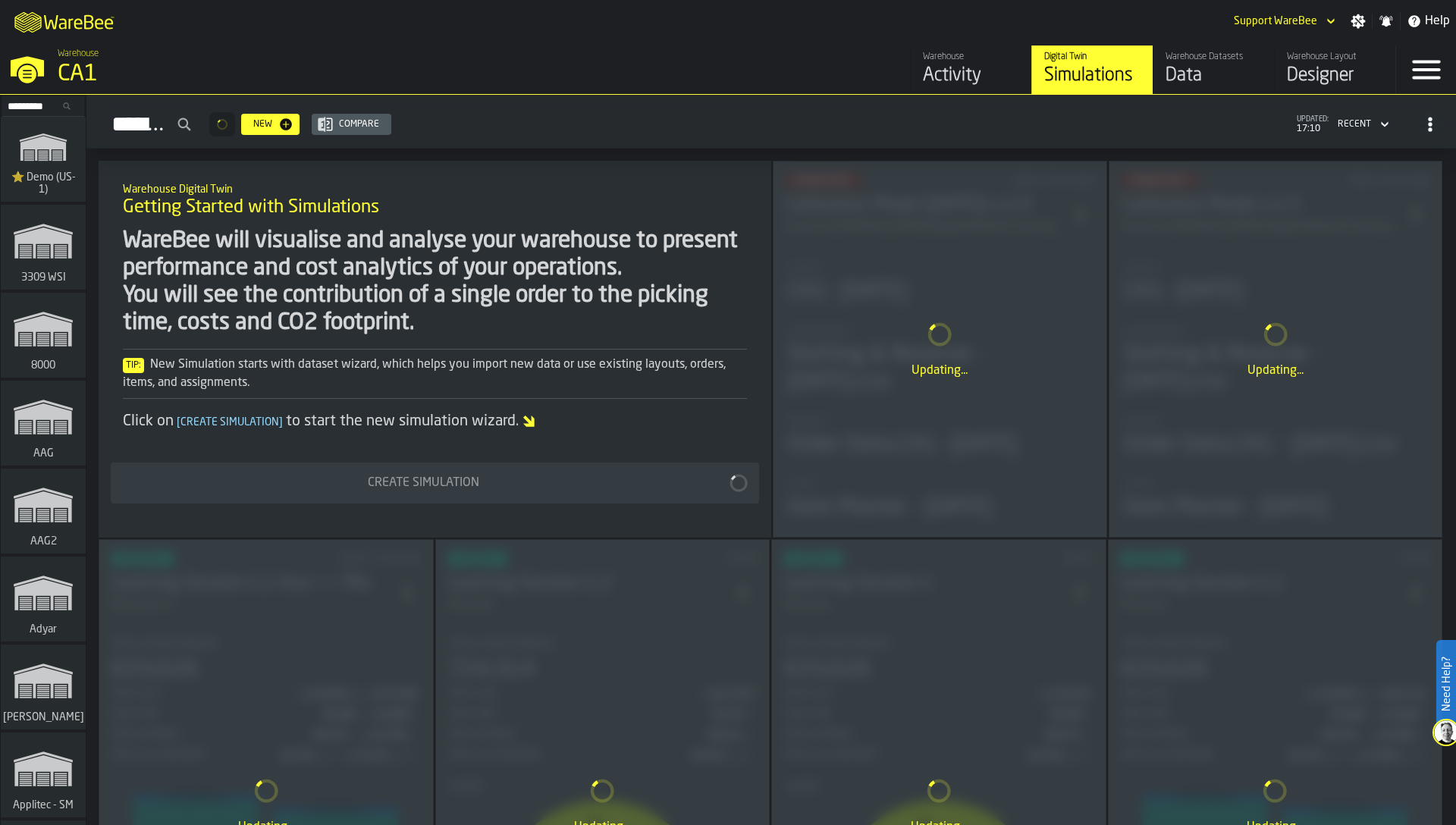
click at [1175, 67] on div "Data" at bounding box center [1214, 76] width 97 height 25
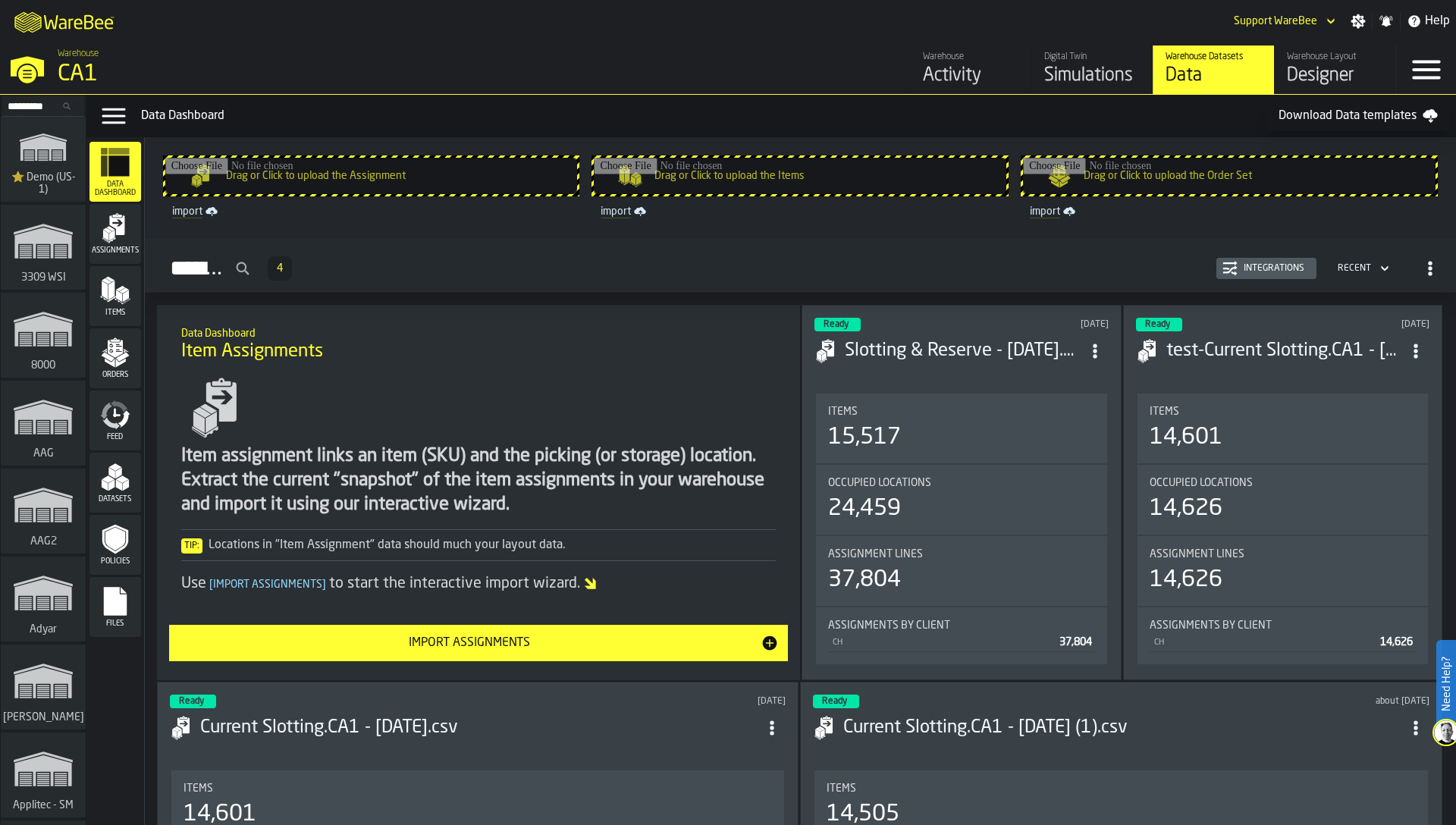
click at [114, 230] on icon "menu Assignments" at bounding box center [115, 228] width 31 height 31
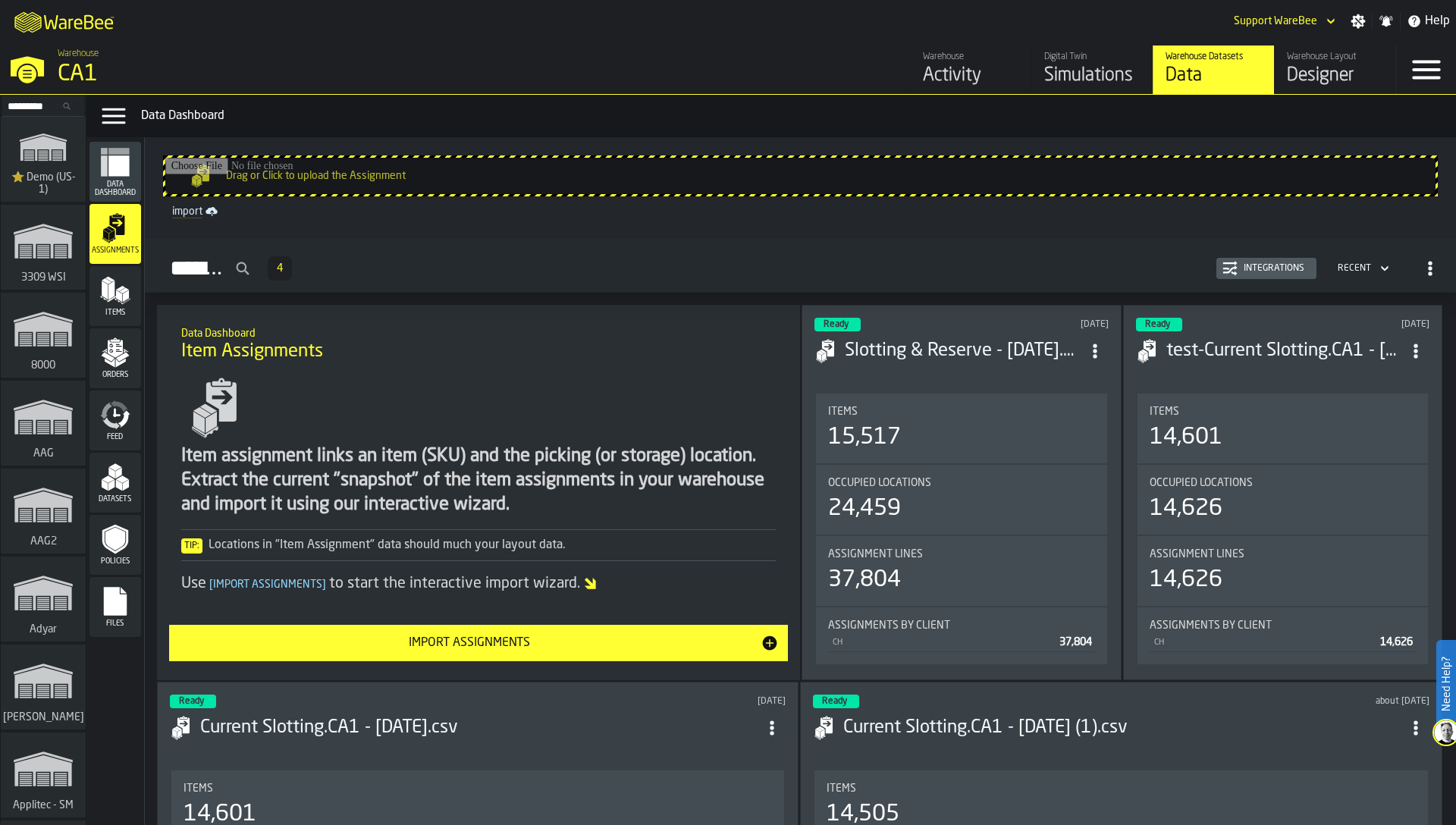
click at [1267, 262] on div "Integrations" at bounding box center [1266, 268] width 88 height 15
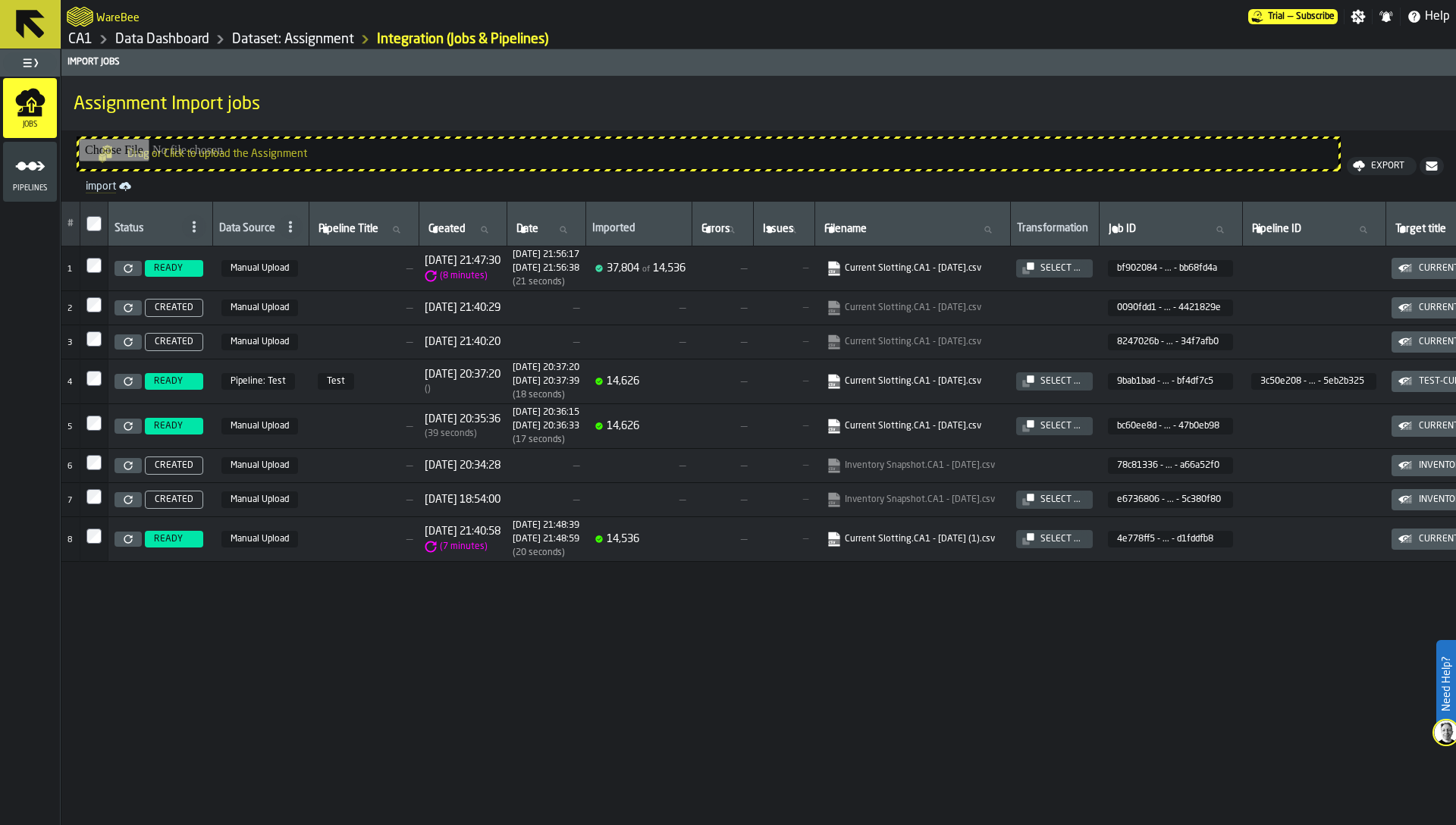
click at [1087, 266] on div "Select ..." at bounding box center [1060, 269] width 53 height 11
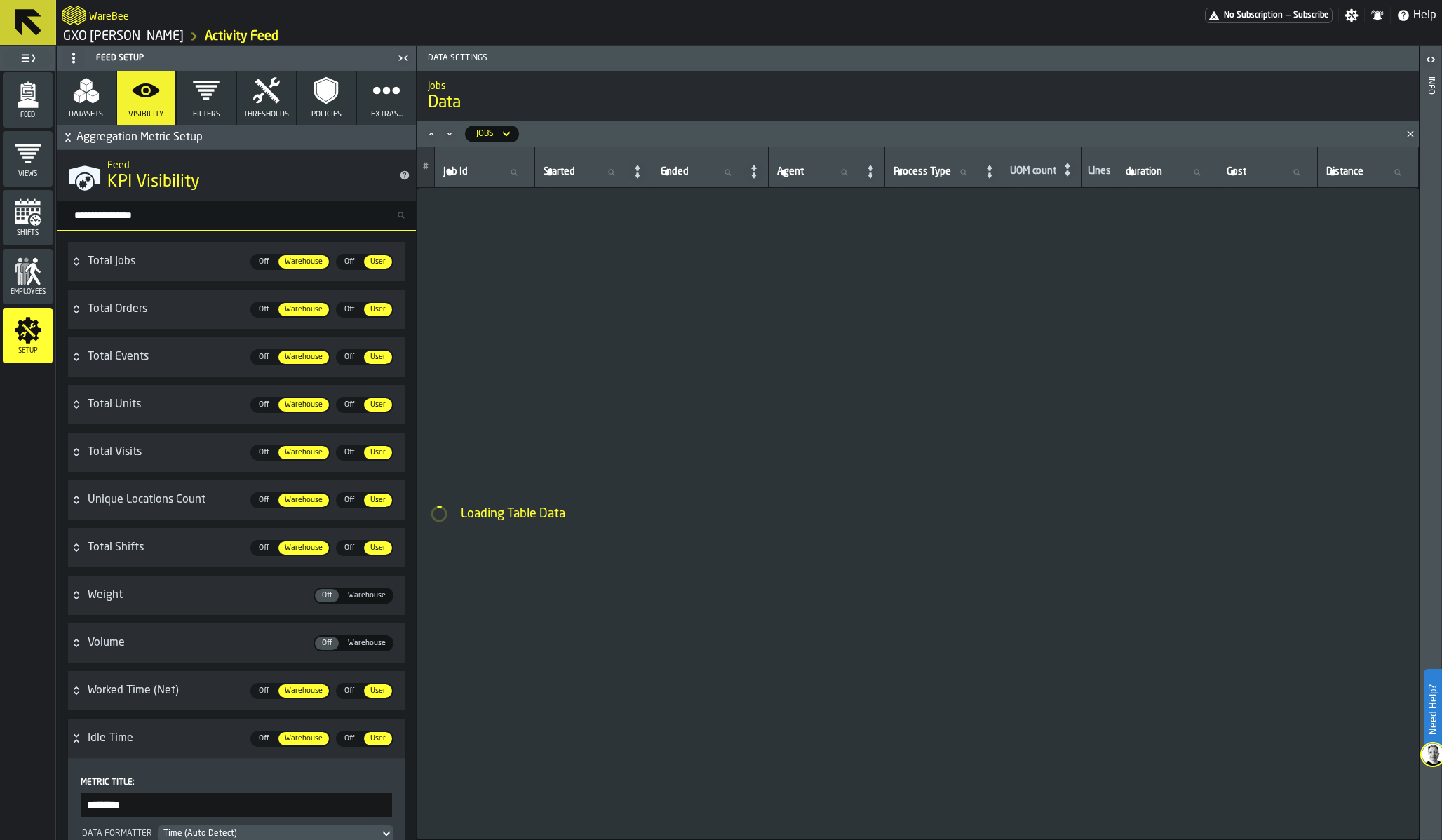
click at [110, 740] on div "Idle Time" at bounding box center [165, 738] width 154 height 17
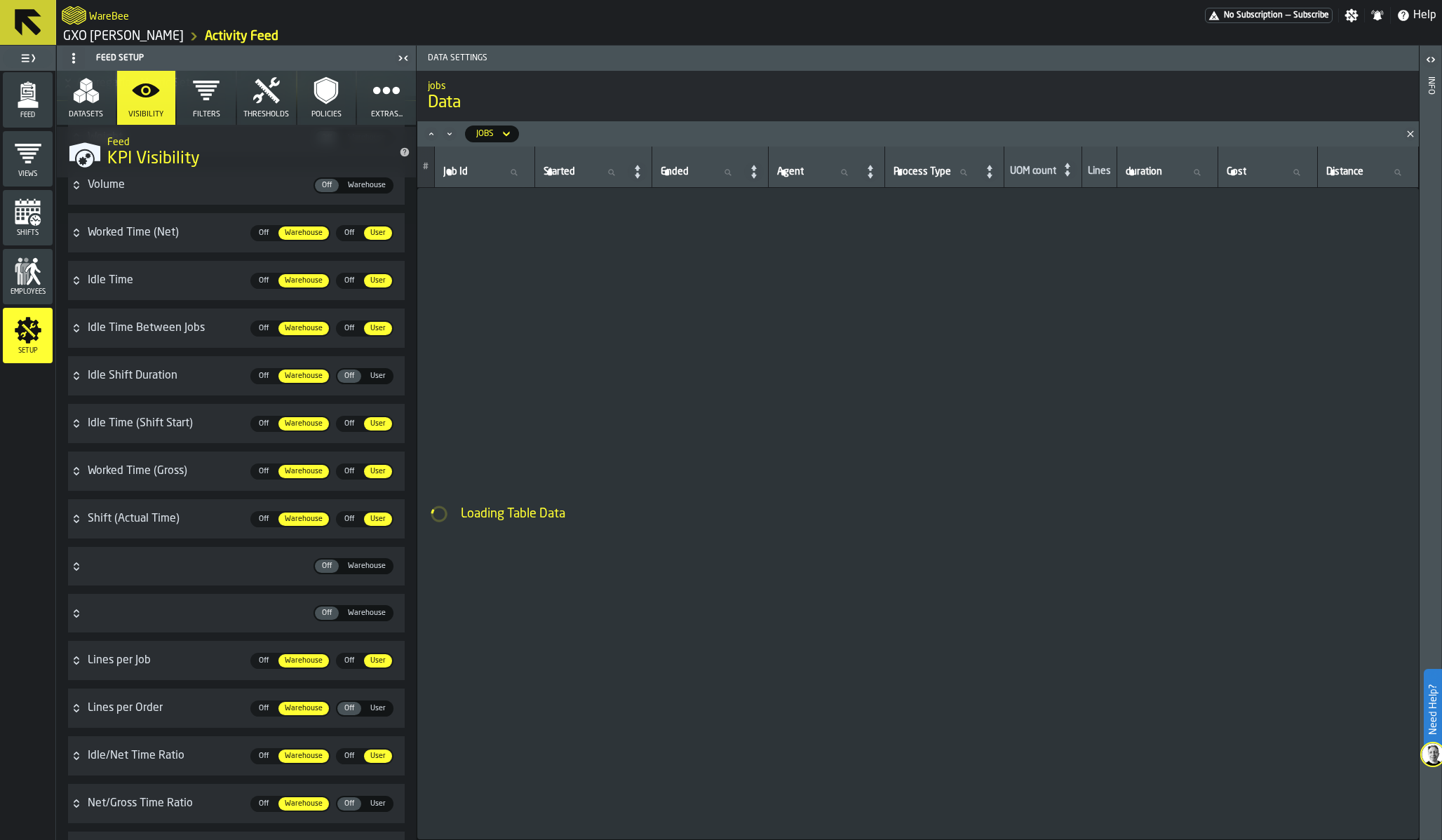
scroll to position [459, 0]
click at [102, 571] on div "Off Off Warehouse Warehouse" at bounding box center [246, 566] width 317 height 28
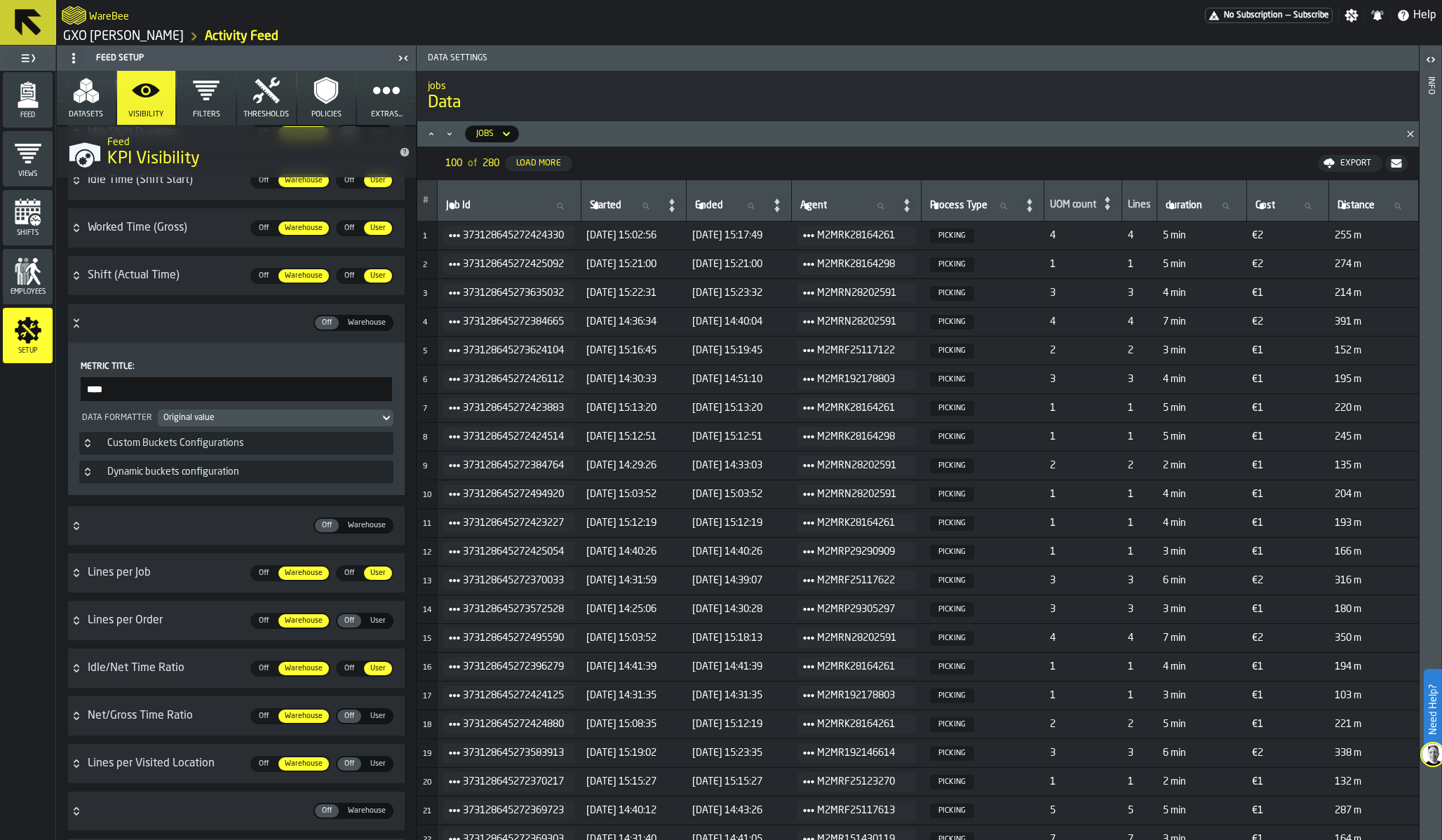
scroll to position [518, 0]
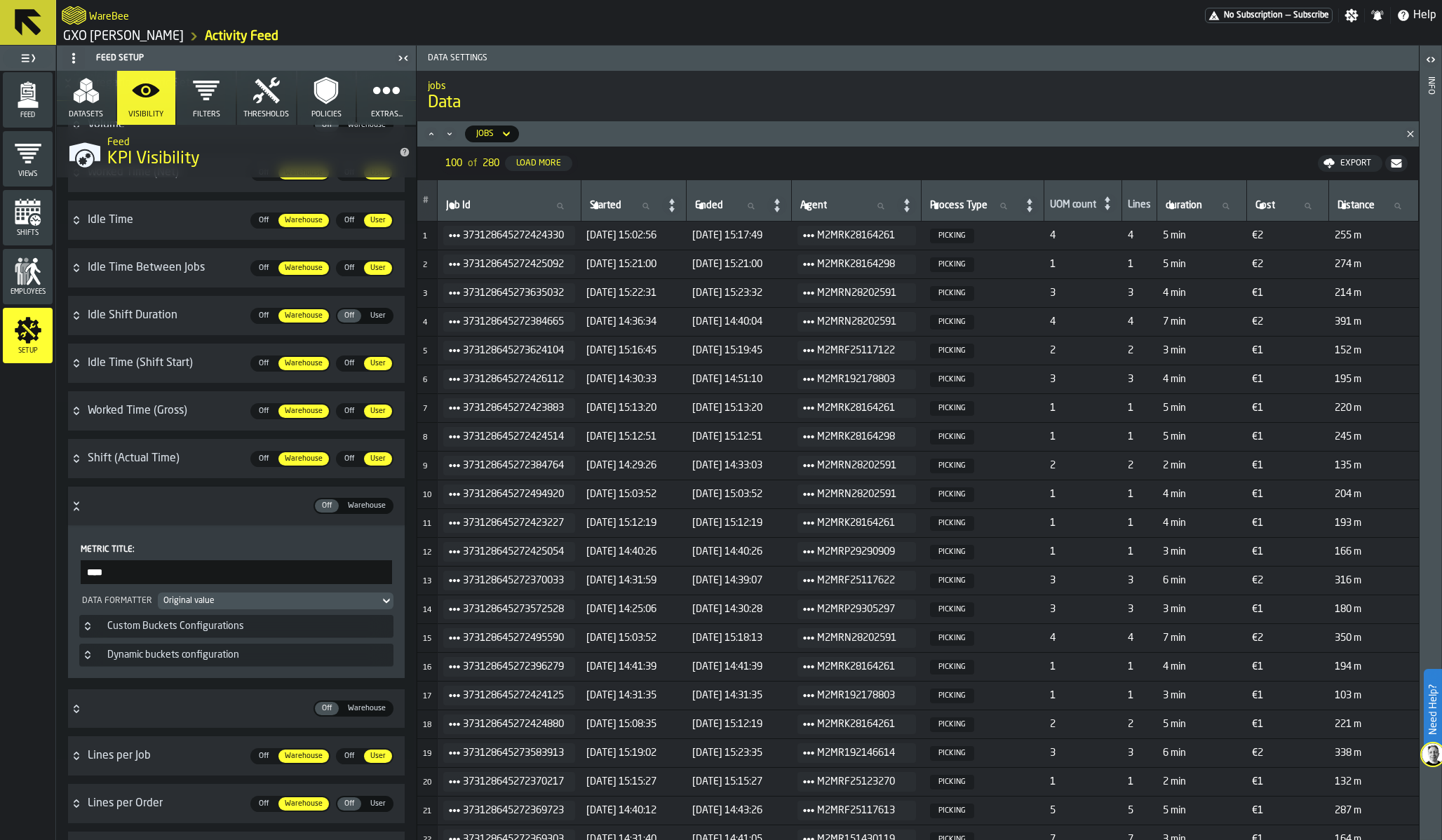
click at [659, 580] on span "30/09/2025, 14:31:59" at bounding box center [633, 580] width 95 height 11
click at [487, 39] on ol "GXO Ikea Oosterhout Activity Feed" at bounding box center [405, 37] width 688 height 17
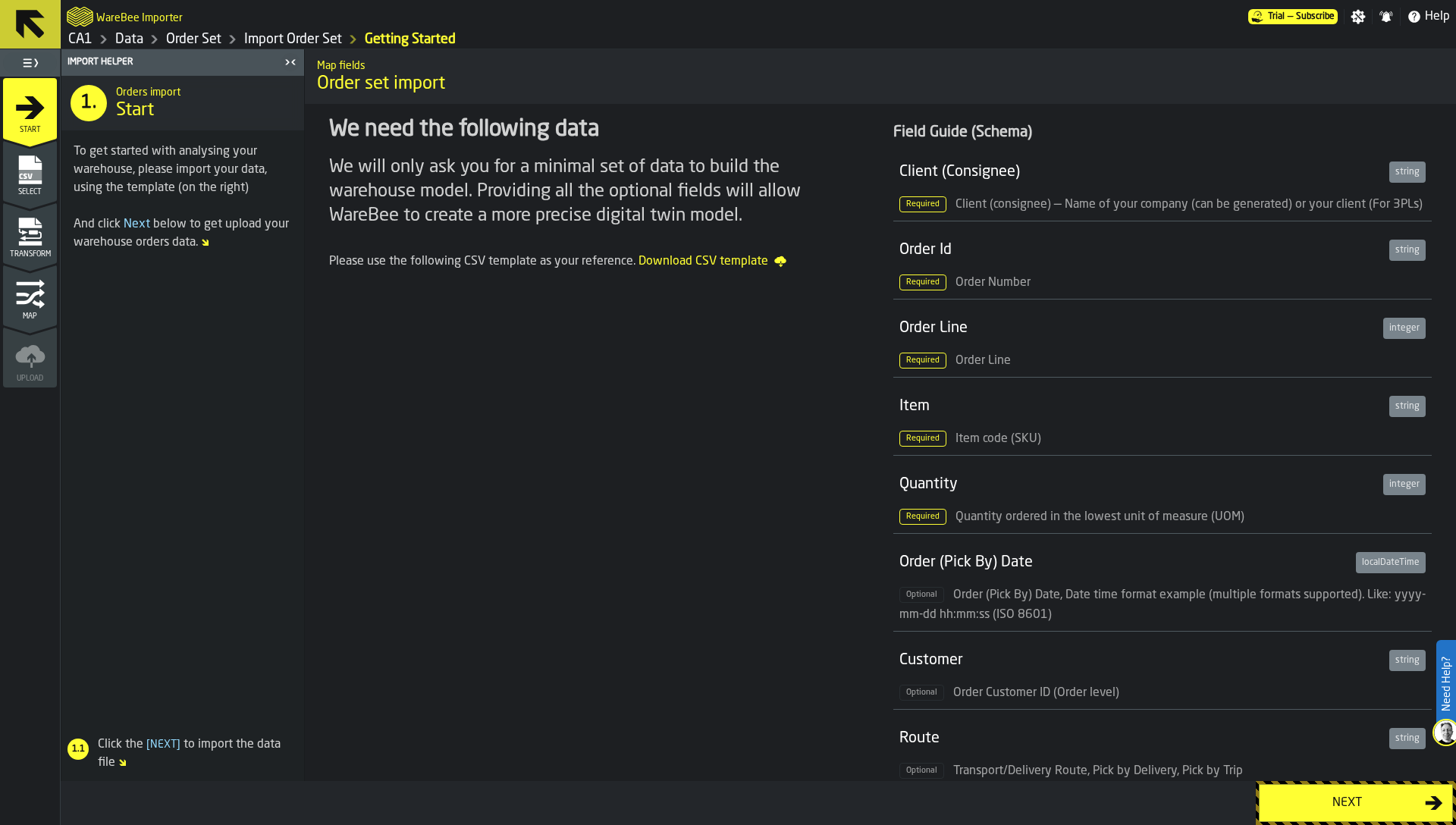
click at [20, 296] on icon "menu Map" at bounding box center [30, 294] width 31 height 31
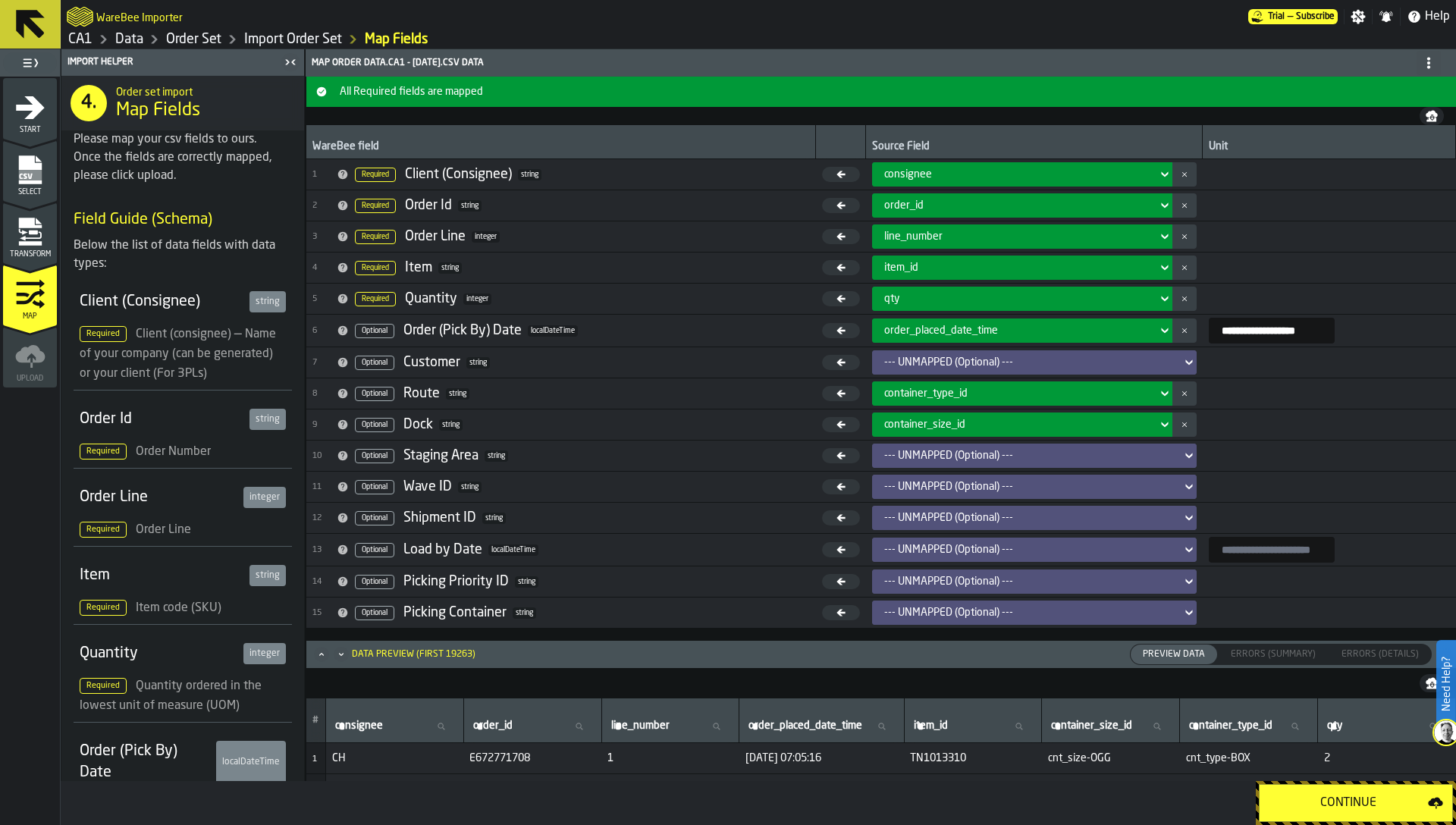
click at [1260, 331] on input "**********" at bounding box center [1271, 330] width 126 height 25
click at [75, 36] on link "CA1" at bounding box center [81, 39] width 25 height 17
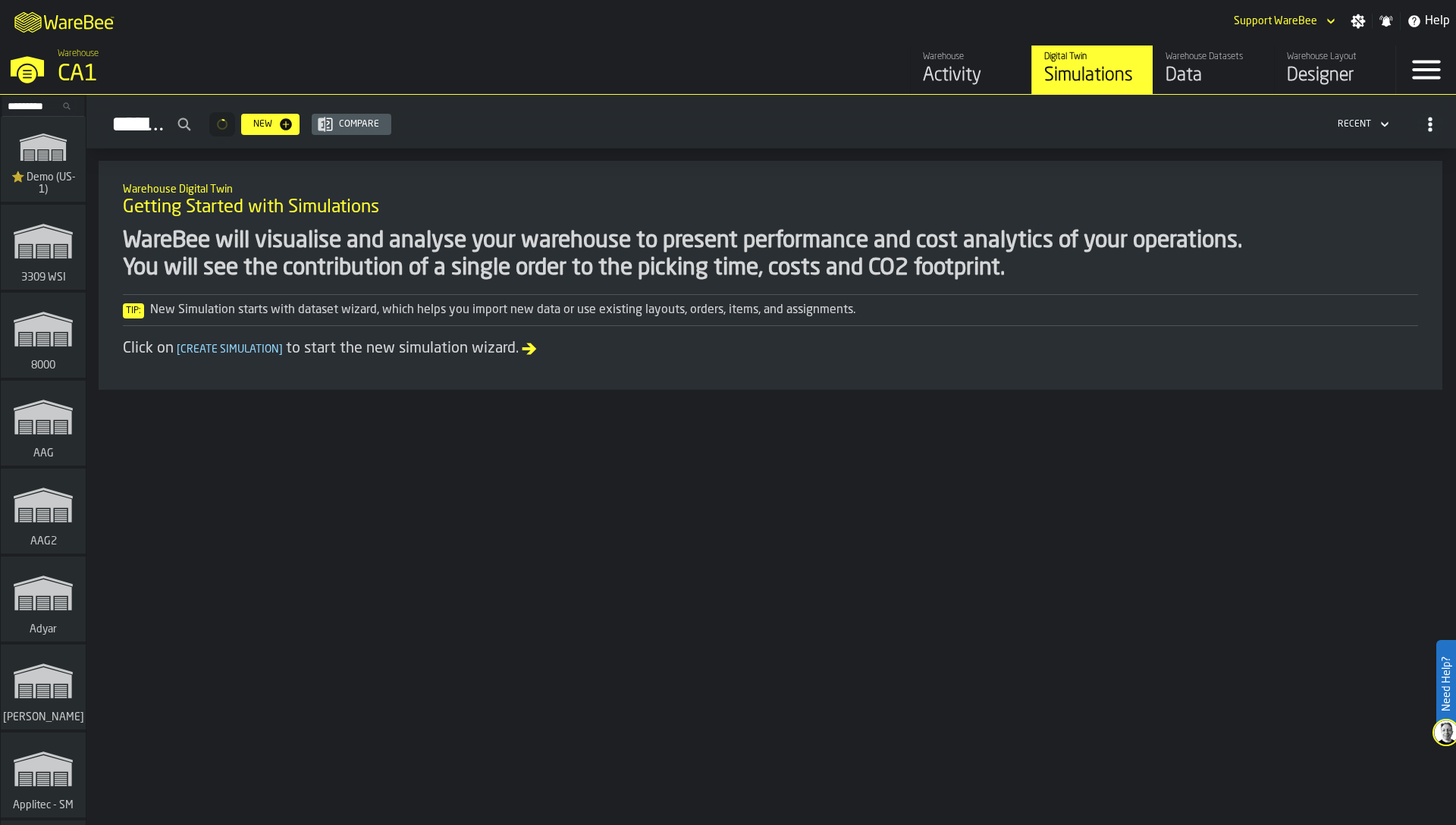
click at [1183, 64] on div "Data" at bounding box center [1214, 76] width 97 height 25
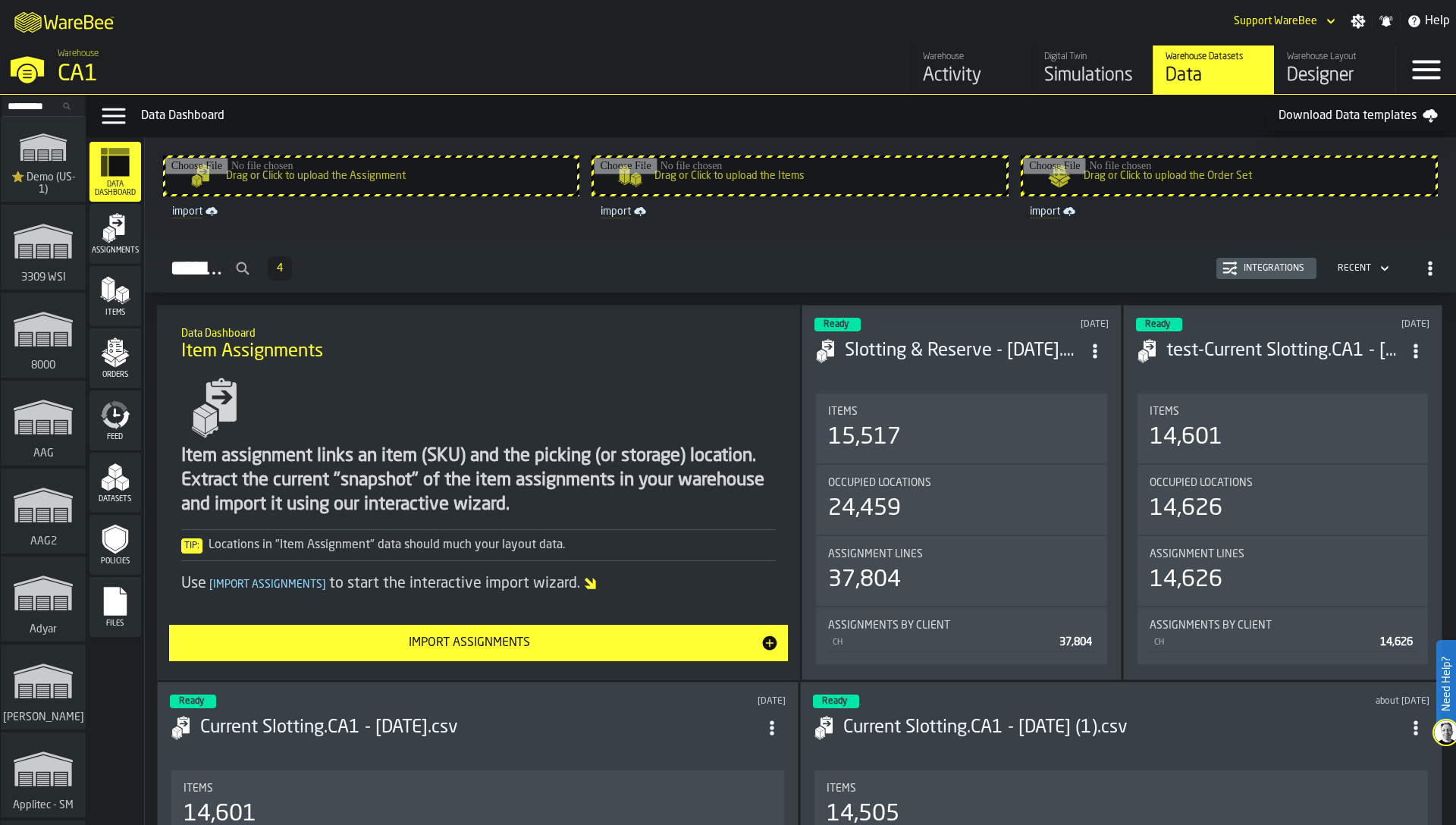
click at [113, 298] on icon "menu Items" at bounding box center [112, 298] width 8 height 6
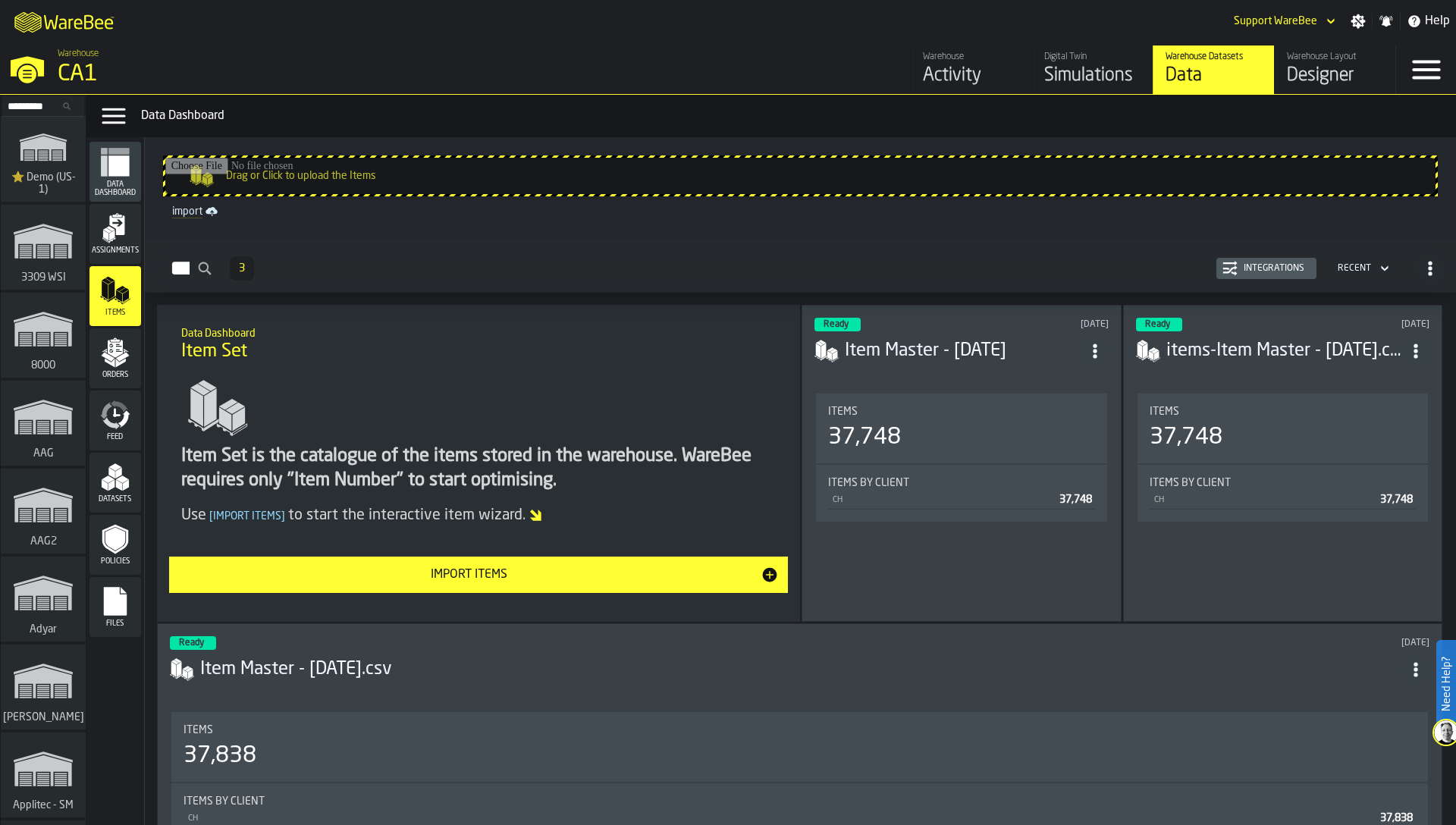
click at [1259, 272] on div "Integrations" at bounding box center [1273, 269] width 73 height 11
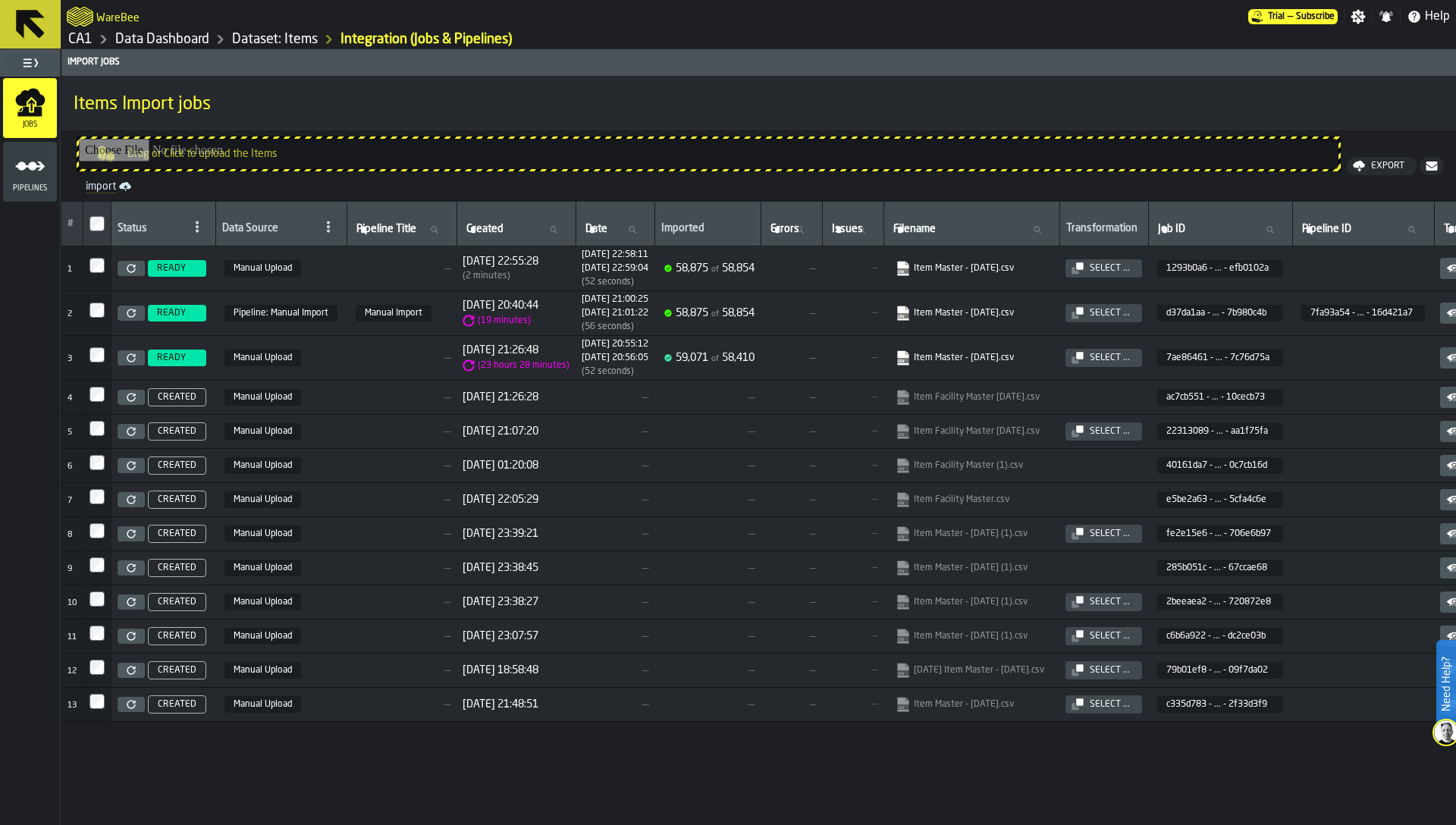
click at [1136, 265] on div "Select ..." at bounding box center [1110, 269] width 53 height 11
click at [278, 42] on link "Dataset: Items" at bounding box center [275, 39] width 86 height 17
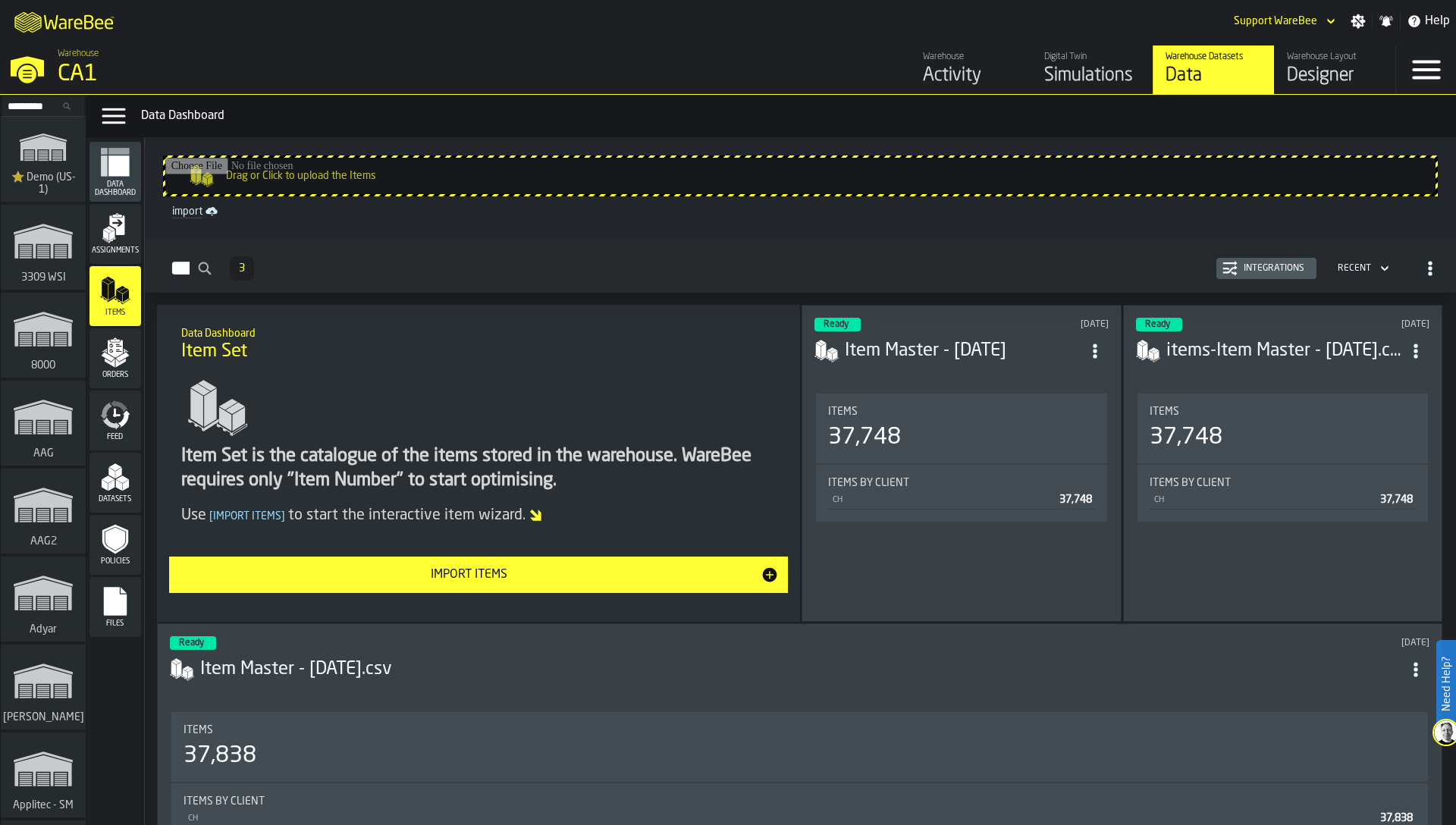
click at [118, 419] on icon "menu Feed" at bounding box center [115, 414] width 31 height 31
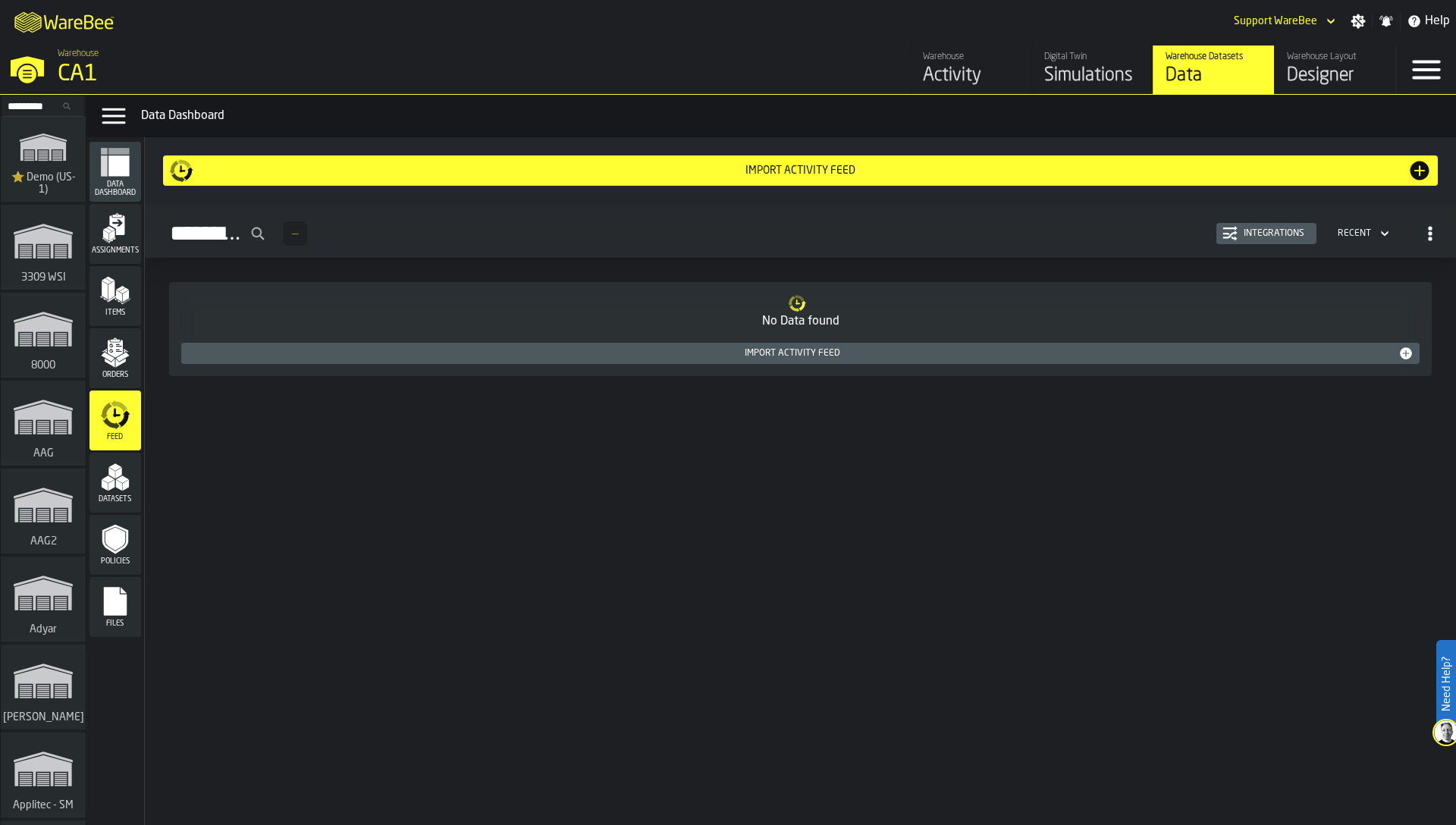
click at [114, 474] on icon "menu Datasets" at bounding box center [115, 477] width 31 height 31
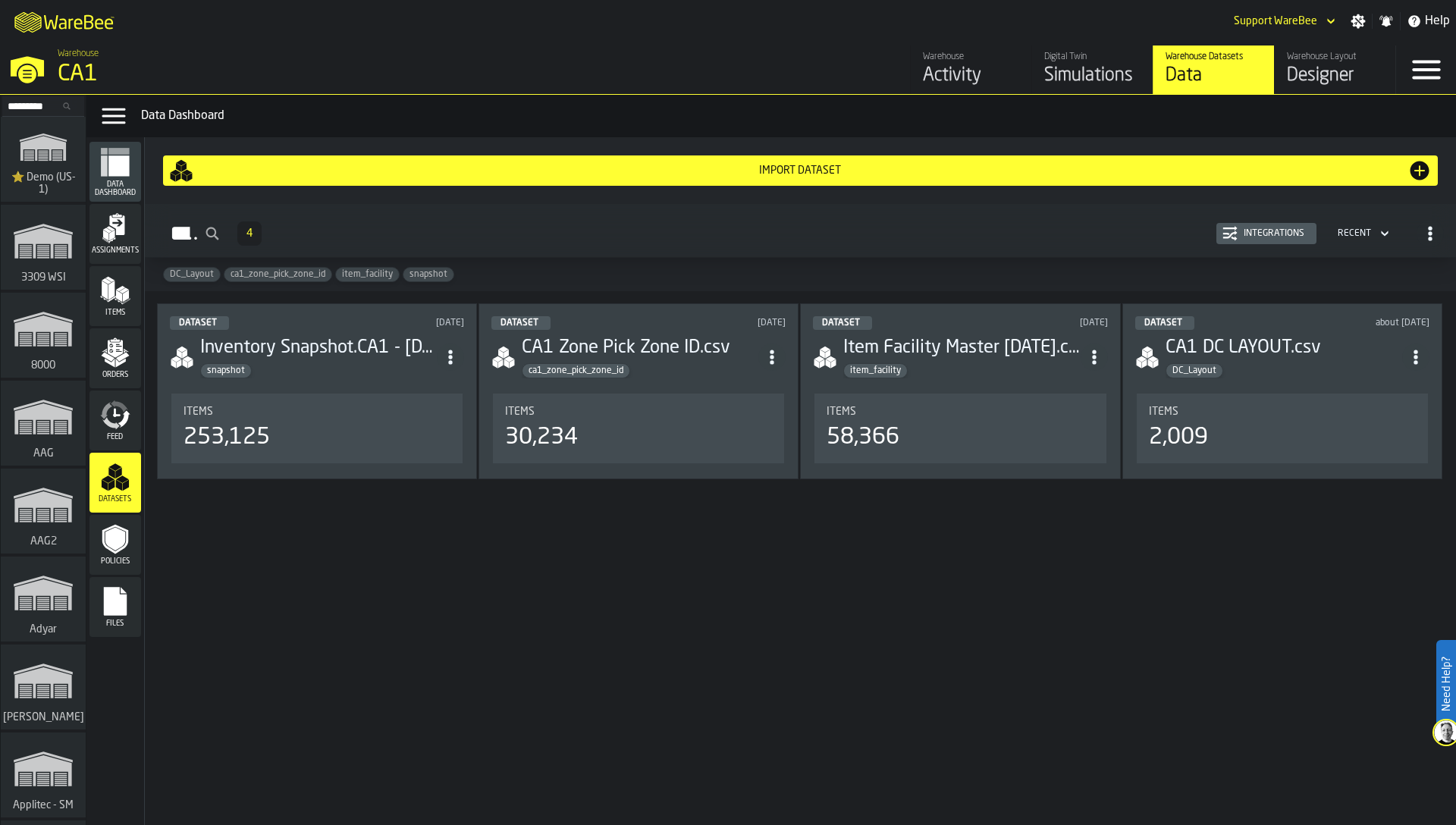
click at [115, 357] on icon "menu Orders" at bounding box center [115, 352] width 31 height 31
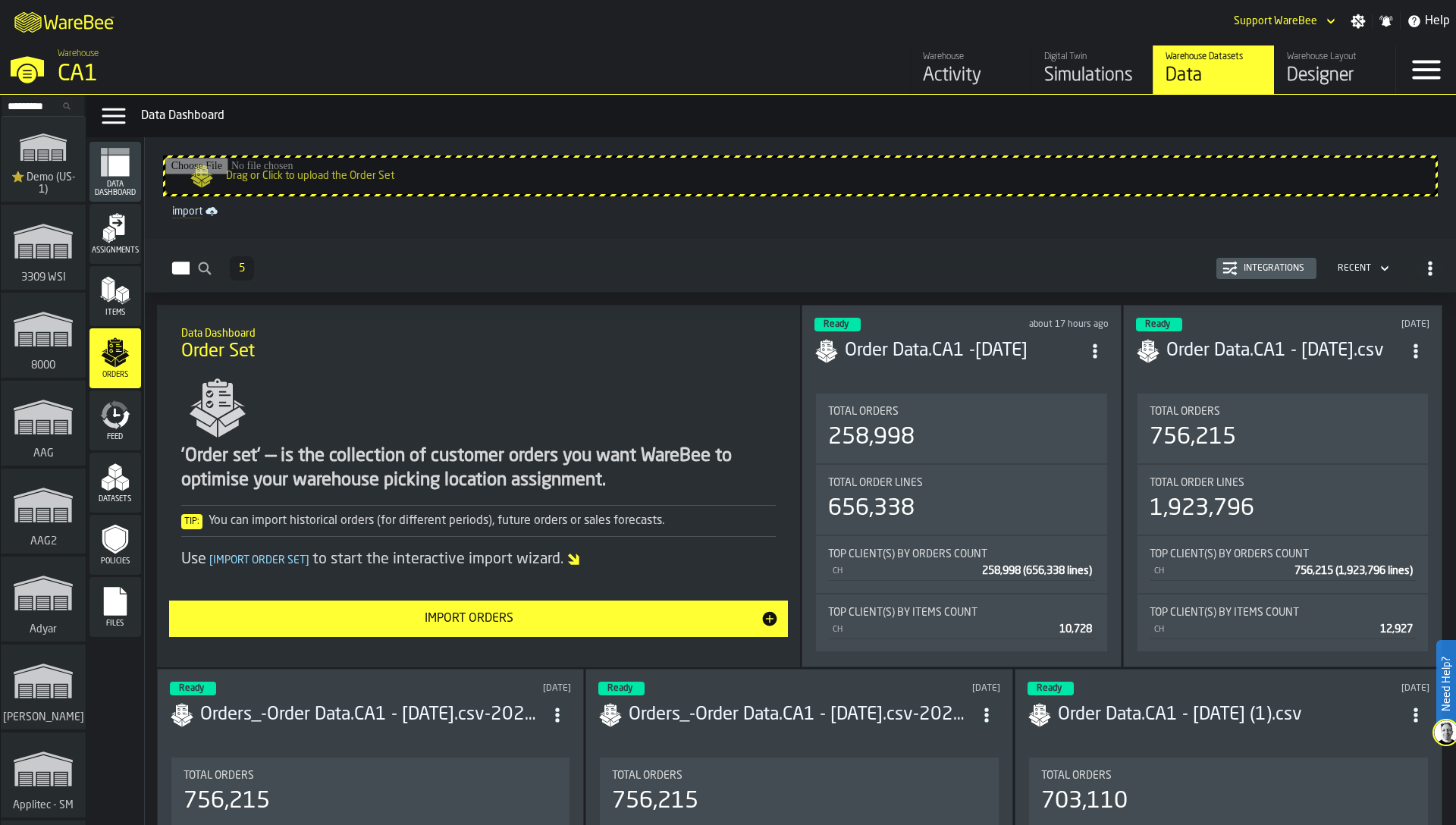
click at [114, 292] on polygon "menu Items" at bounding box center [111, 291] width 6 height 19
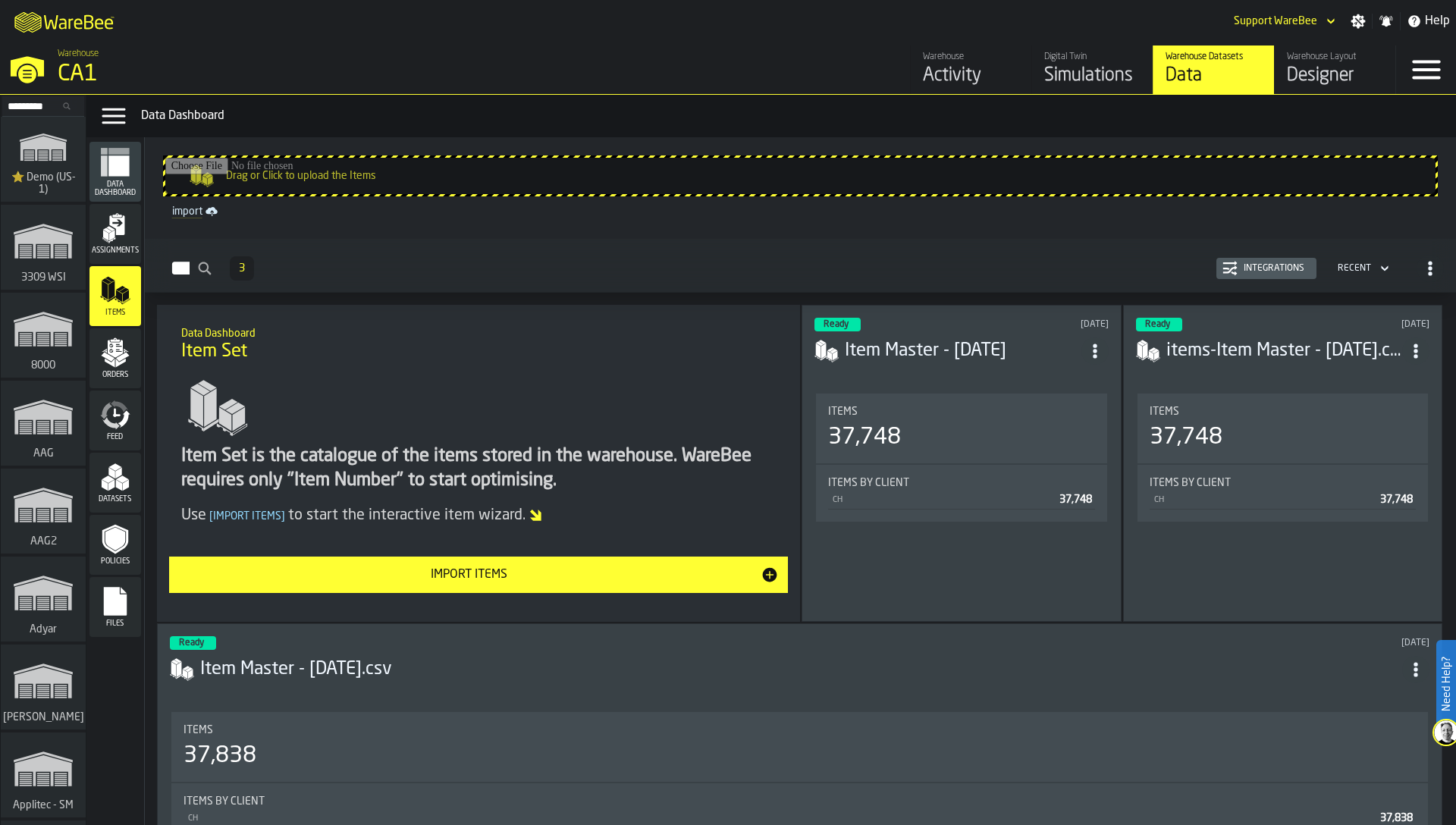
click at [114, 488] on icon "menu Datasets" at bounding box center [115, 477] width 31 height 31
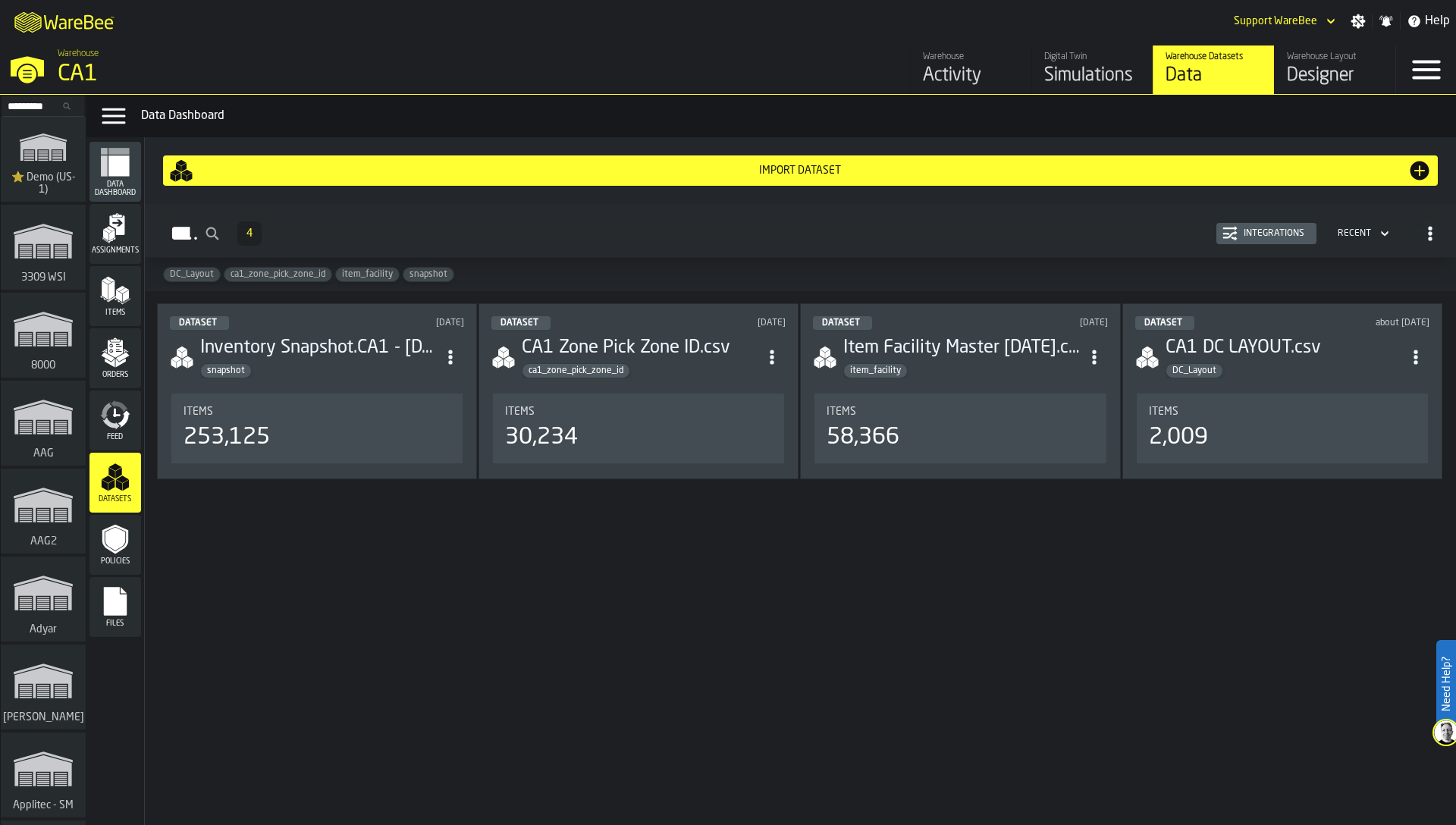
click at [1270, 240] on div "Integrations" at bounding box center [1266, 233] width 88 height 15
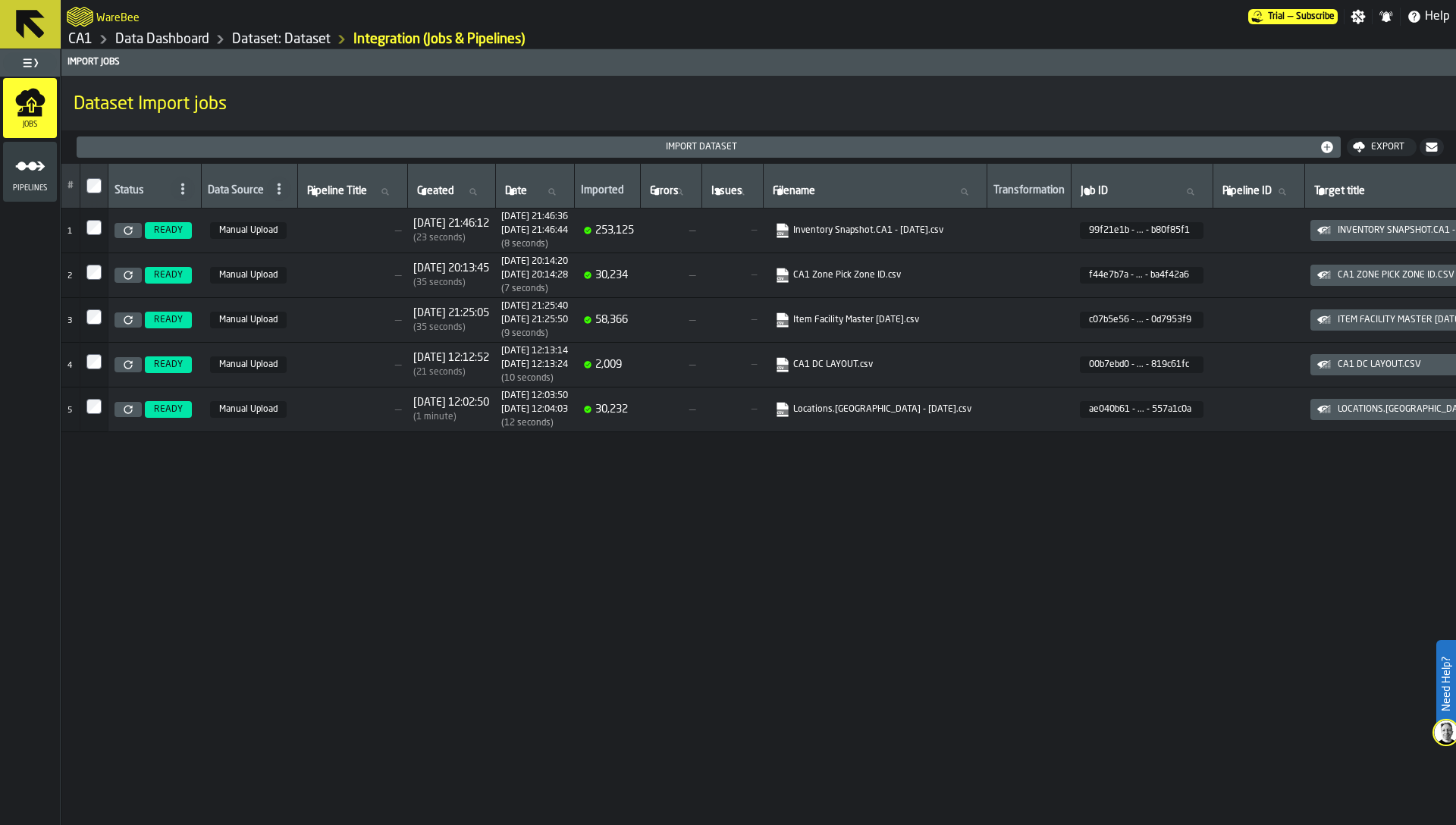
click at [788, 318] on icon "link-to-https://s3.eu-west-1.amazonaws.com/import.app.warebee.com/c07b5e56-69a5…" at bounding box center [782, 320] width 11 height 14
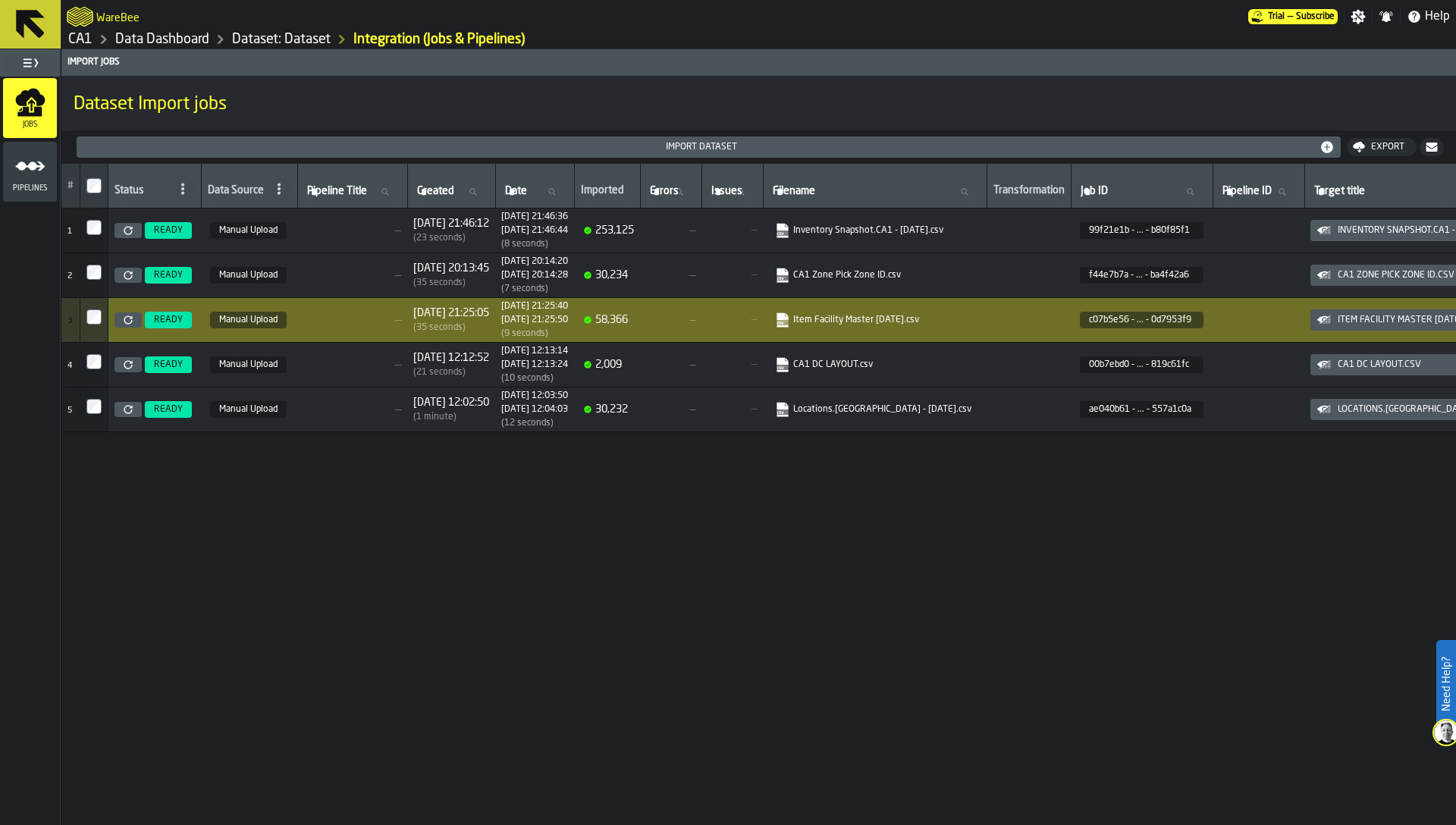
click at [70, 40] on link "CA1" at bounding box center [81, 39] width 25 height 17
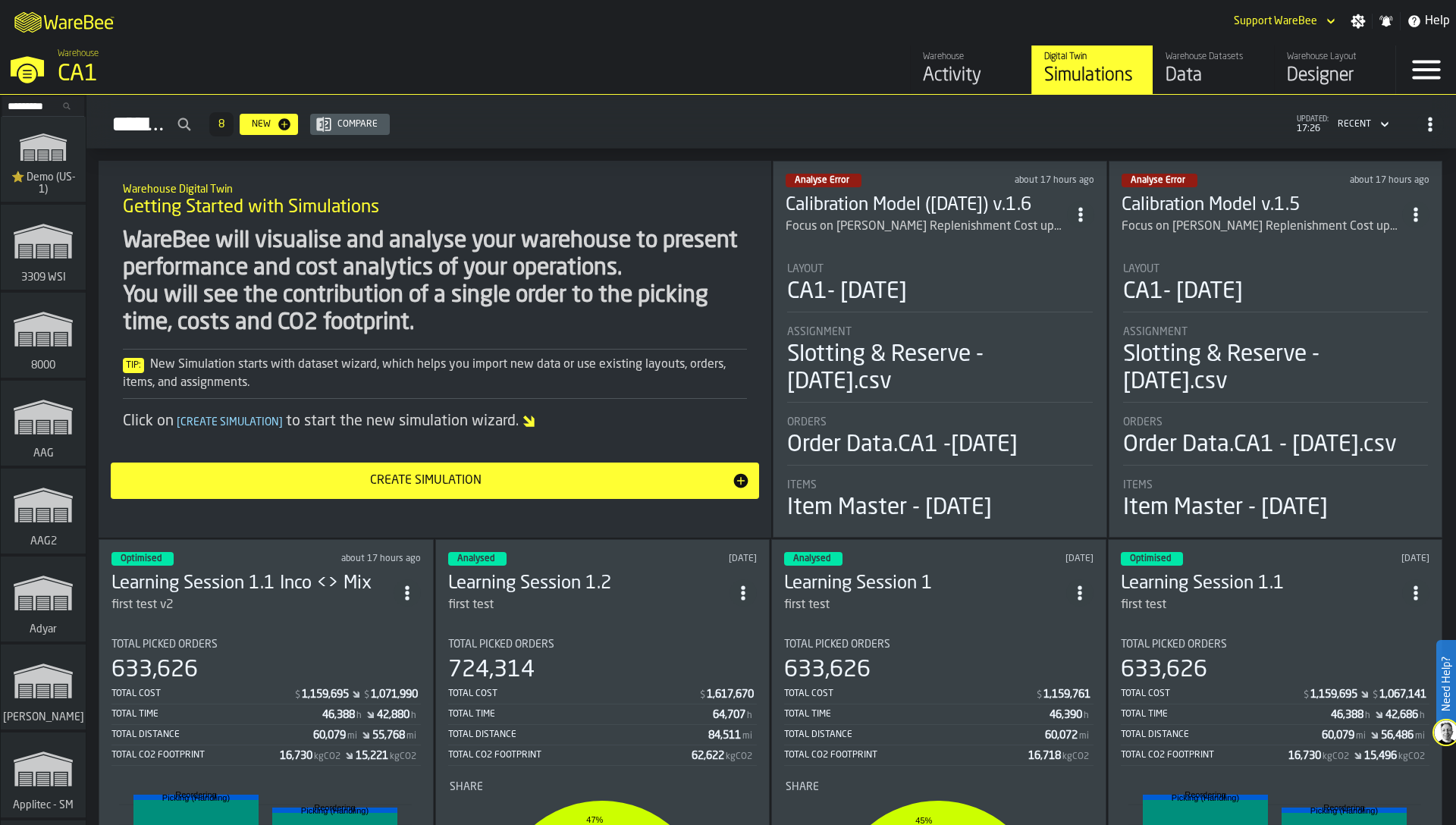
click at [1207, 71] on div "Data" at bounding box center [1214, 76] width 97 height 25
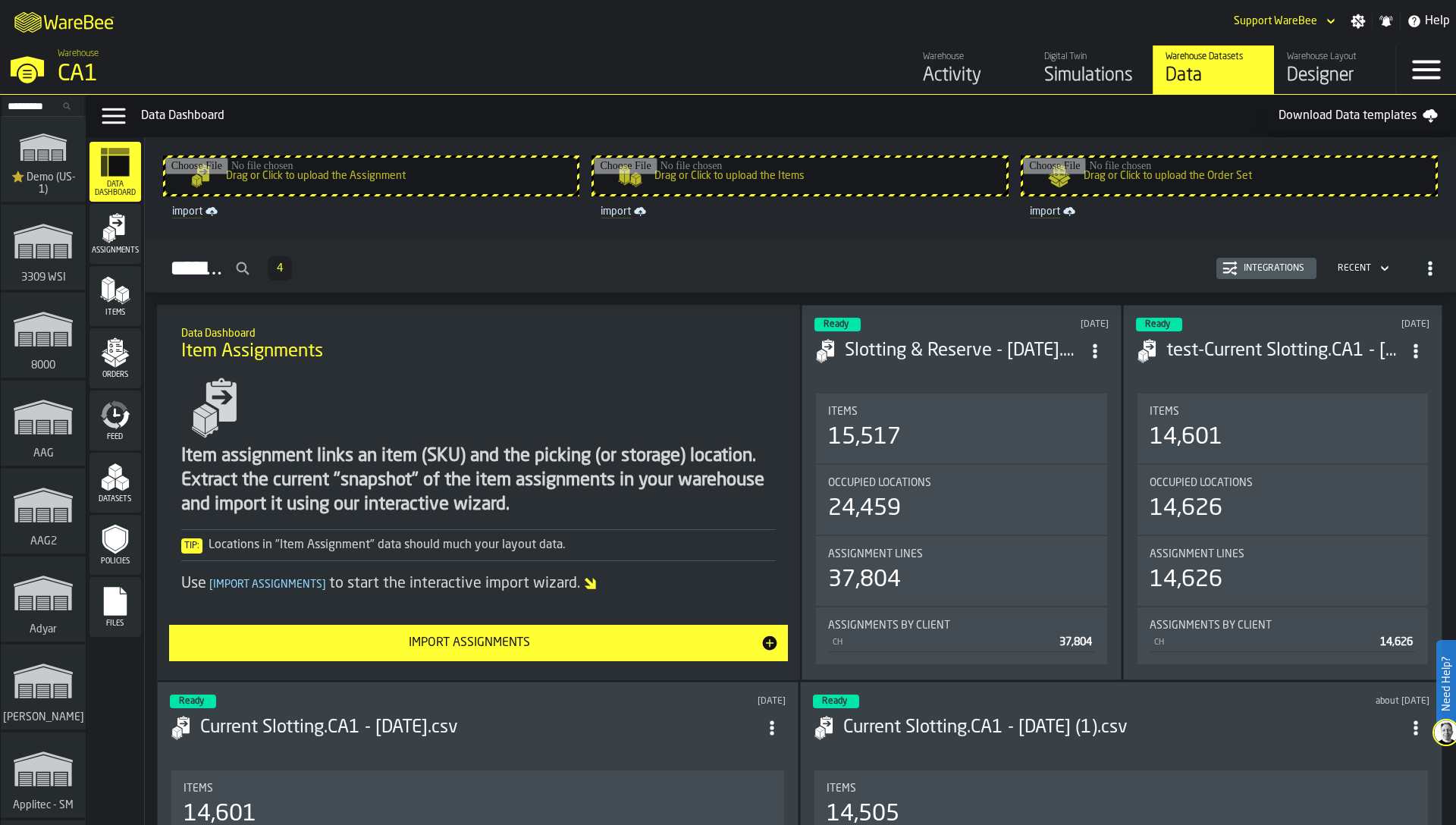
click at [122, 305] on div "Items" at bounding box center [115, 297] width 52 height 42
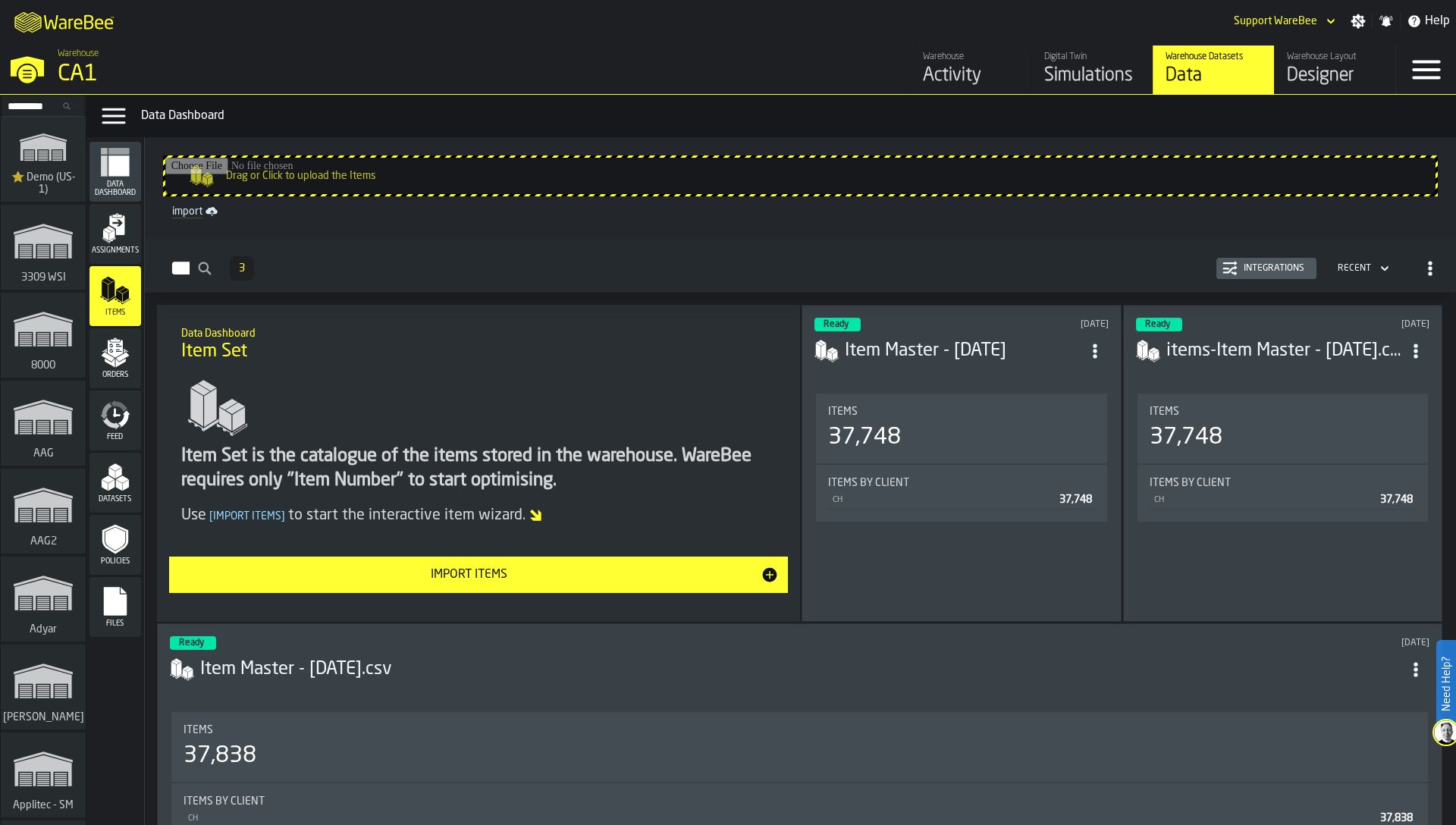
click at [1290, 266] on div "Integrations" at bounding box center [1273, 269] width 73 height 11
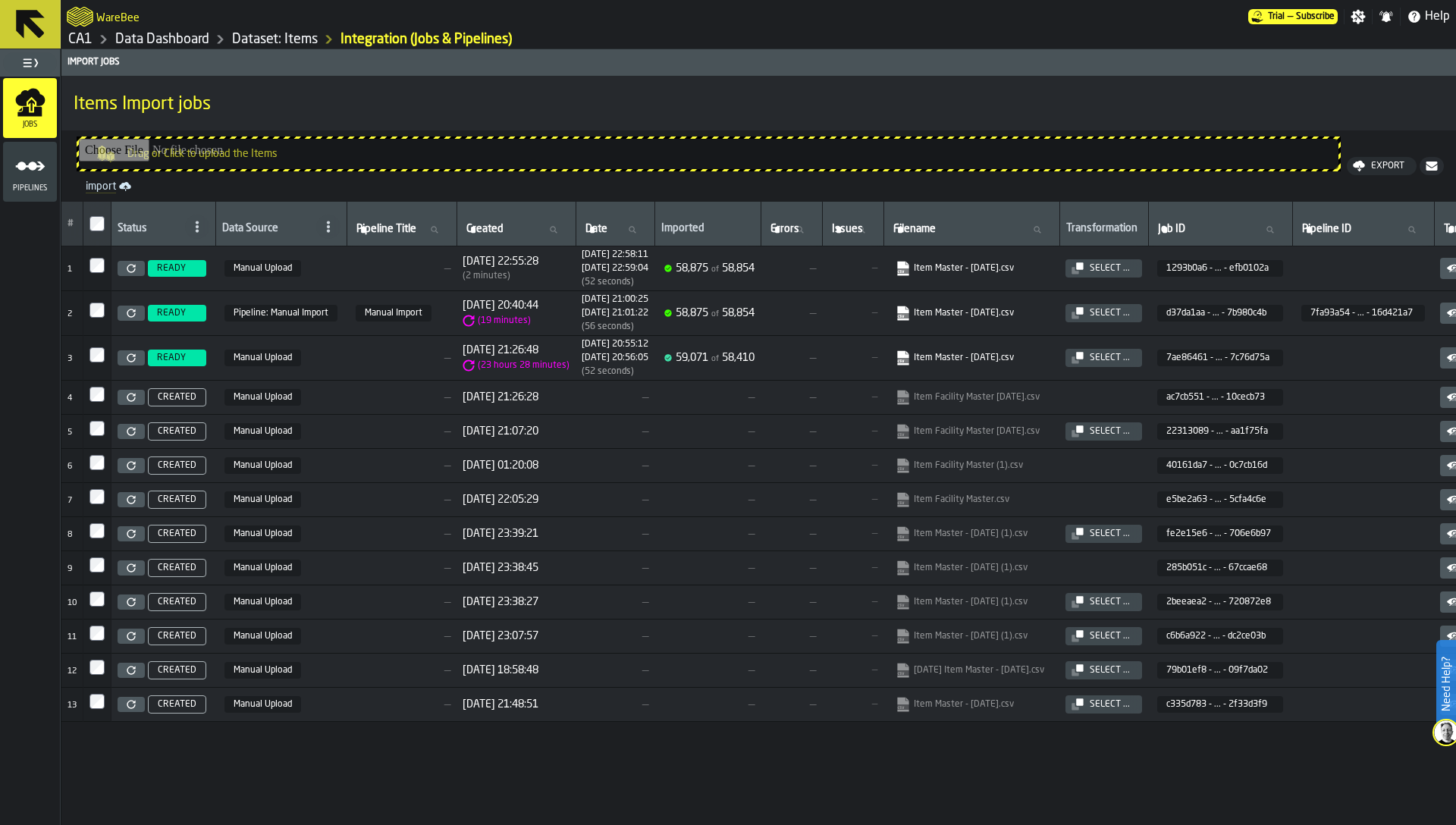
click at [1136, 265] on div "Select ..." at bounding box center [1110, 269] width 53 height 11
click at [129, 267] on icon at bounding box center [131, 269] width 9 height 9
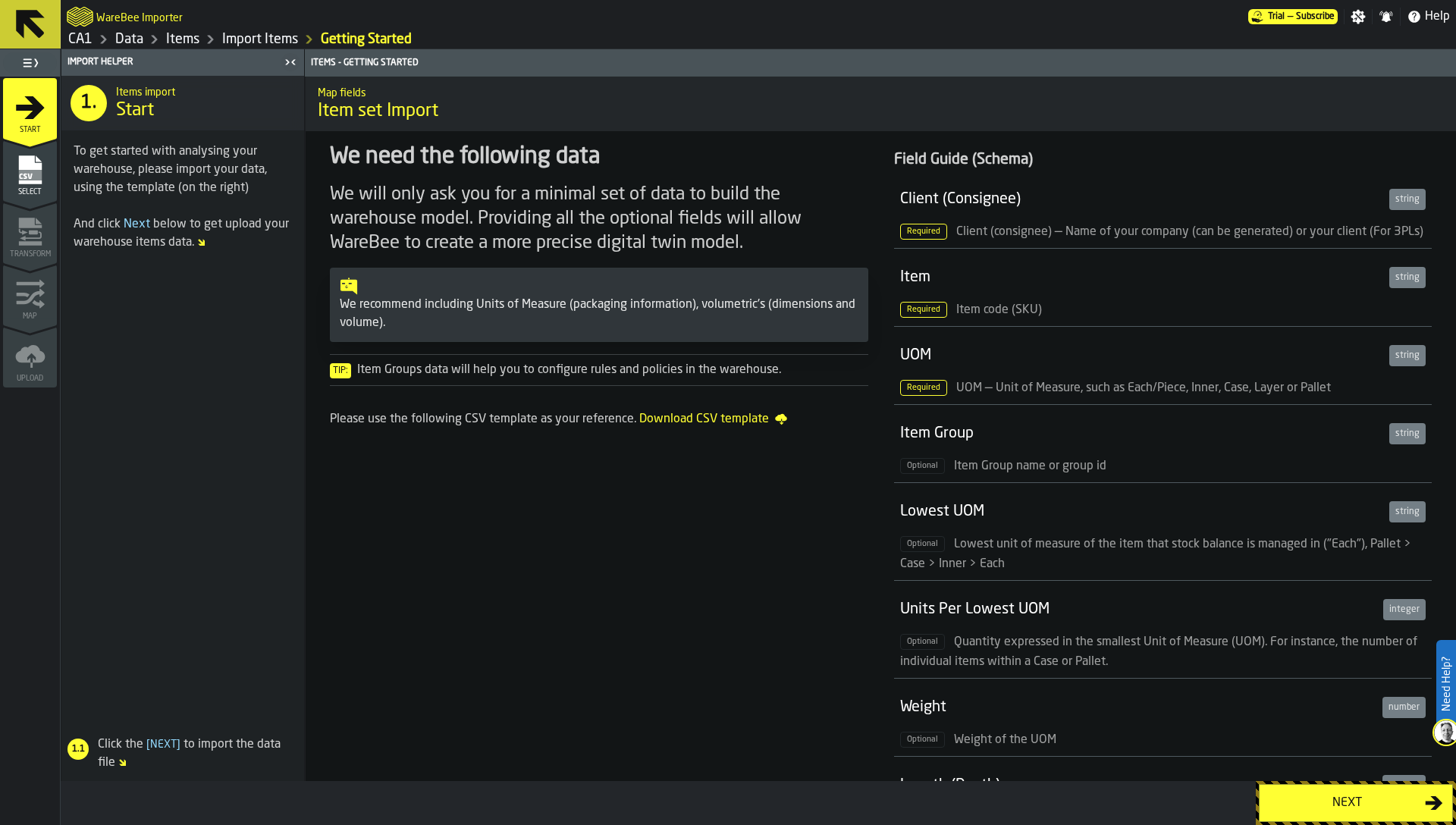
click at [35, 190] on span "Select" at bounding box center [29, 192] width 54 height 9
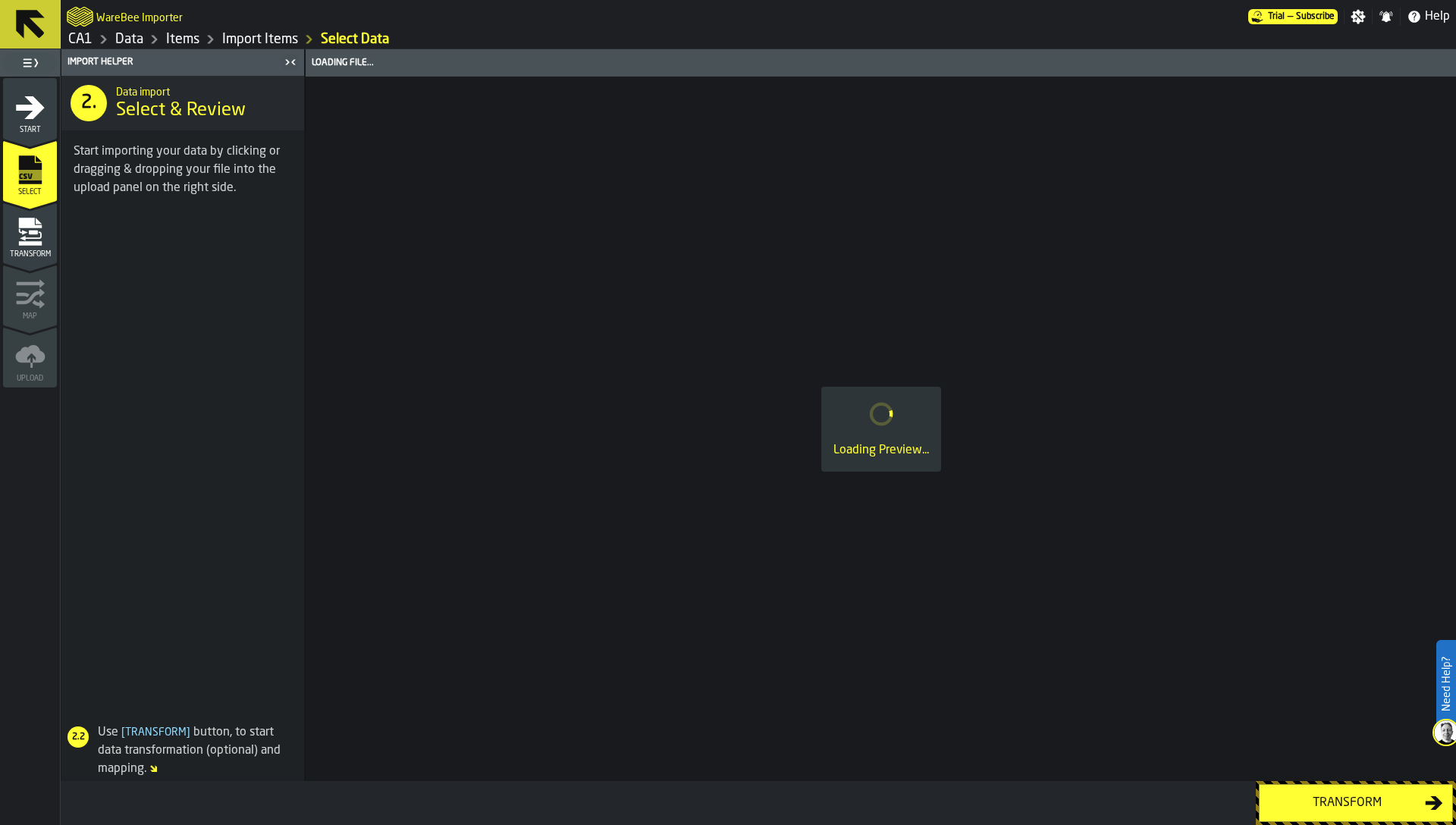
click at [42, 239] on icon "menu Transform" at bounding box center [30, 232] width 31 height 31
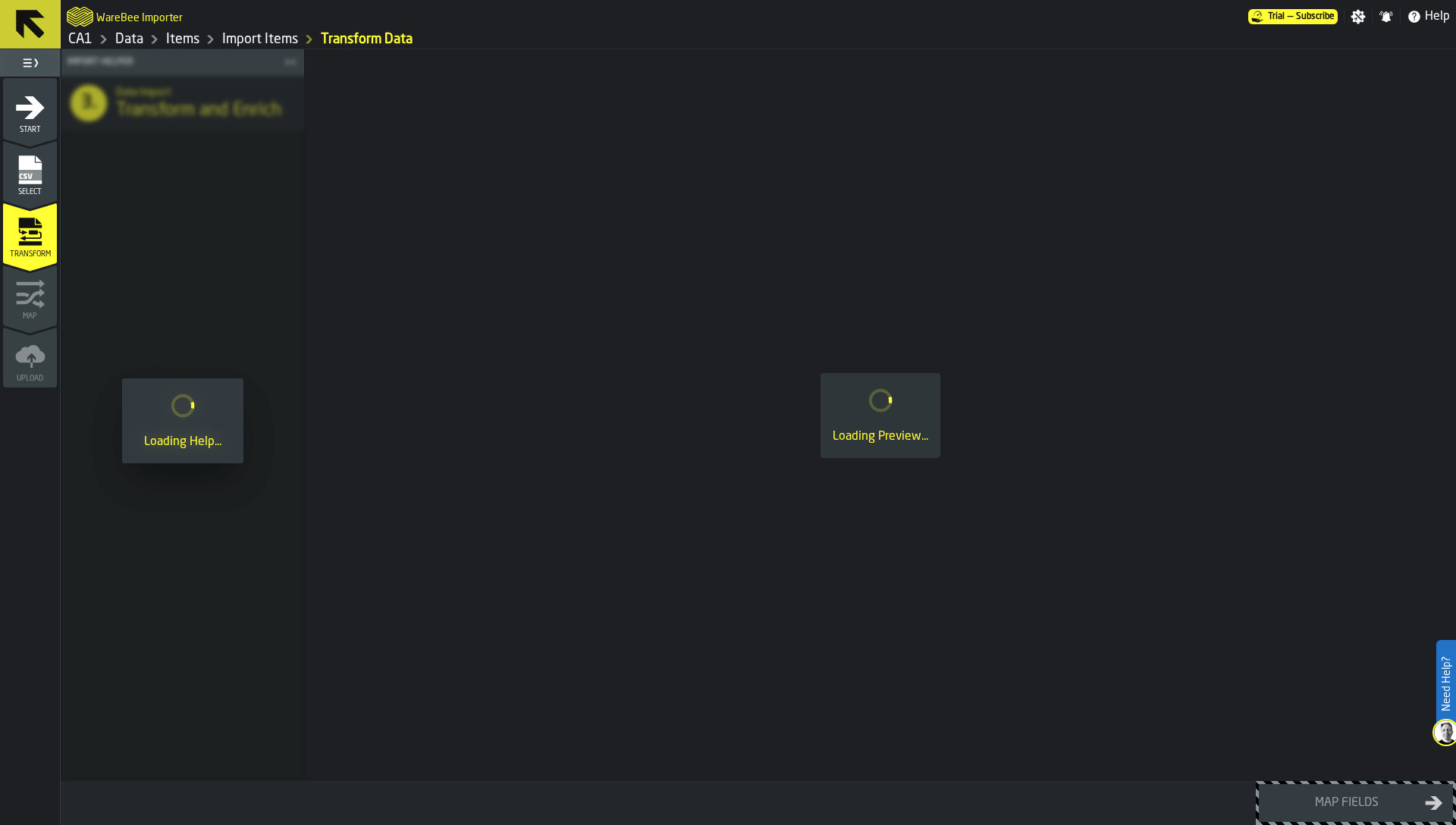
click at [42, 239] on icon "menu Transform" at bounding box center [30, 232] width 31 height 31
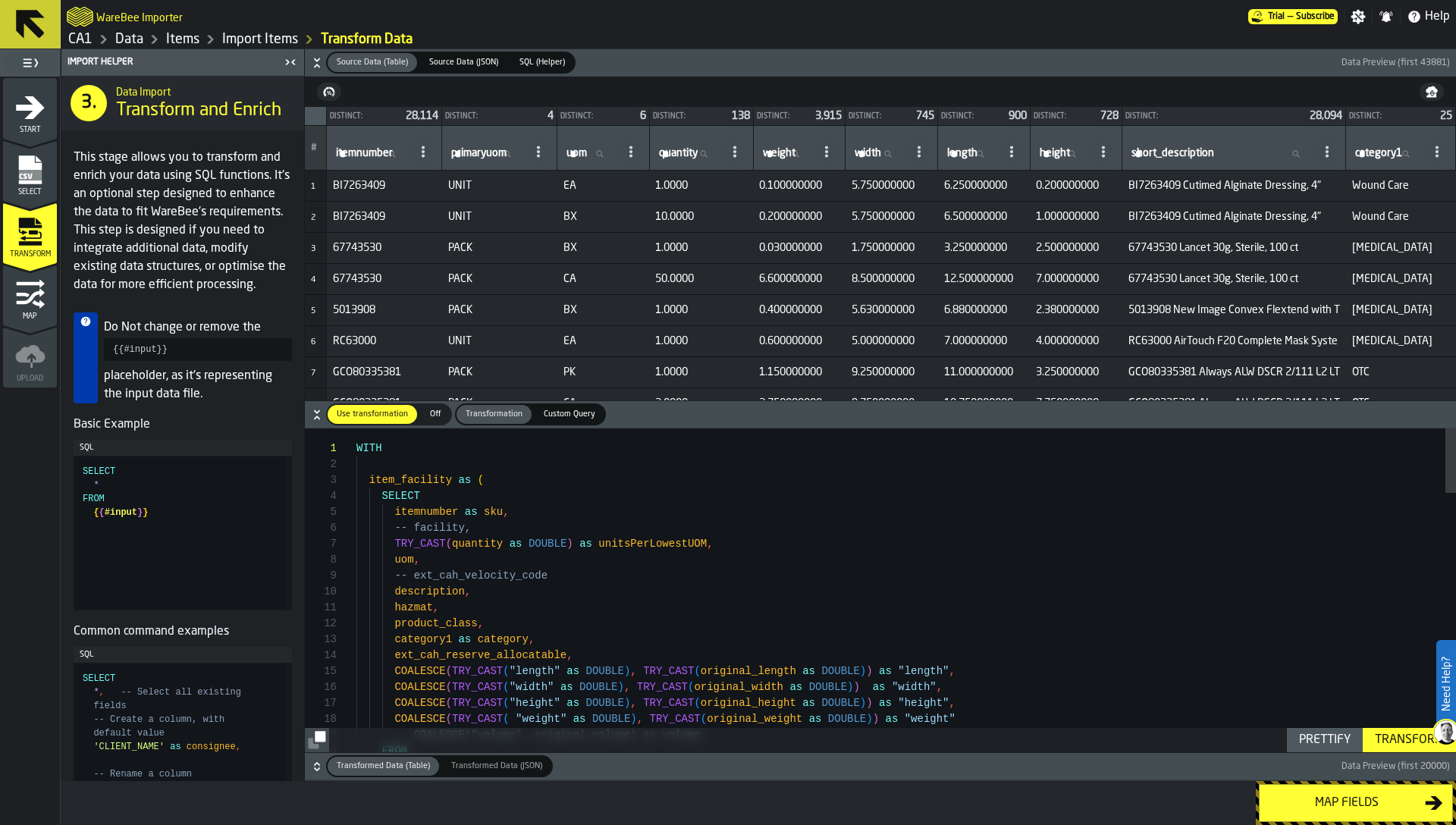
click at [25, 291] on icon "menu Map" at bounding box center [30, 294] width 31 height 31
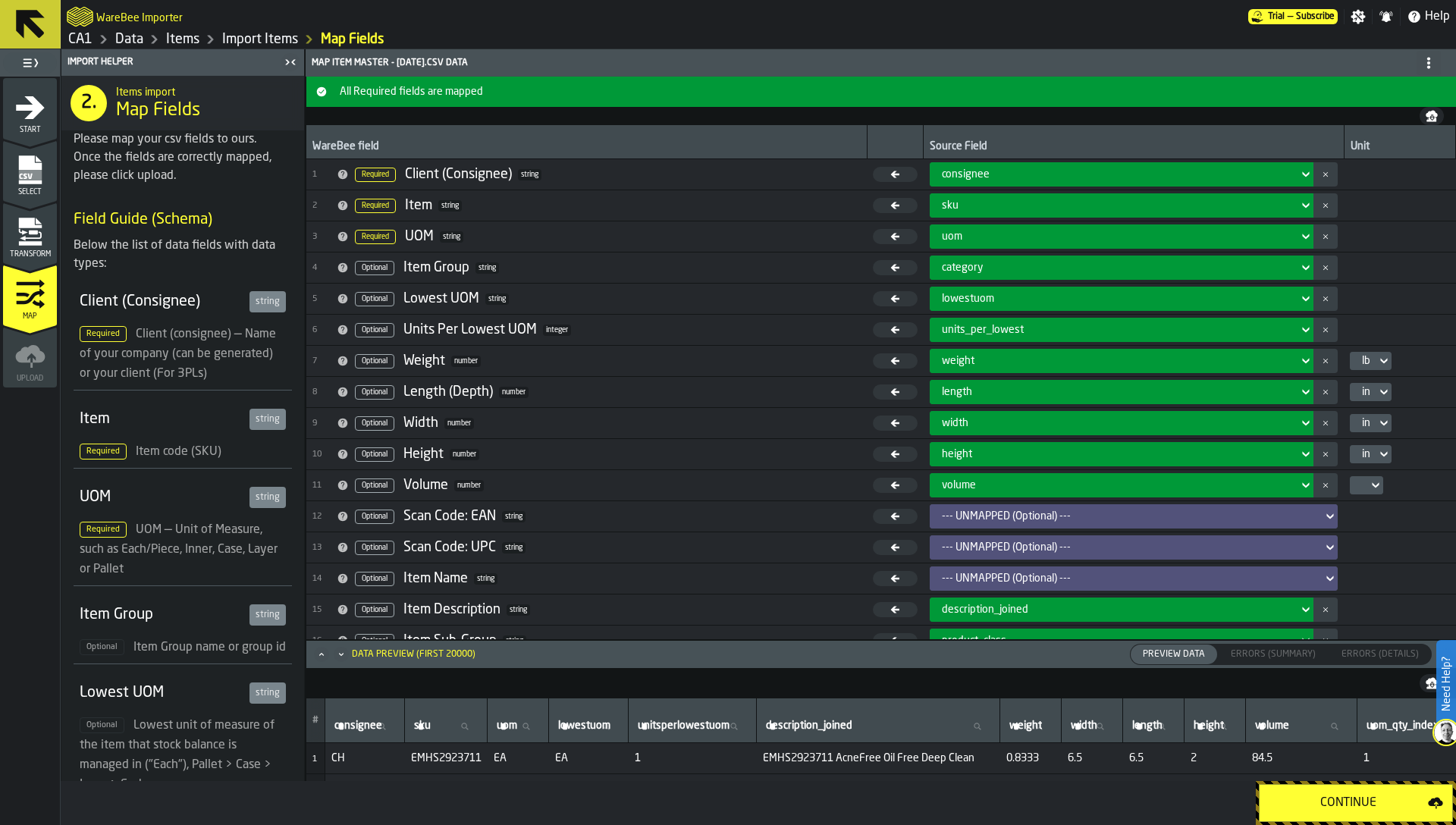
click at [82, 43] on link "CA1" at bounding box center [81, 39] width 25 height 17
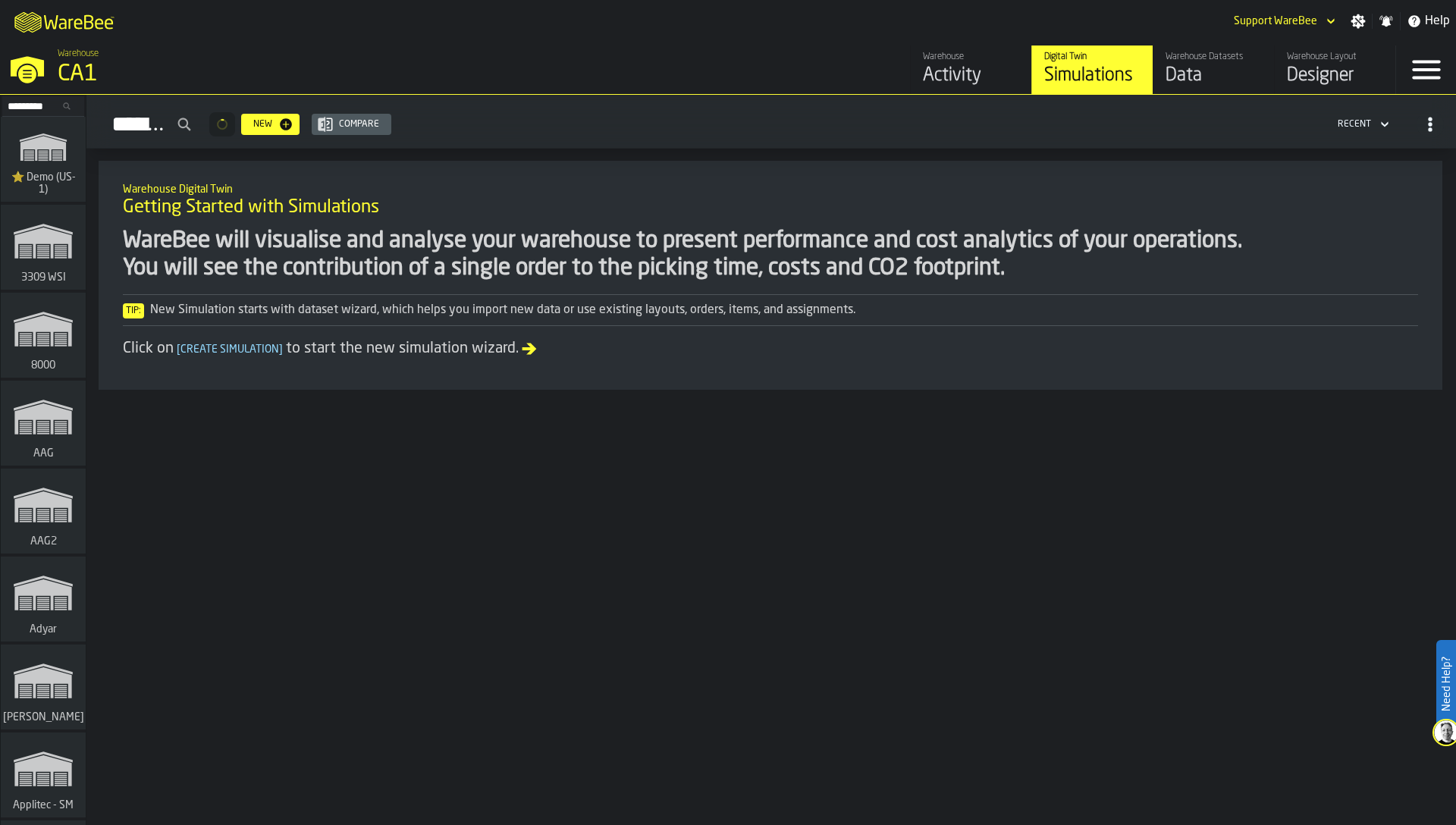
click at [1165, 75] on link "Warehouse Datasets Data" at bounding box center [1213, 69] width 121 height 48
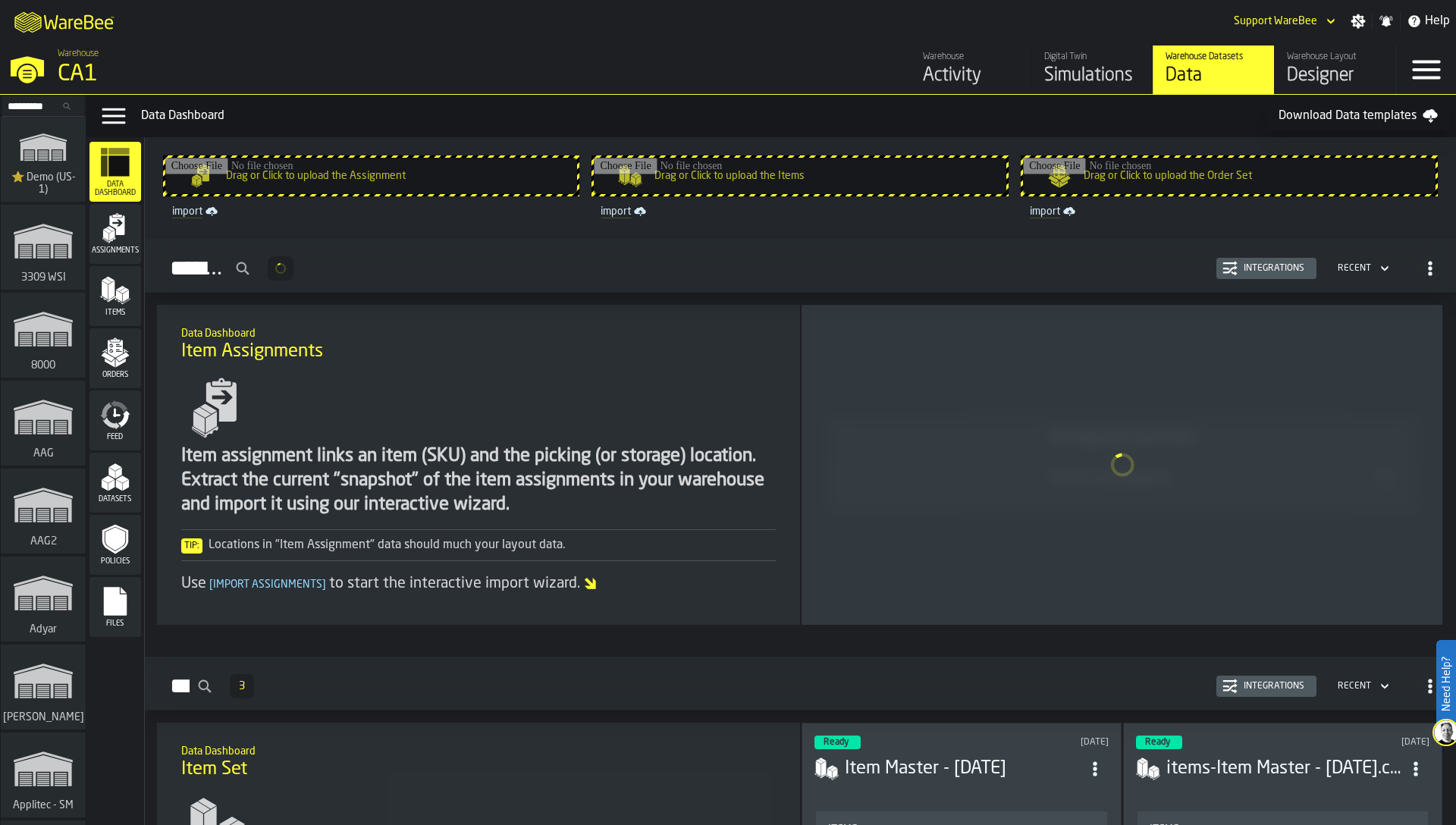
click at [108, 498] on span "Datasets" at bounding box center [115, 499] width 52 height 9
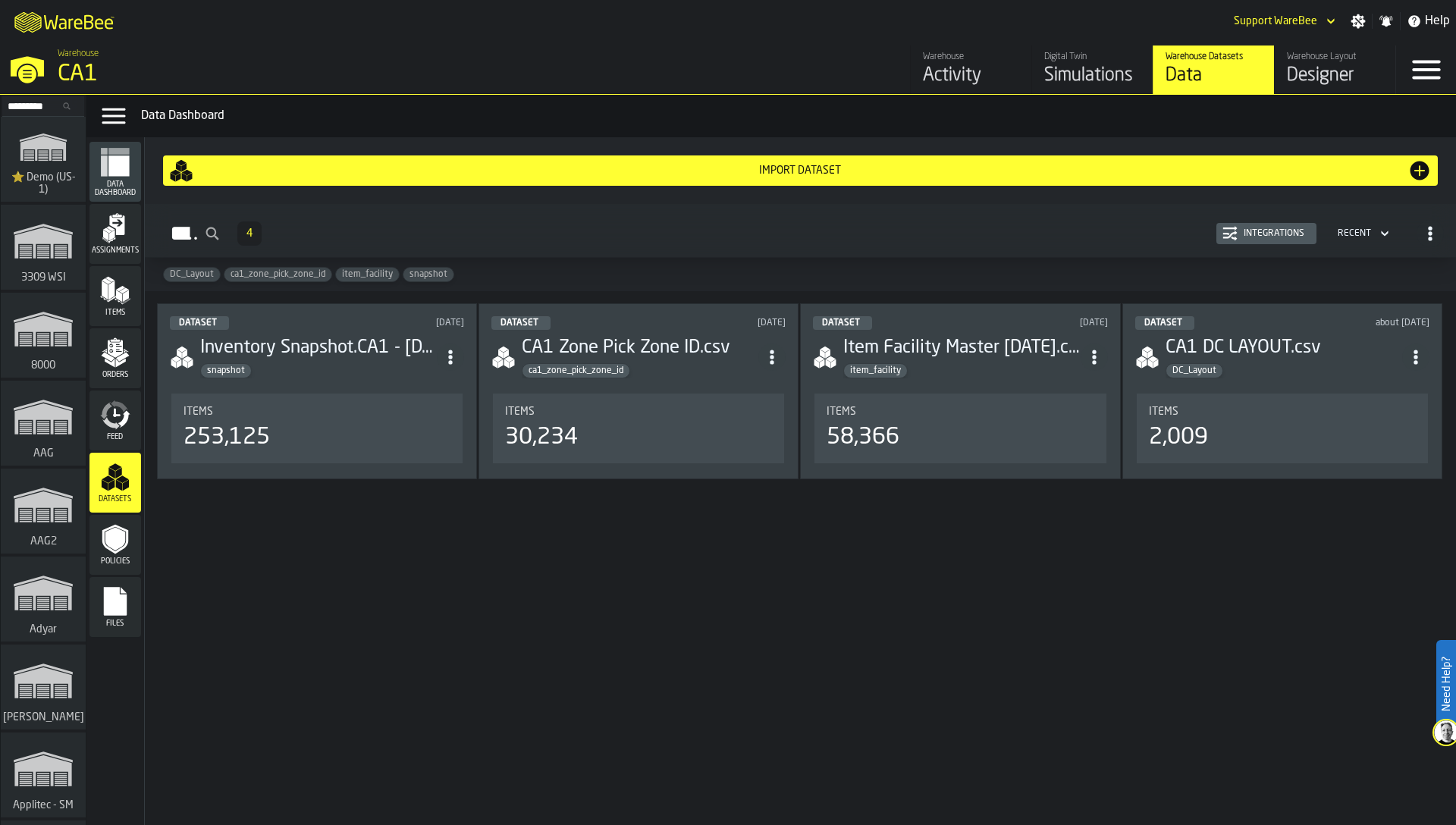
click at [1252, 228] on div "Integrations" at bounding box center [1273, 233] width 73 height 11
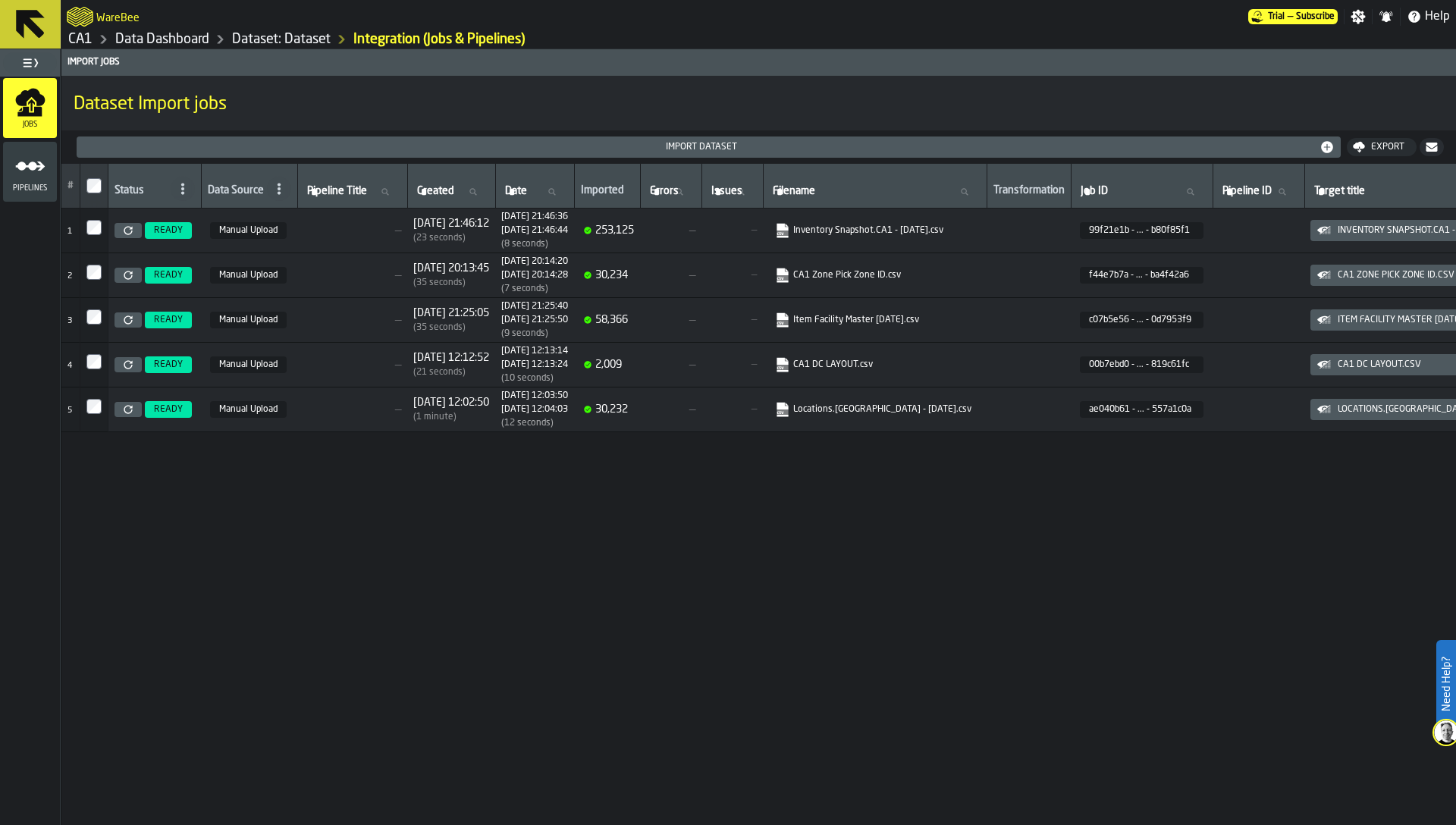
click at [783, 226] on icon "link-to-https://s3.eu-west-1.amazonaws.com/import.app.warebee.com/99f21e1b-ca0b…" at bounding box center [778, 226] width 9 height 11
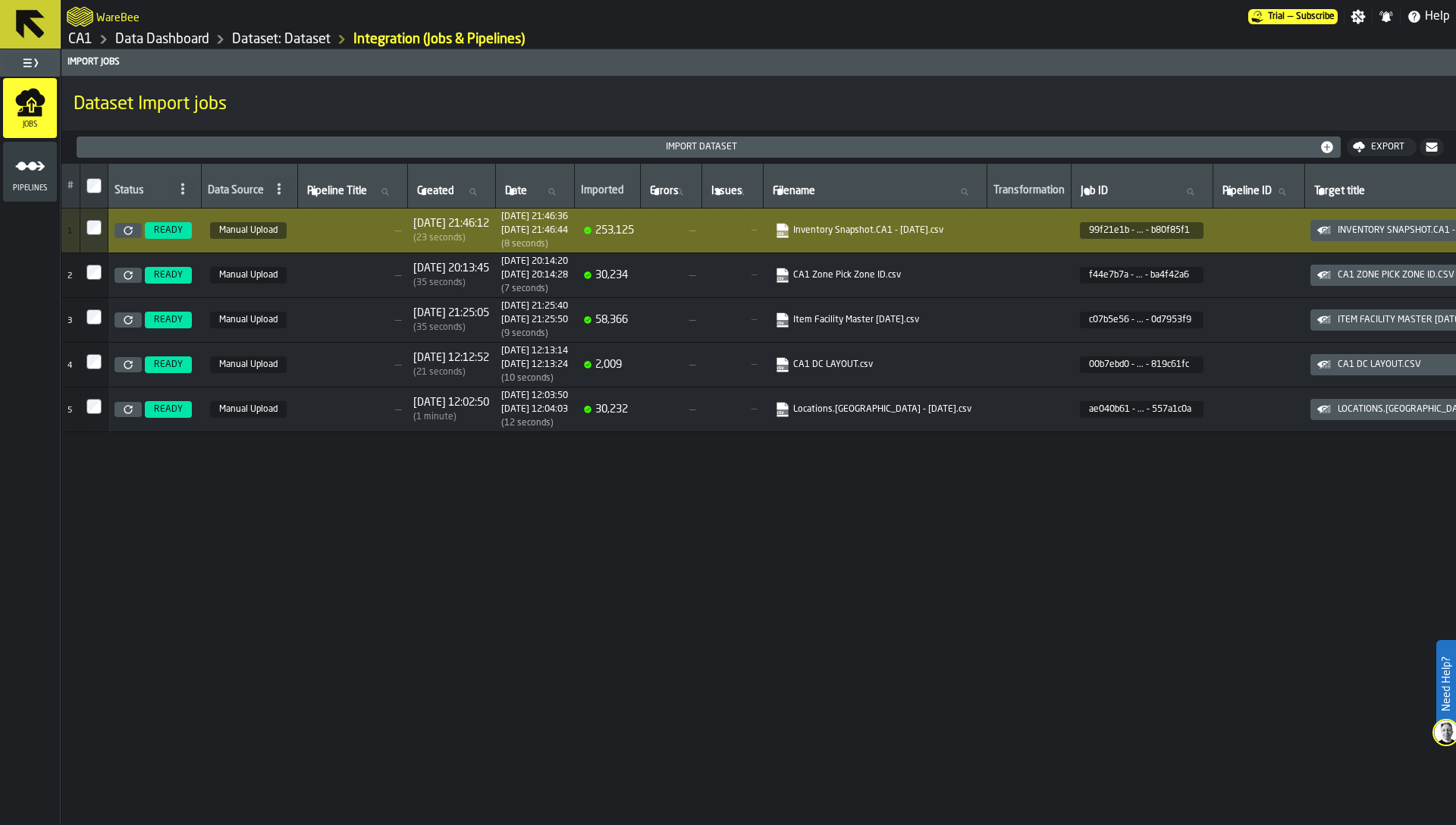
click at [788, 276] on rect "link-to-https://s3.eu-west-1.amazonaws.com/import.app.warebee.com/f44e7b7a-dcc9…" at bounding box center [782, 278] width 11 height 5
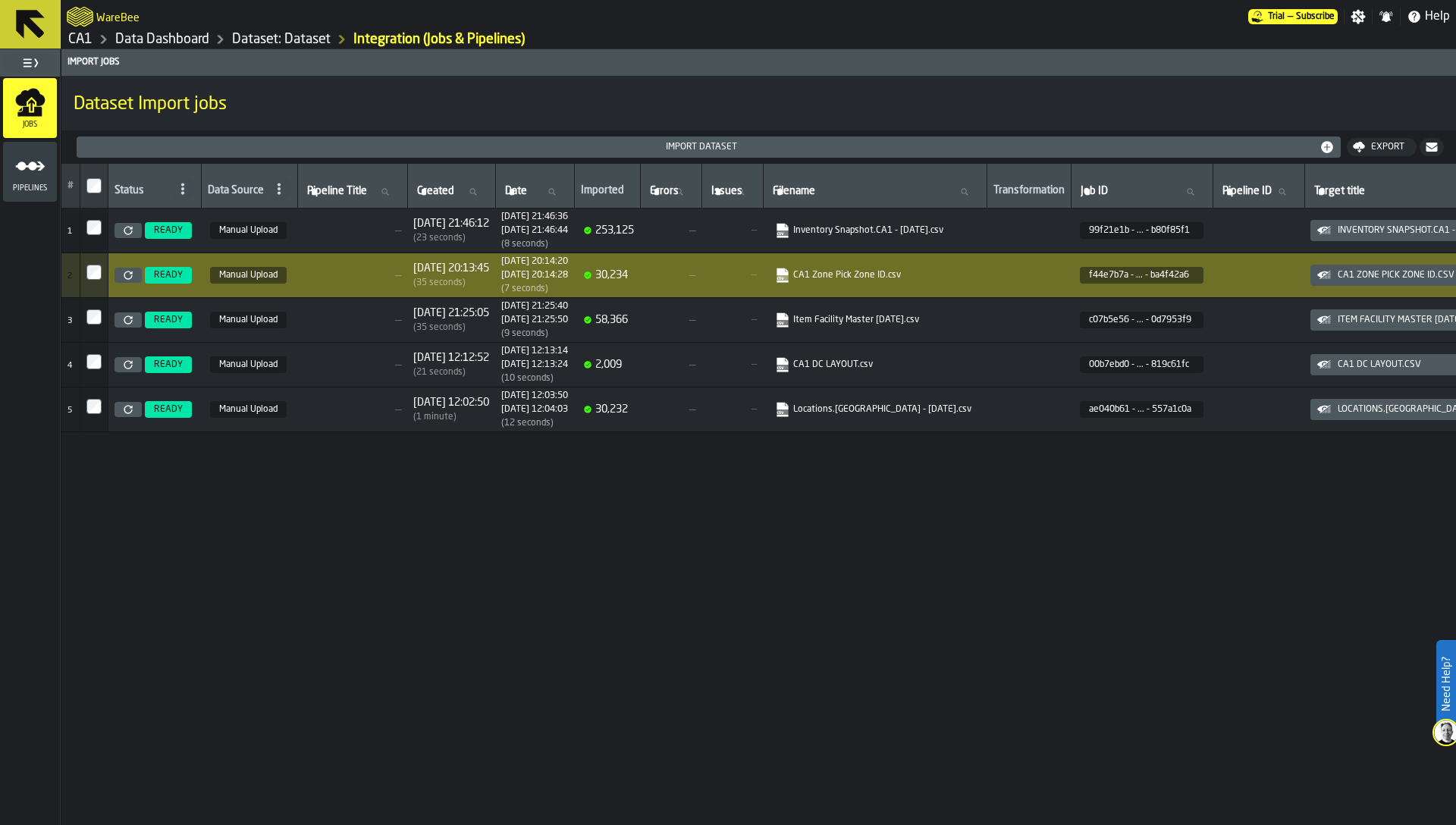
click at [894, 506] on div "# Status Data Source Pipeline Title Pipeline Title Created Created Date Date Im…" at bounding box center [758, 539] width 1395 height 750
click at [75, 38] on link "CA1" at bounding box center [81, 39] width 25 height 17
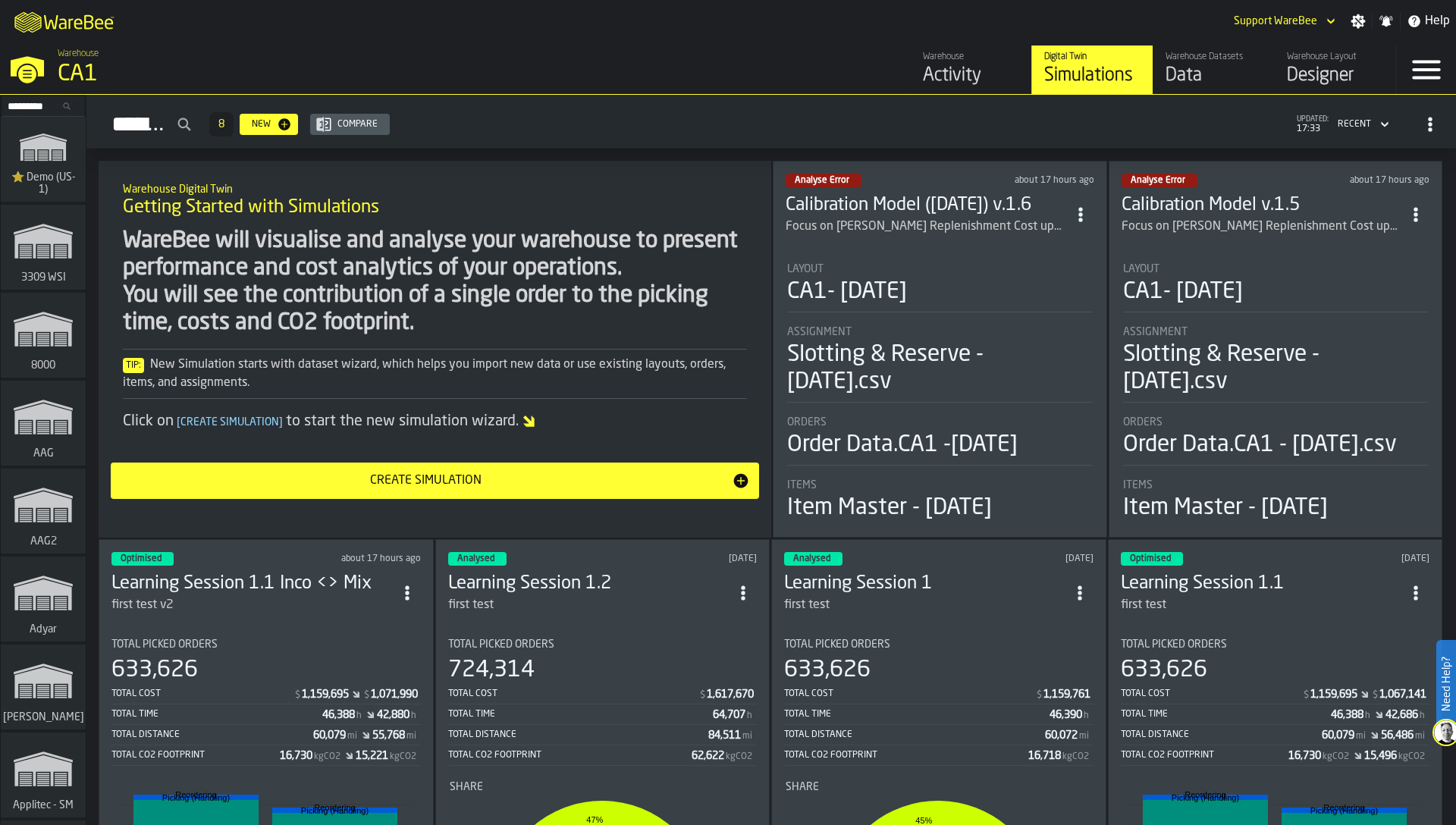
click at [1222, 287] on div "CA1- [DATE]" at bounding box center [1182, 291] width 120 height 27
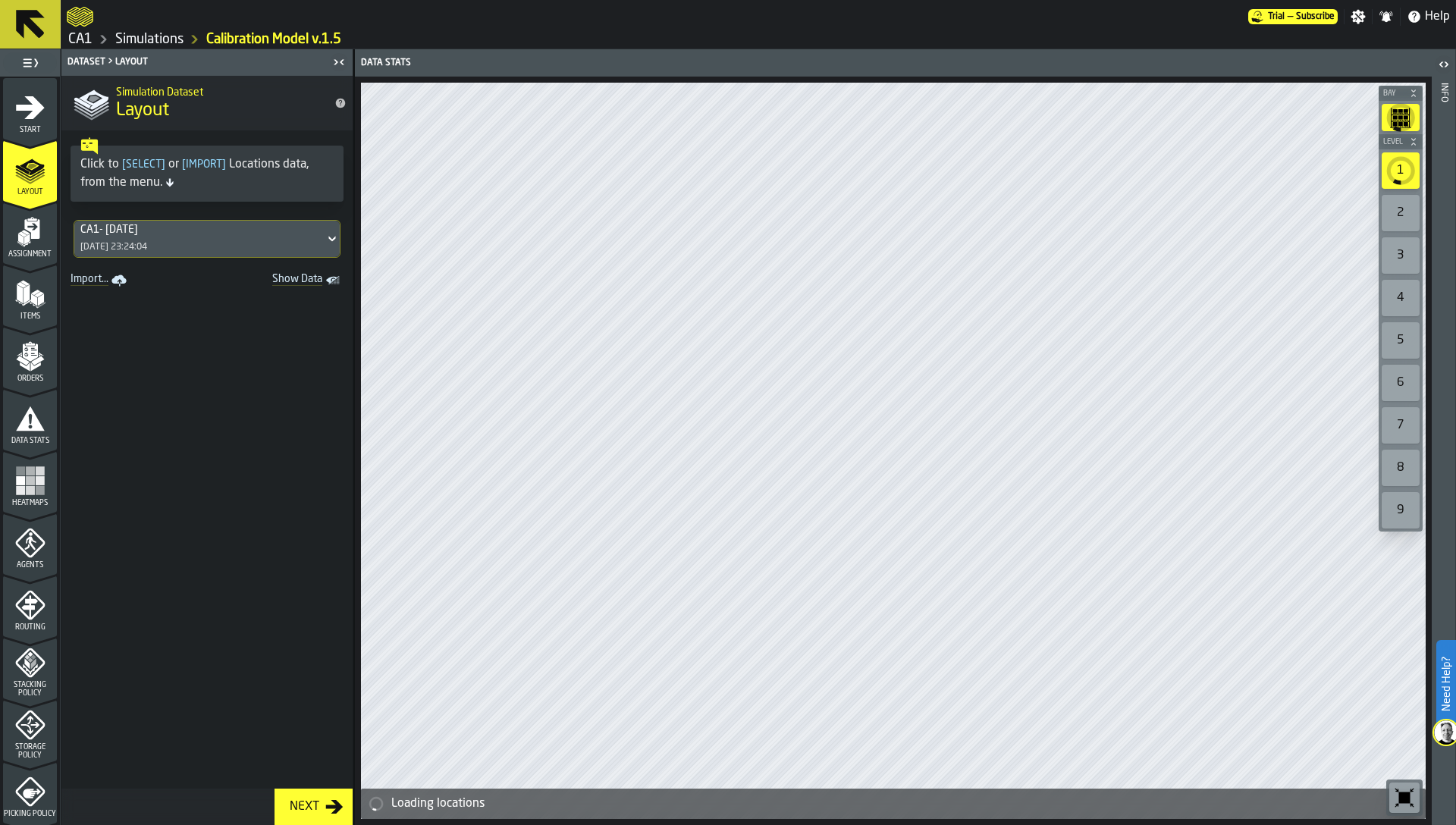
scroll to position [243, 0]
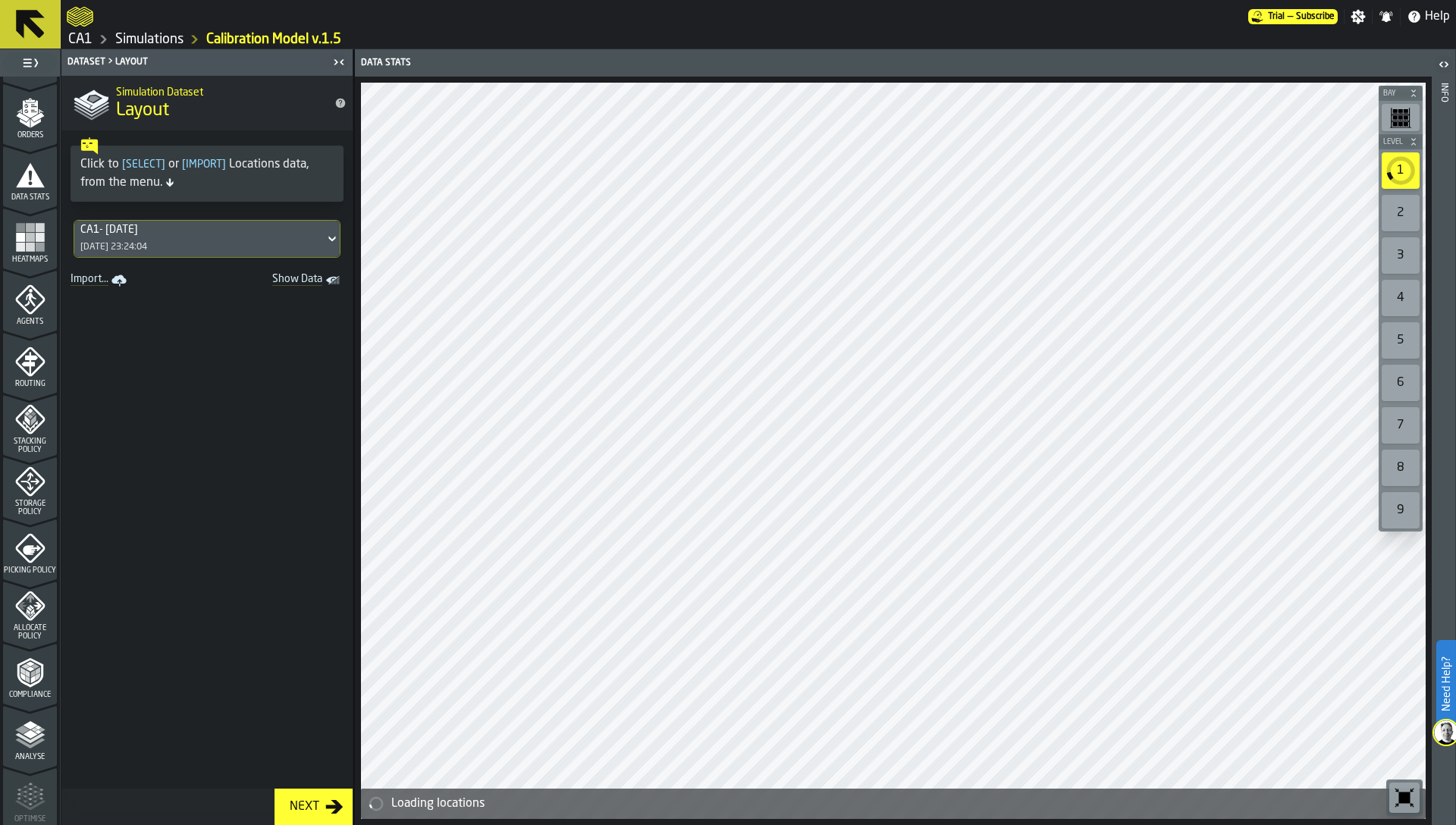
click at [21, 559] on div "Picking Policy" at bounding box center [29, 554] width 54 height 42
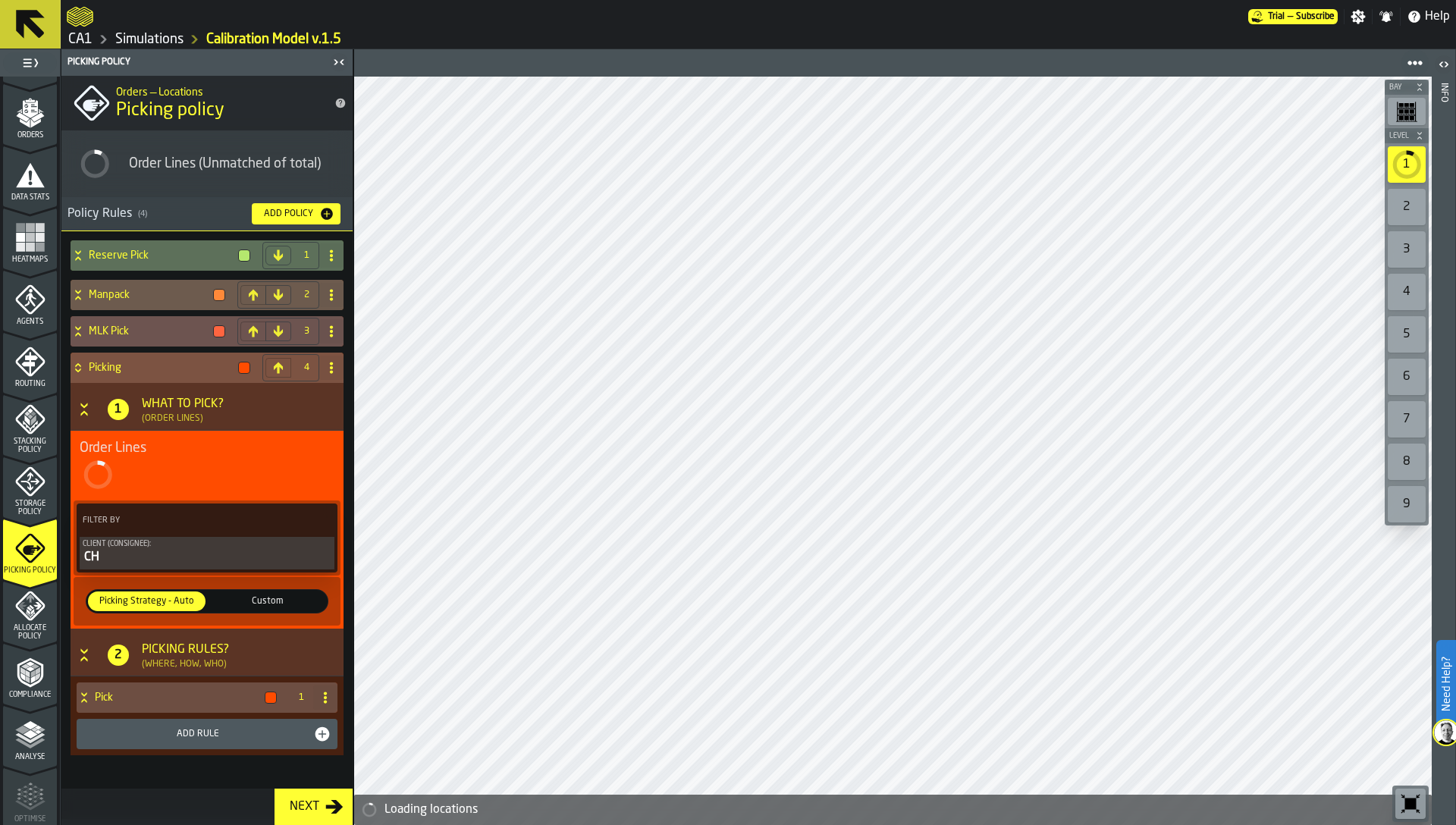
click at [260, 604] on span "Custom" at bounding box center [267, 601] width 111 height 14
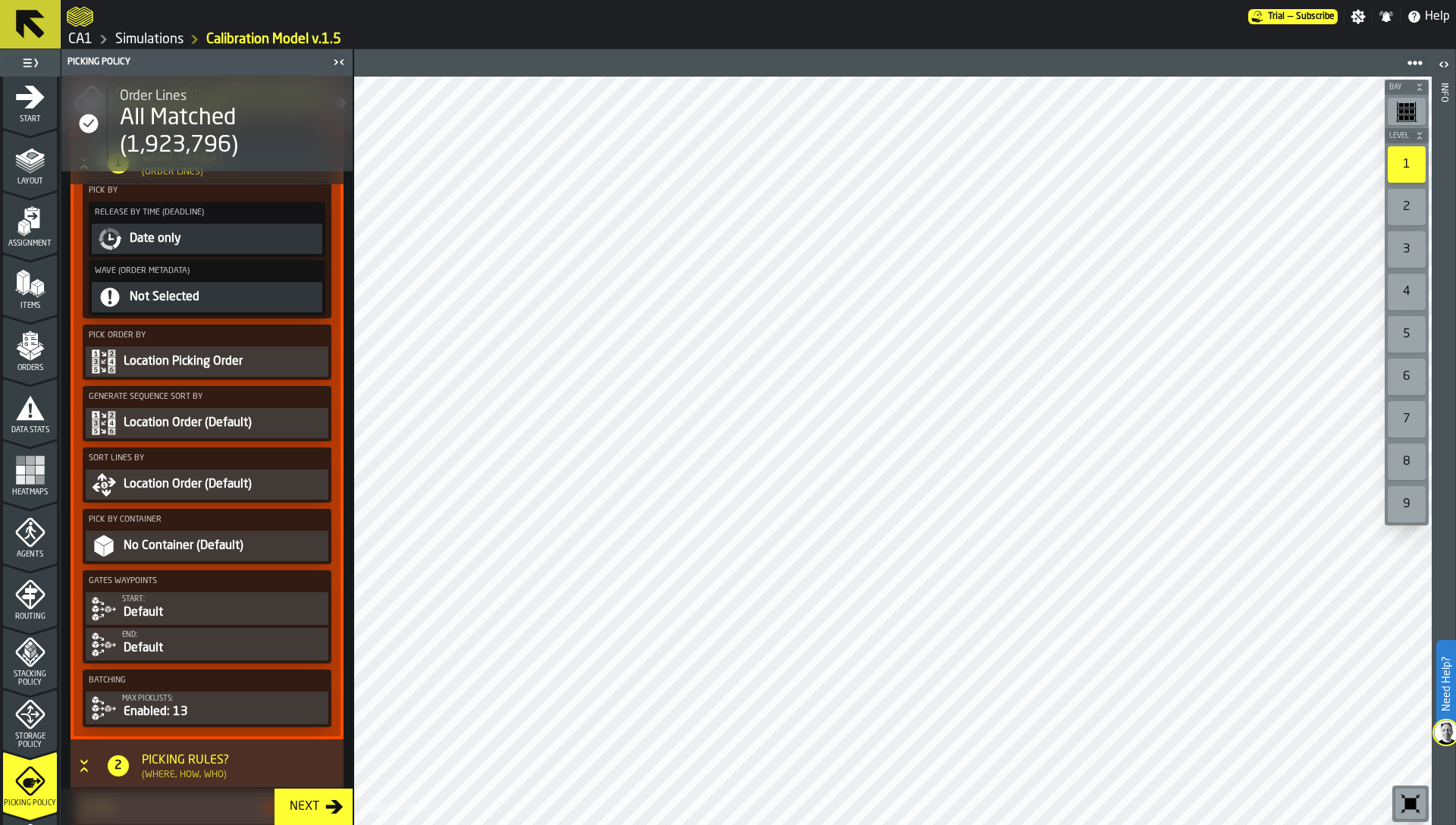
scroll to position [0, 0]
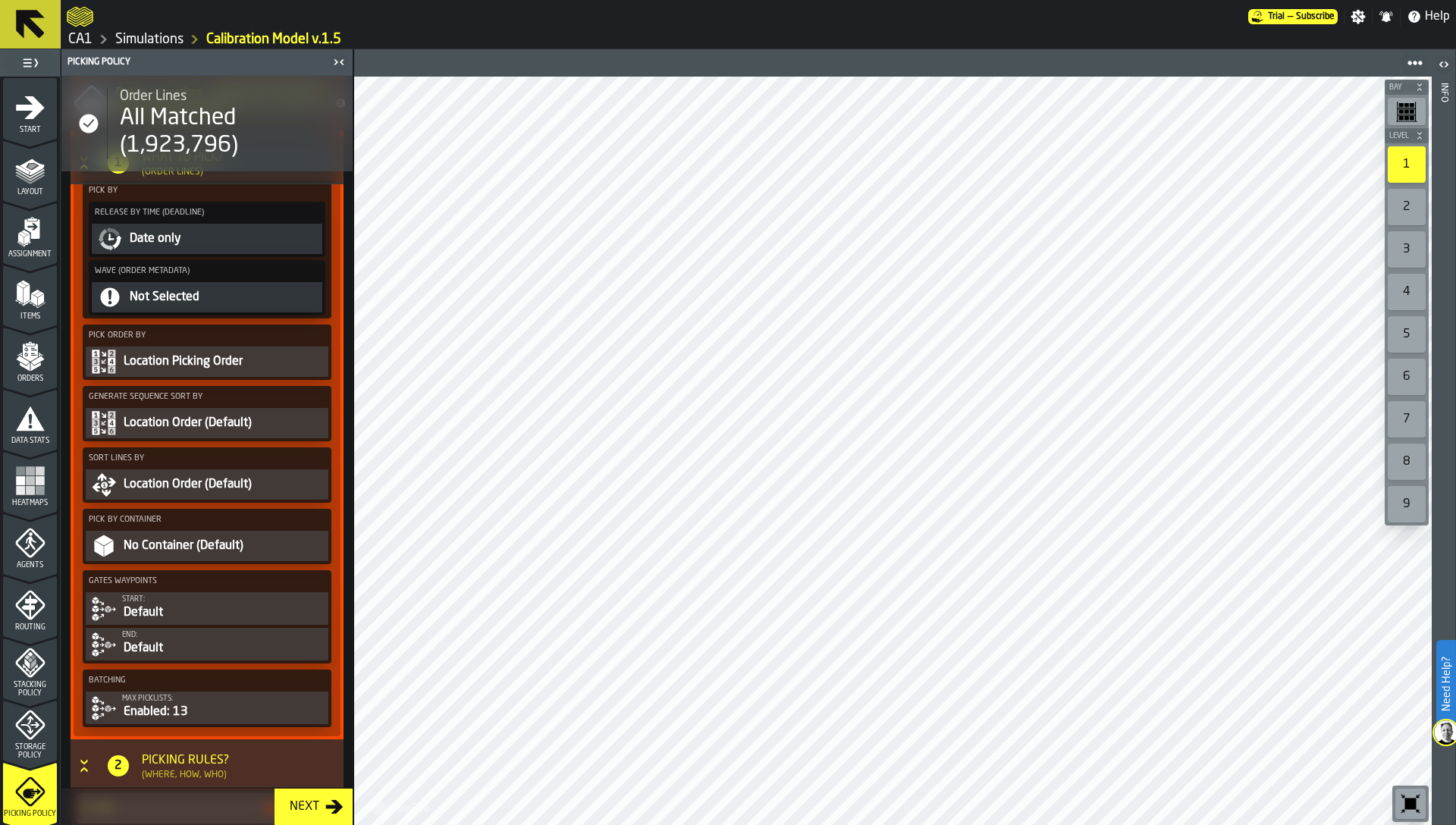
click at [42, 349] on div "Orders" at bounding box center [29, 362] width 54 height 42
